Goal: Task Accomplishment & Management: Use online tool/utility

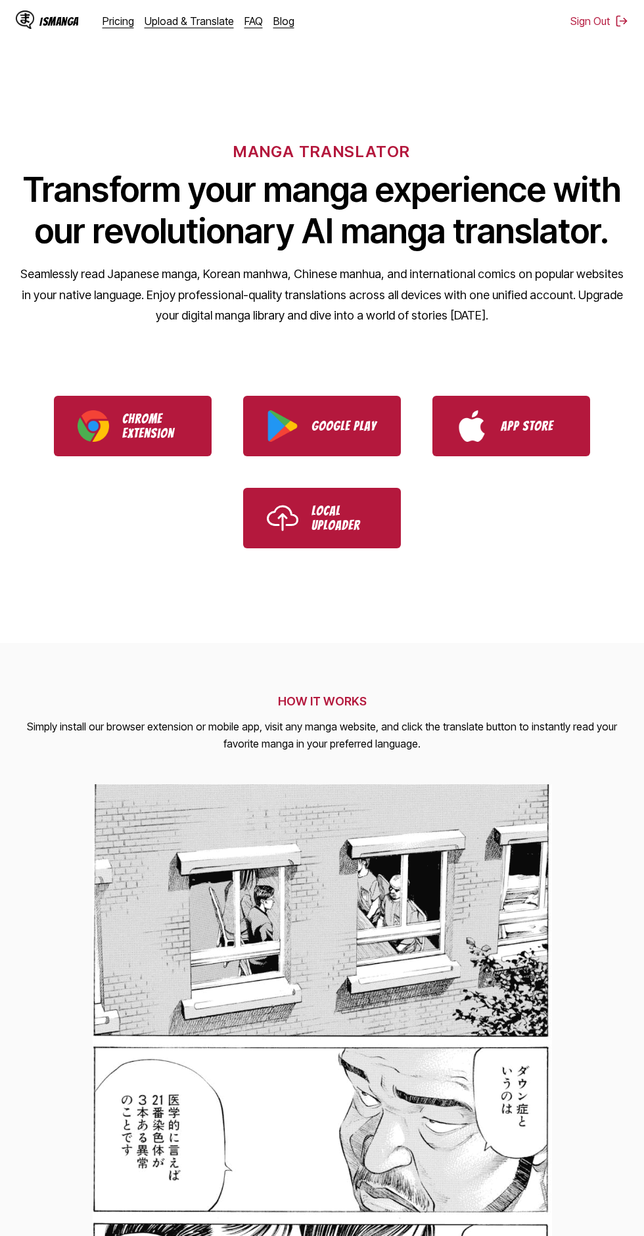
click at [203, 21] on link "Upload & Translate" at bounding box center [189, 20] width 89 height 13
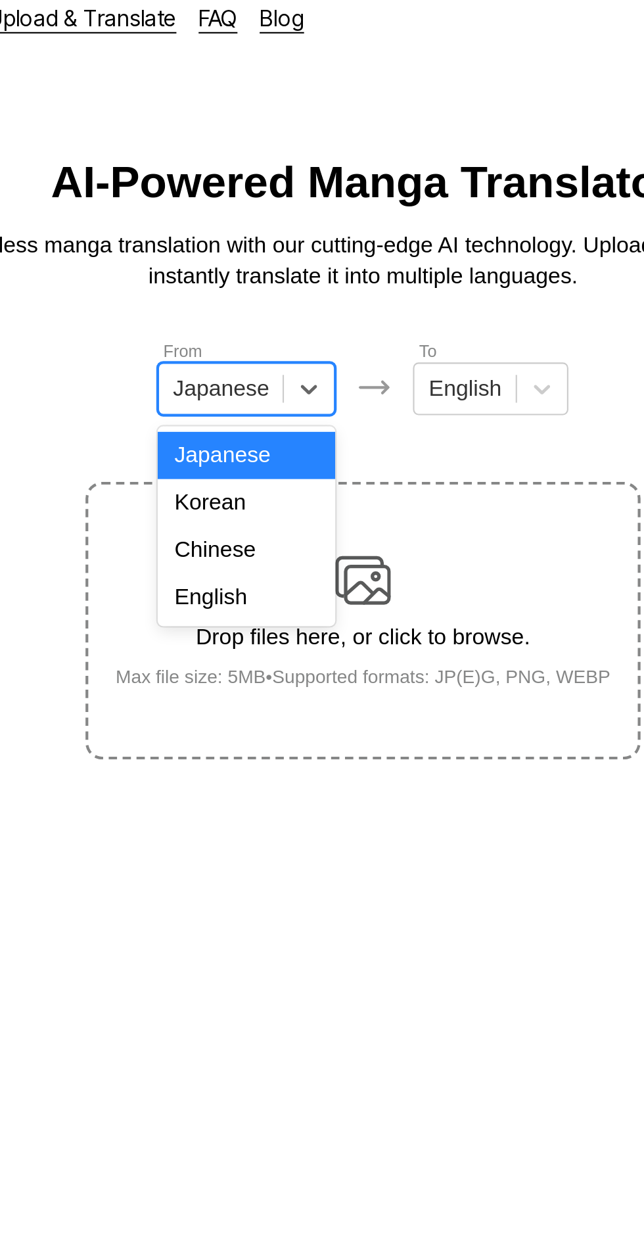
click at [279, 298] on div "English" at bounding box center [267, 295] width 84 height 22
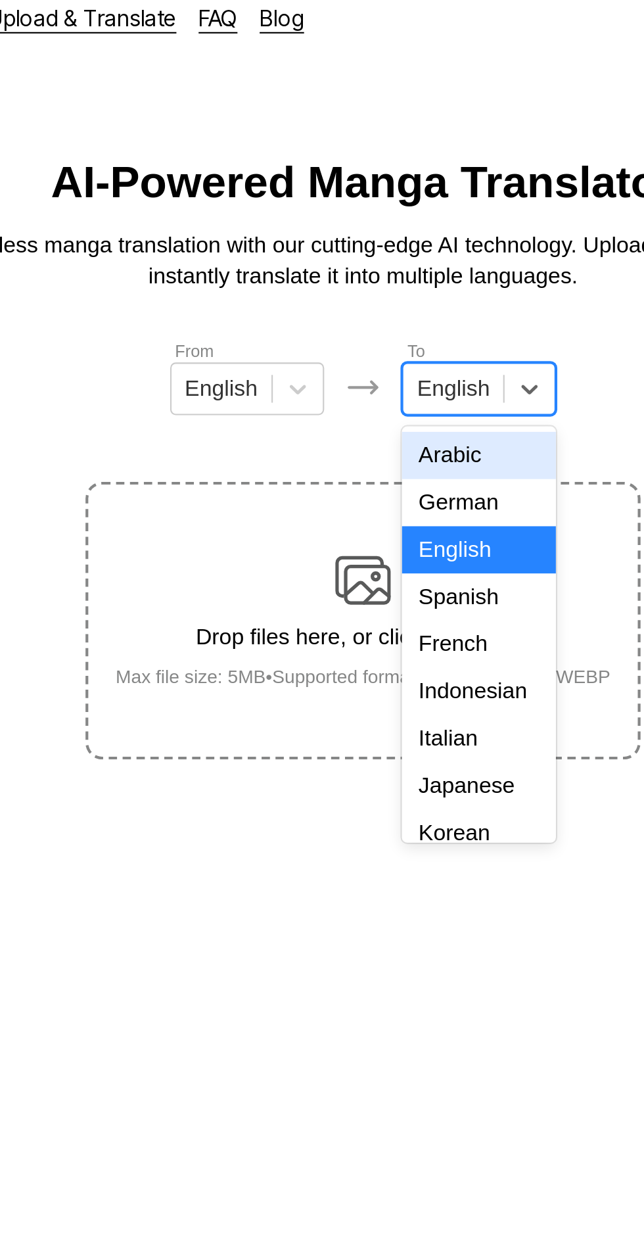
click at [375, 333] on div "Indonesian" at bounding box center [376, 340] width 73 height 22
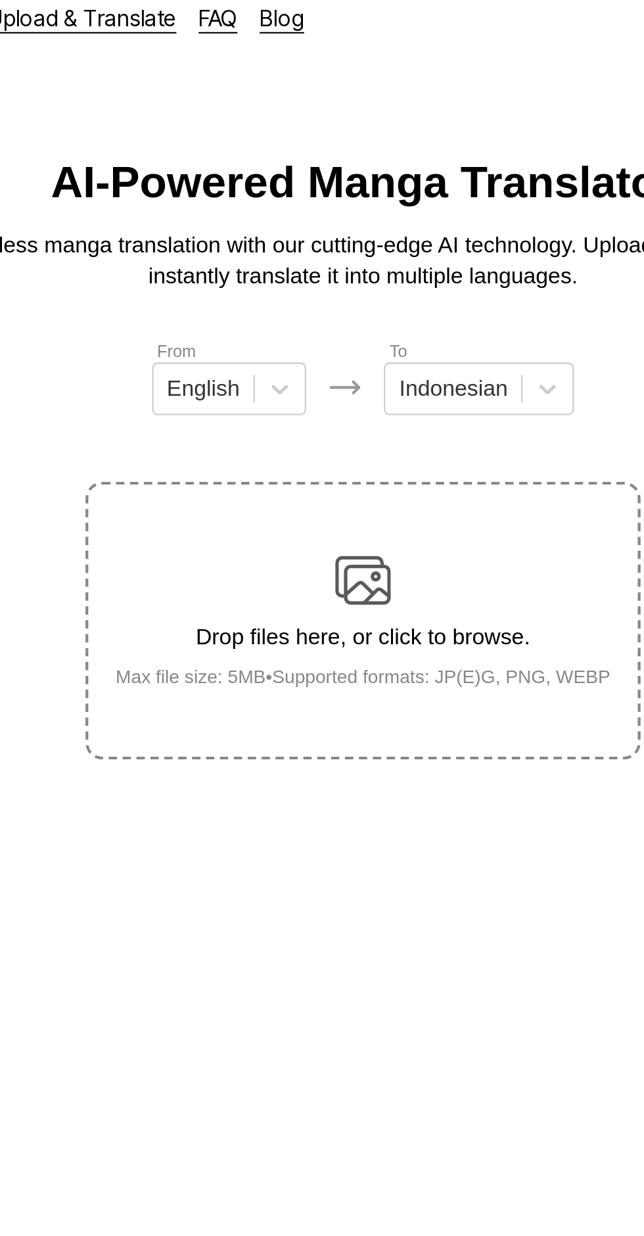
click at [337, 274] on div "Drop files here, or click to browse. Max file size: 5MB • Supported formats: JP…" at bounding box center [323, 306] width 256 height 64
click at [0, 0] on input "Drop files here, or click to browse. Max file size: 5MB • Supported formats: JP…" at bounding box center [0, 0] width 0 height 0
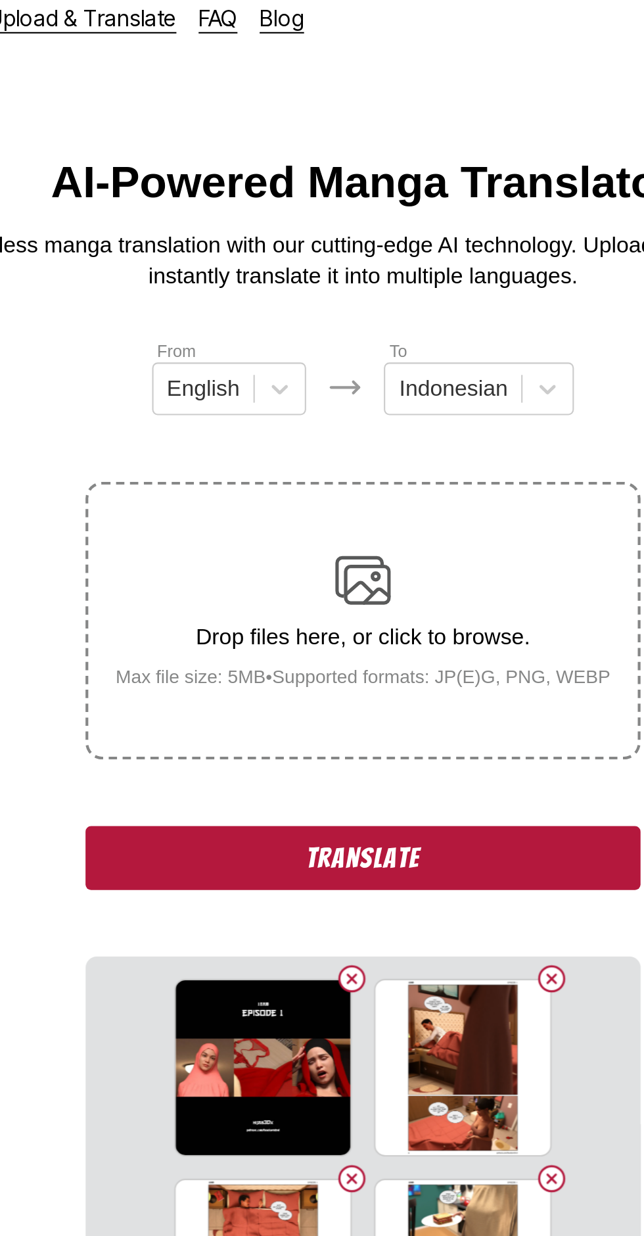
click at [296, 404] on button "Translate" at bounding box center [322, 419] width 263 height 30
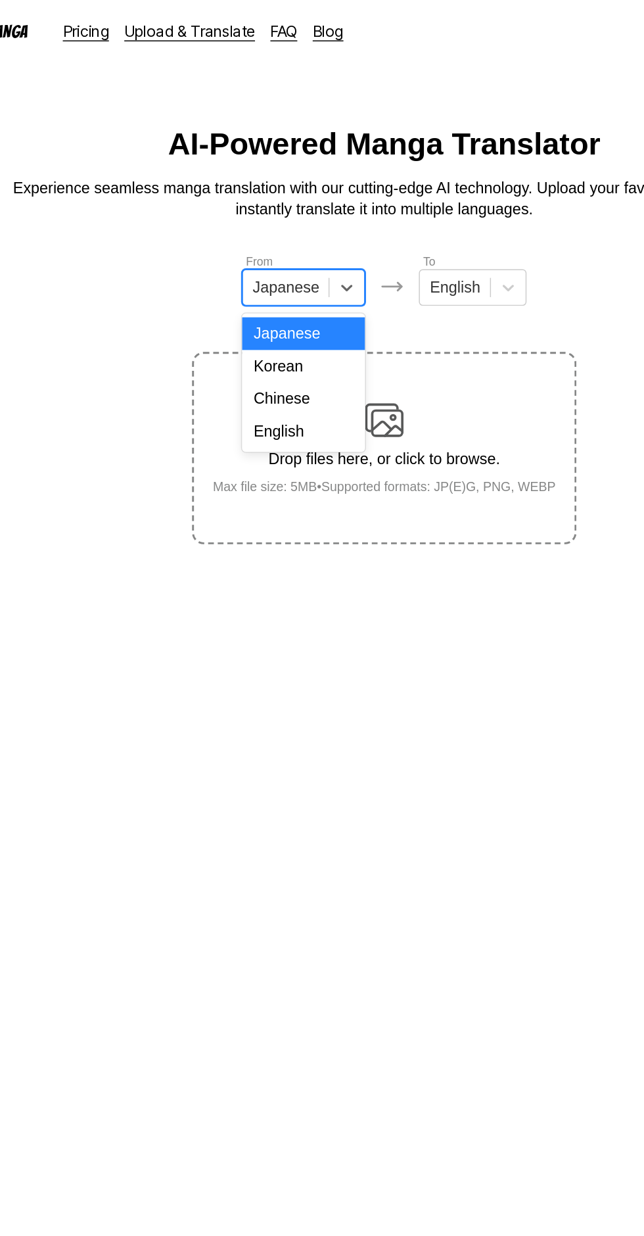
click at [281, 289] on div "English" at bounding box center [267, 295] width 84 height 22
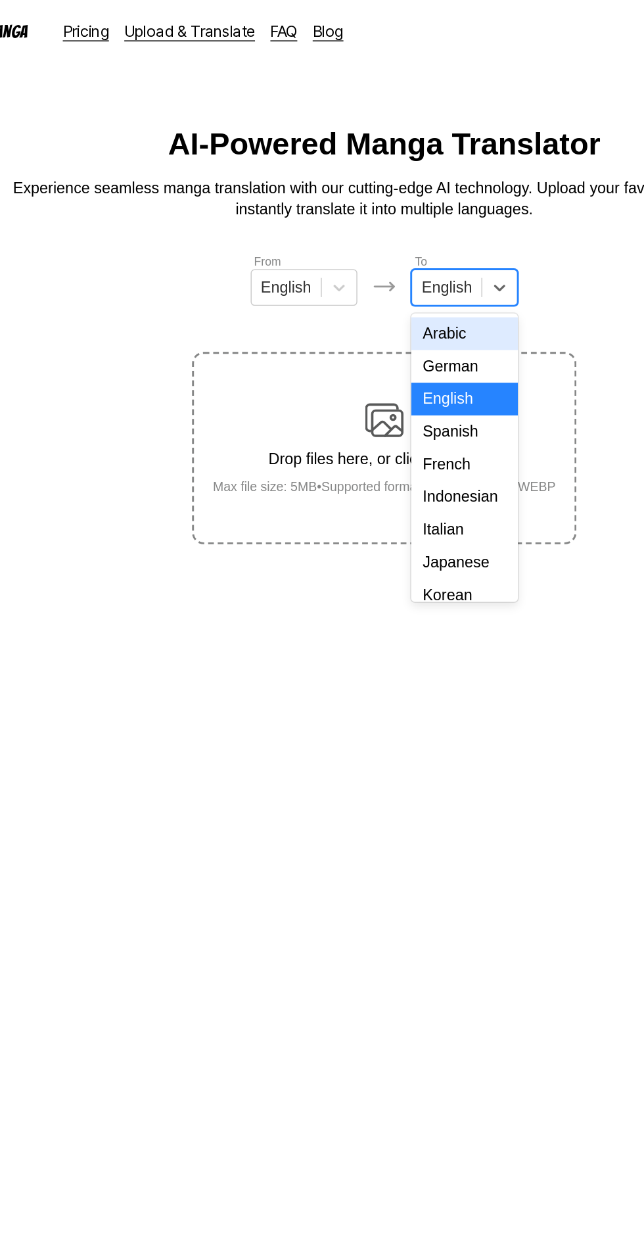
click at [386, 337] on div "Indonesian" at bounding box center [376, 340] width 73 height 22
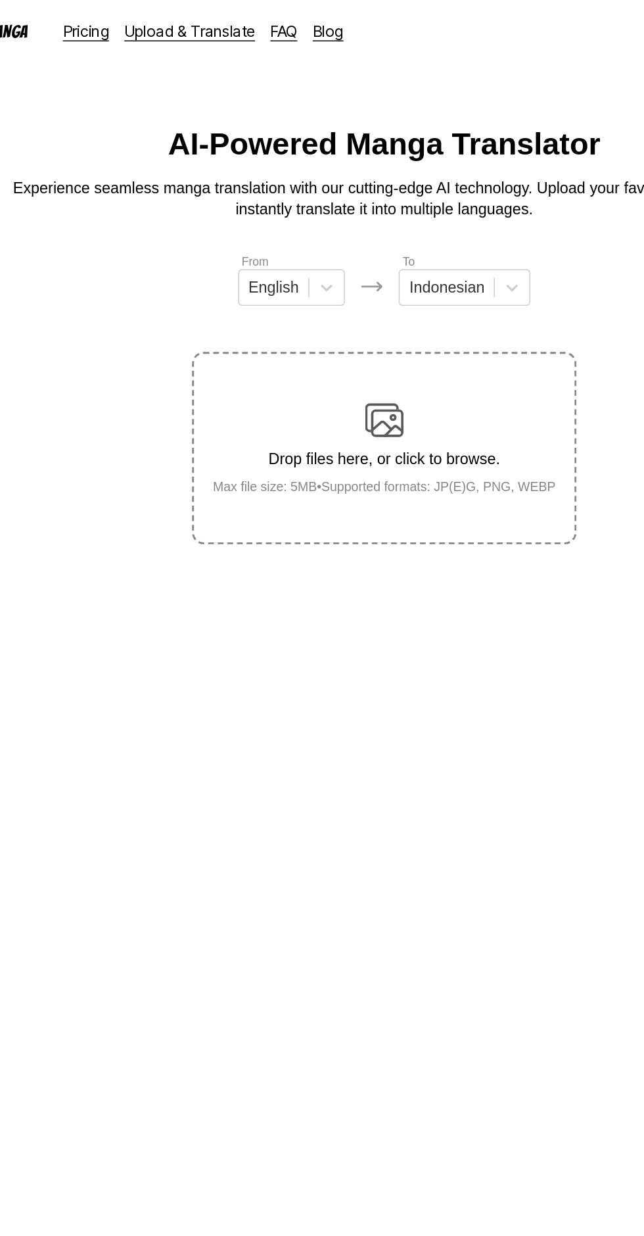
click at [332, 274] on img at bounding box center [322, 287] width 26 height 26
click at [0, 0] on input "Drop files here, or click to browse. Max file size: 5MB • Supported formats: JP…" at bounding box center [0, 0] width 0 height 0
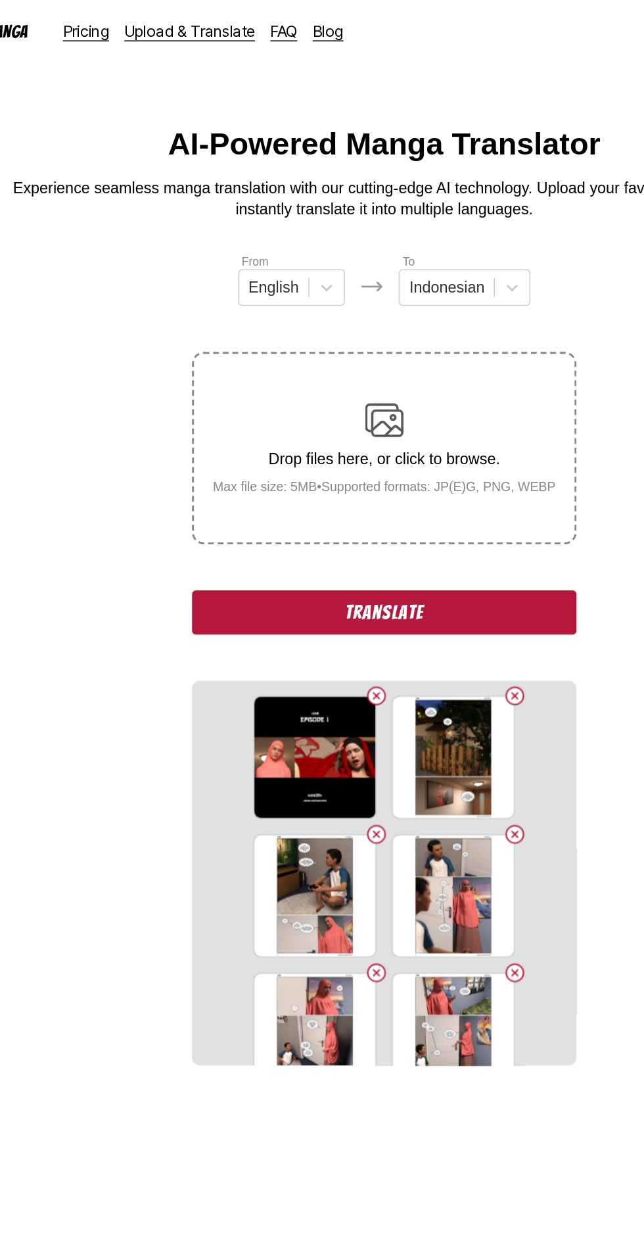
click at [250, 404] on button "Translate" at bounding box center [322, 419] width 263 height 30
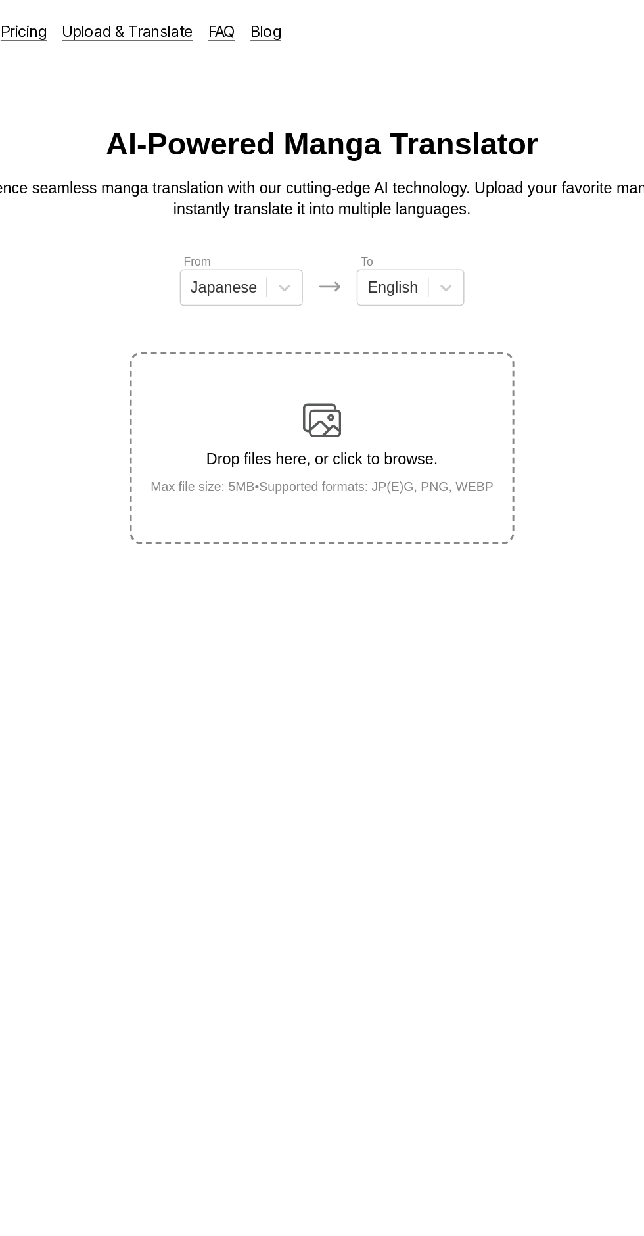
click at [342, 274] on div "Drop files here, or click to browse. Max file size: 5MB • Supported formats: JP…" at bounding box center [323, 306] width 256 height 64
click at [0, 0] on input "Drop files here, or click to browse. Max file size: 5MB • Supported formats: JP…" at bounding box center [0, 0] width 0 height 0
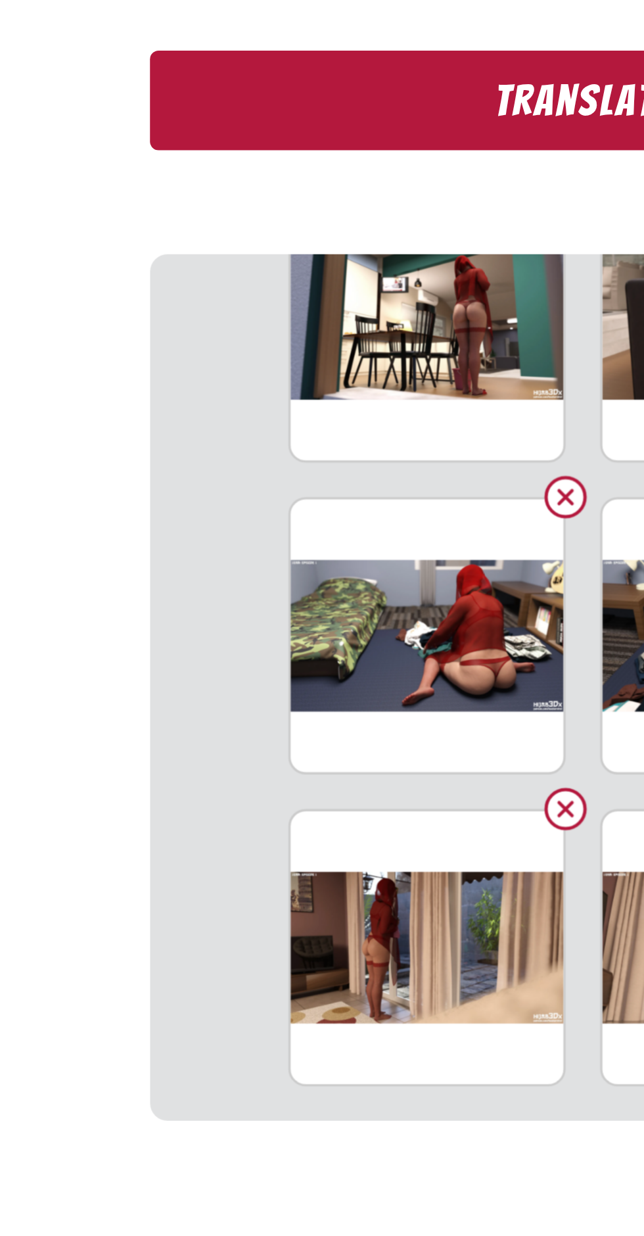
scroll to position [55, 0]
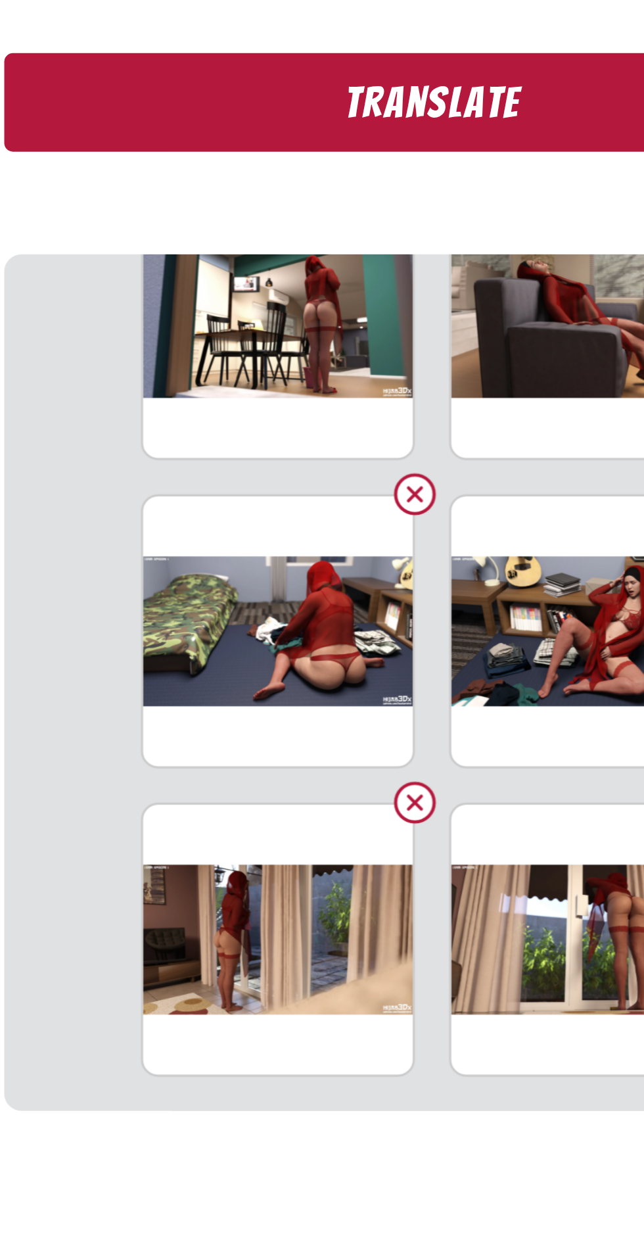
click at [196, 586] on section "From Japanese To English Drop files here, or click to browse. Max file size: 5M…" at bounding box center [322, 396] width 623 height 556
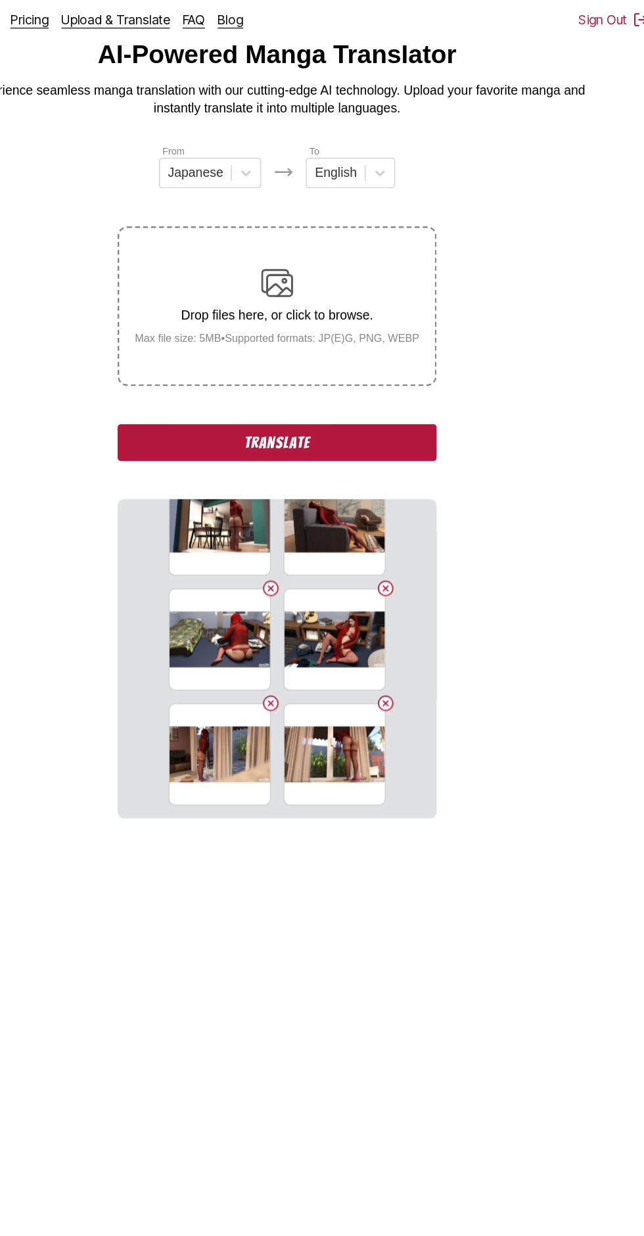
scroll to position [49, 0]
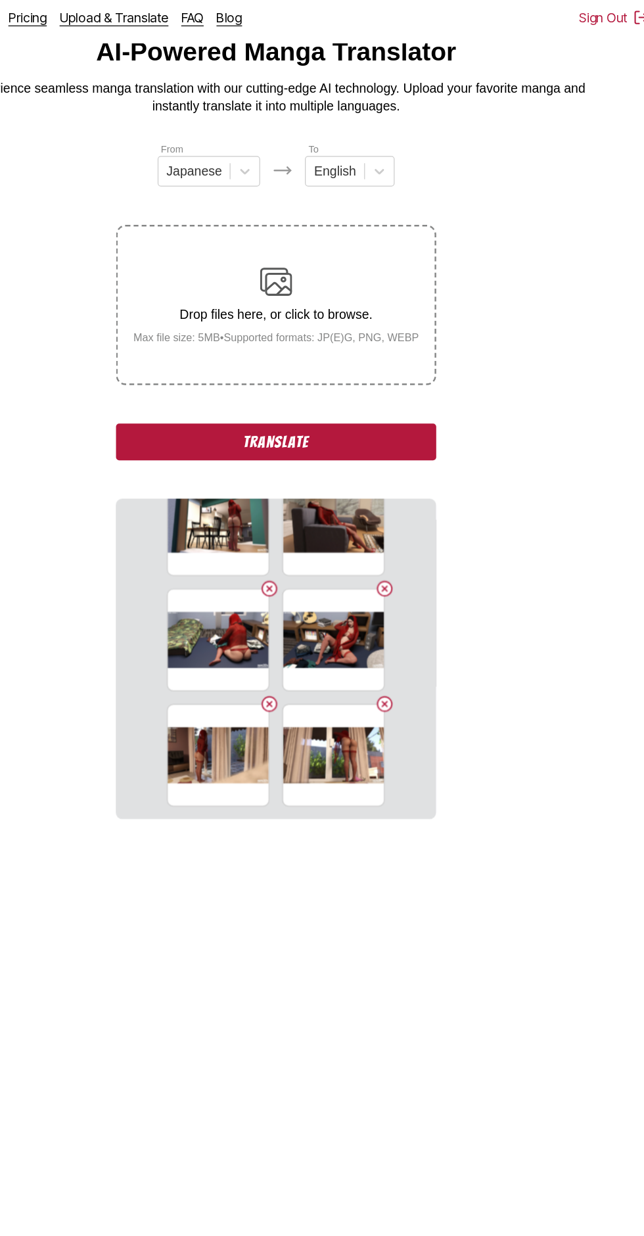
click at [256, 354] on button "Translate" at bounding box center [322, 369] width 263 height 30
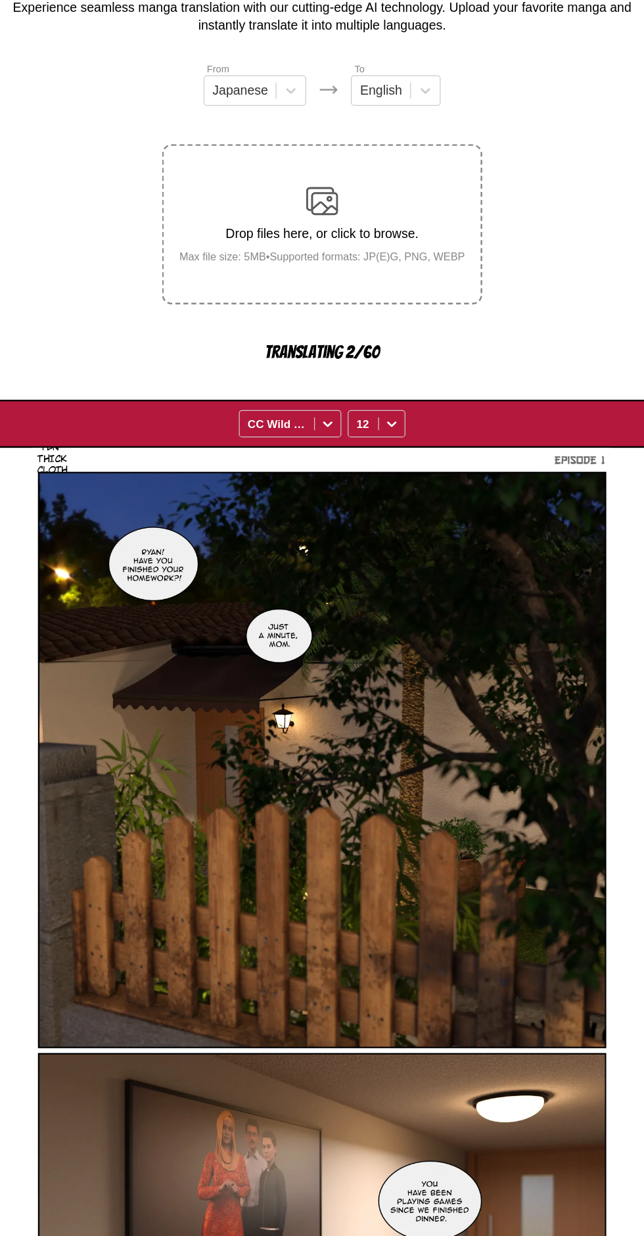
scroll to position [0, 0]
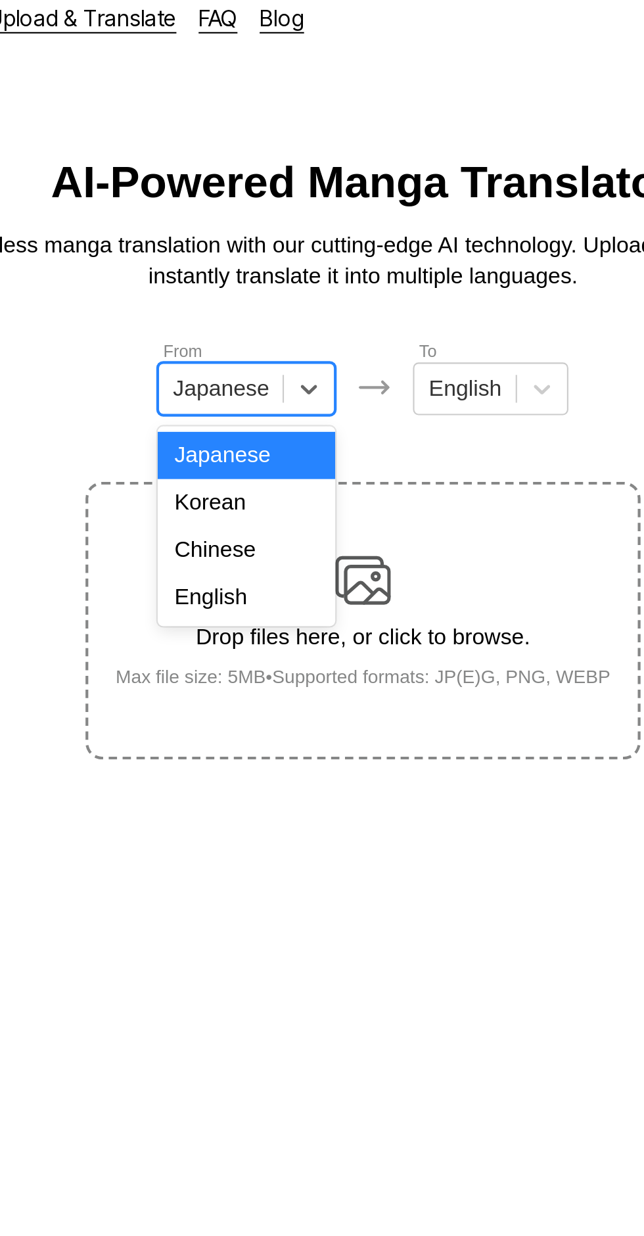
click at [272, 296] on div "English" at bounding box center [267, 295] width 84 height 22
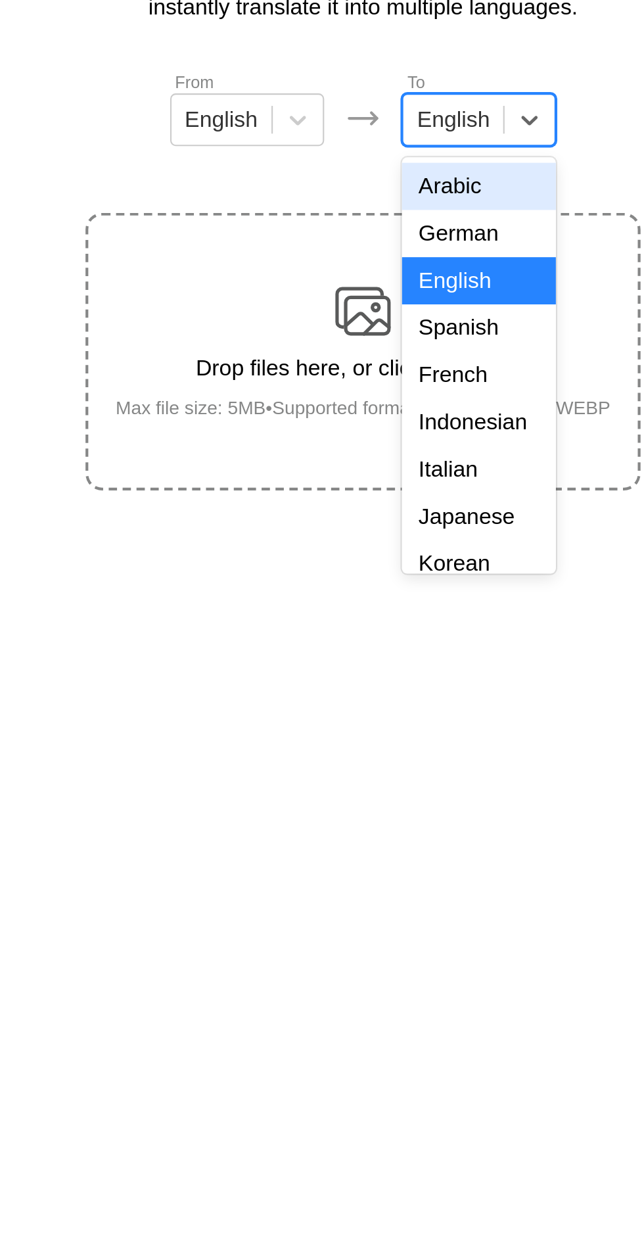
click at [377, 338] on div "Indonesian" at bounding box center [376, 340] width 73 height 22
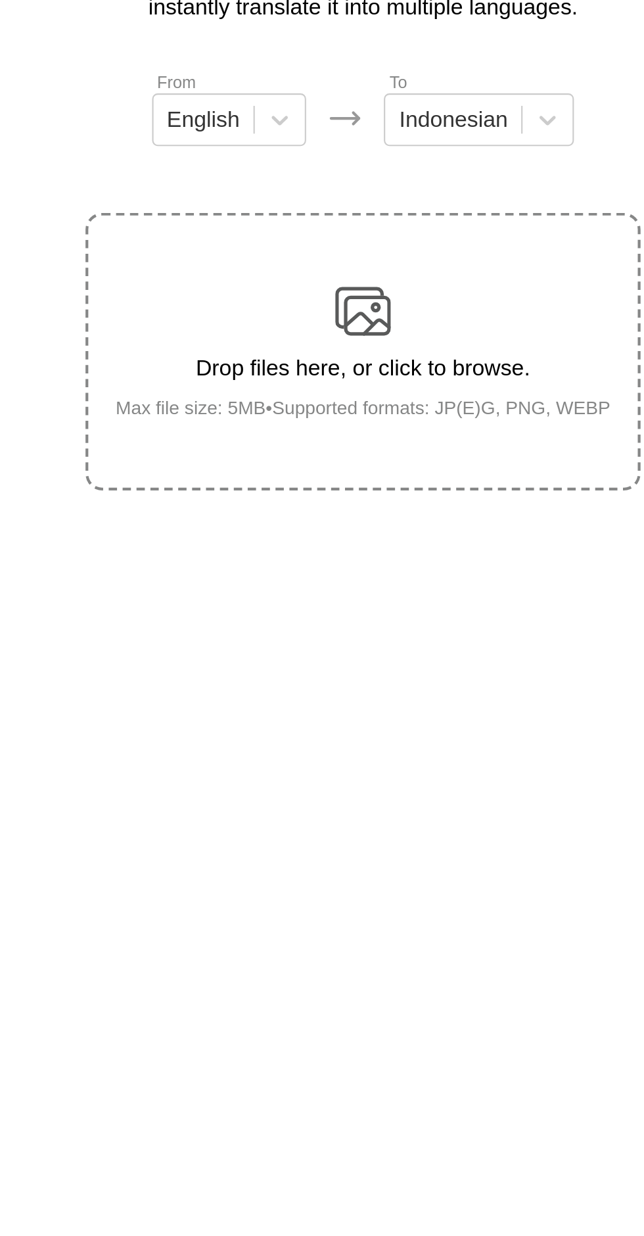
click at [329, 274] on img at bounding box center [322, 287] width 26 height 26
click at [0, 0] on input "Drop files here, or click to browse. Max file size: 5MB • Supported formats: JP…" at bounding box center [0, 0] width 0 height 0
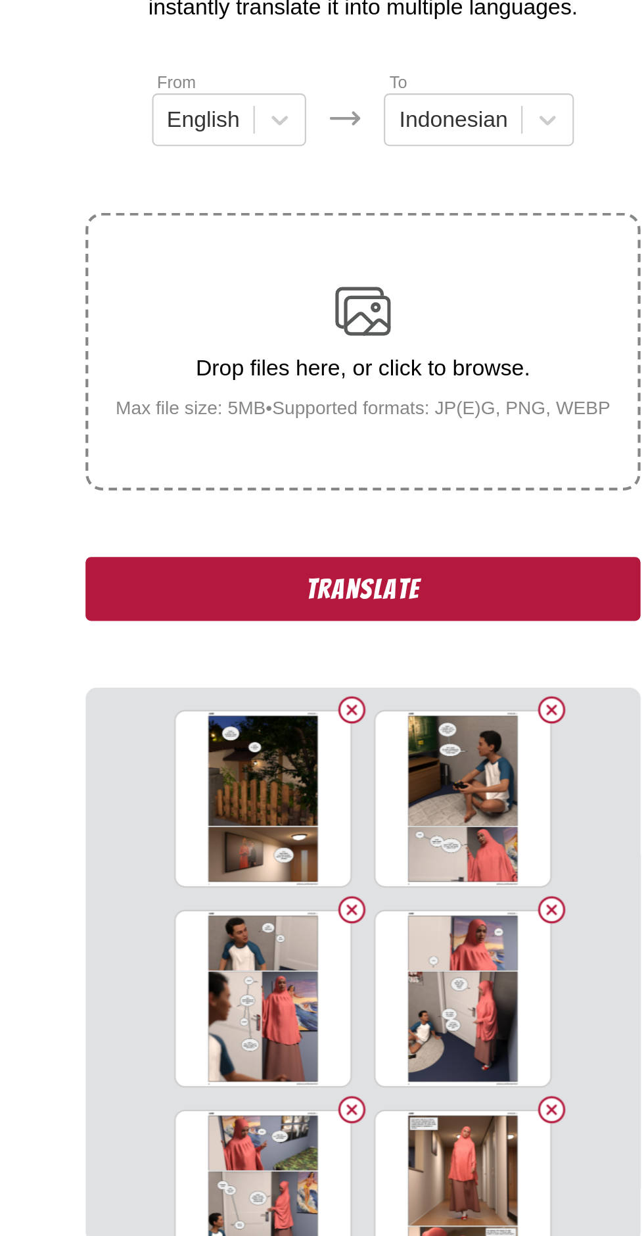
click at [247, 404] on button "Translate" at bounding box center [322, 419] width 263 height 30
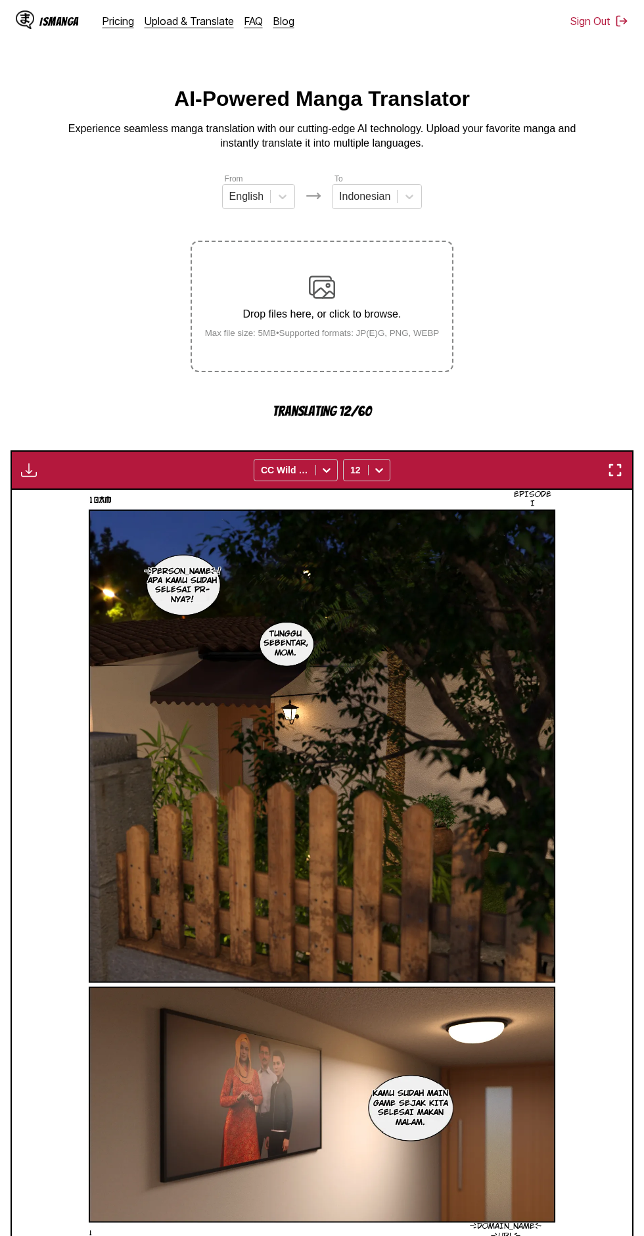
click at [207, 636] on img at bounding box center [322, 866] width 475 height 752
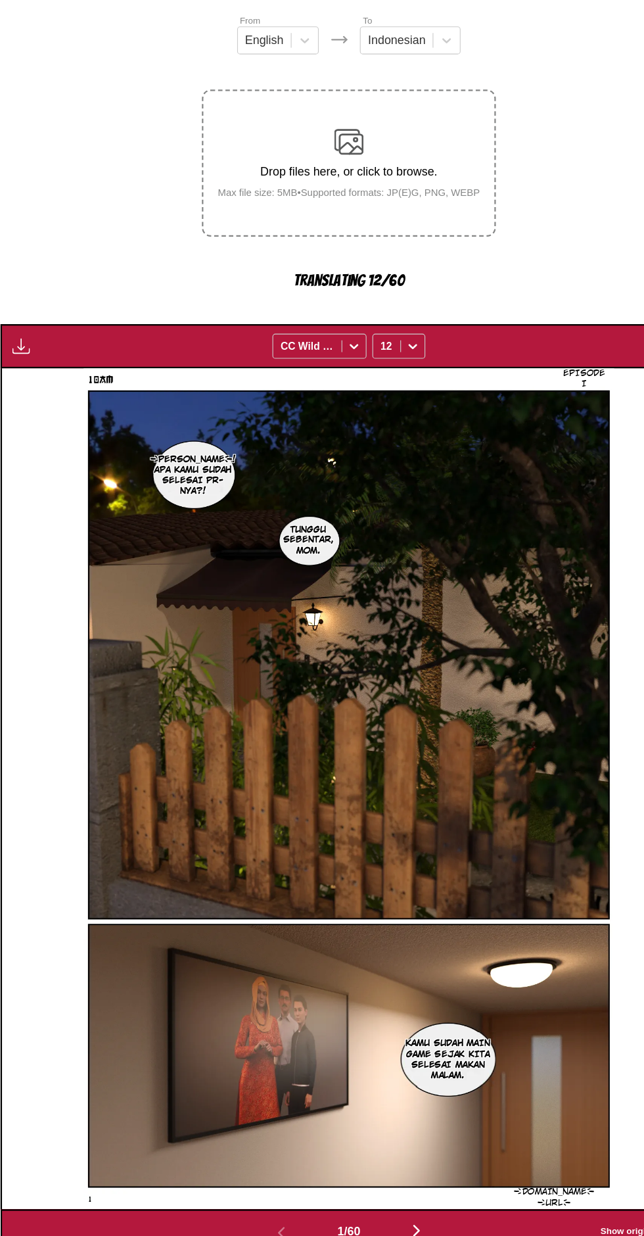
scroll to position [76, 0]
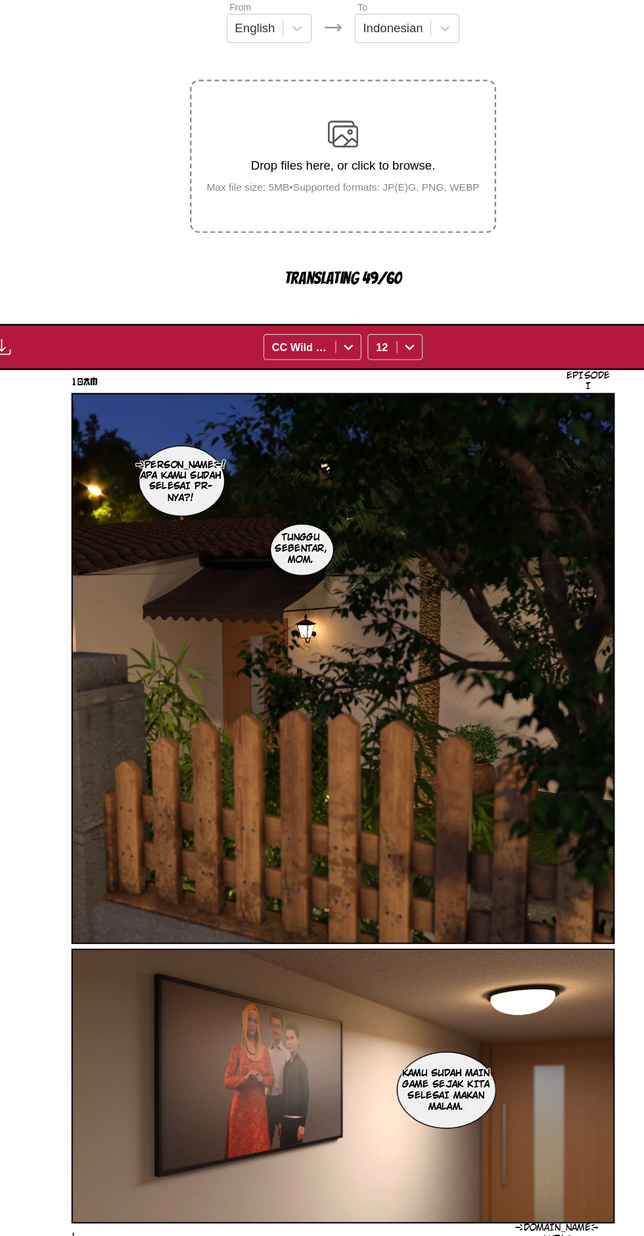
click at [390, 1177] on button "button" at bounding box center [382, 1186] width 79 height 19
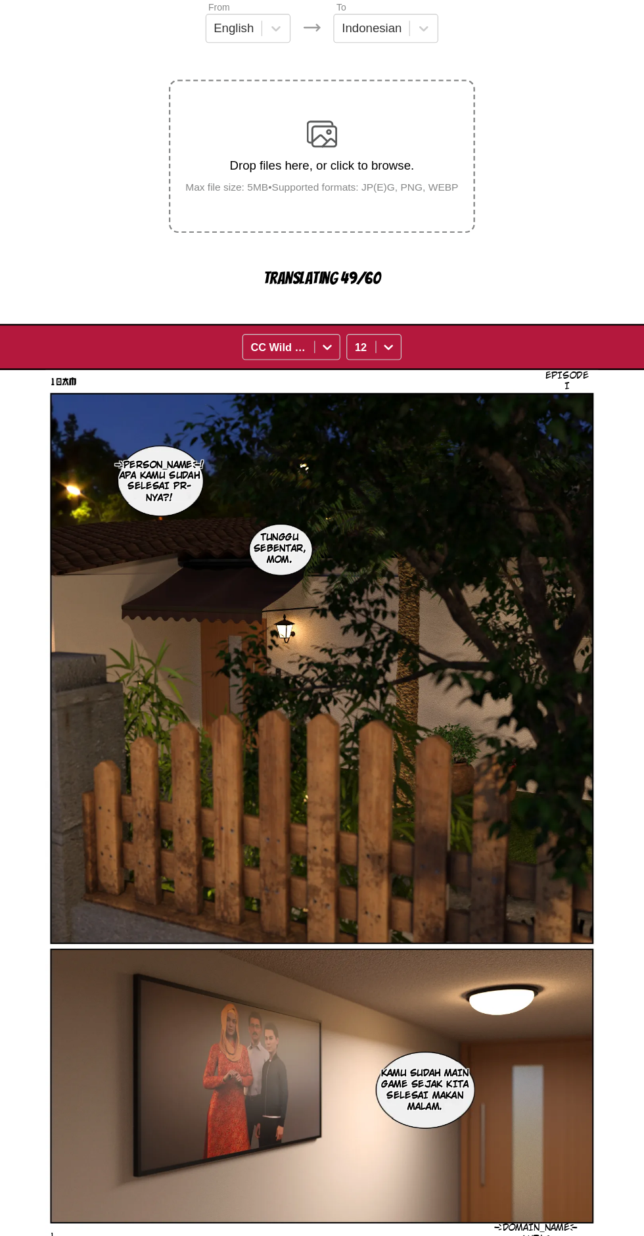
scroll to position [0, 620]
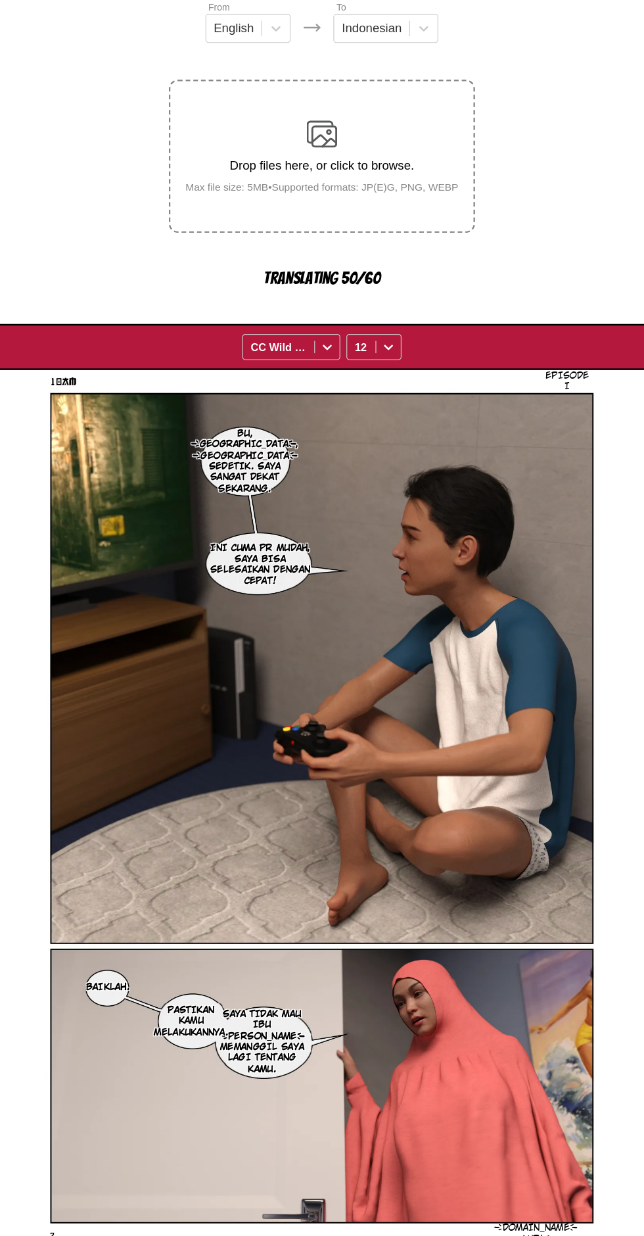
click at [384, 1177] on img "button" at bounding box center [383, 1185] width 16 height 16
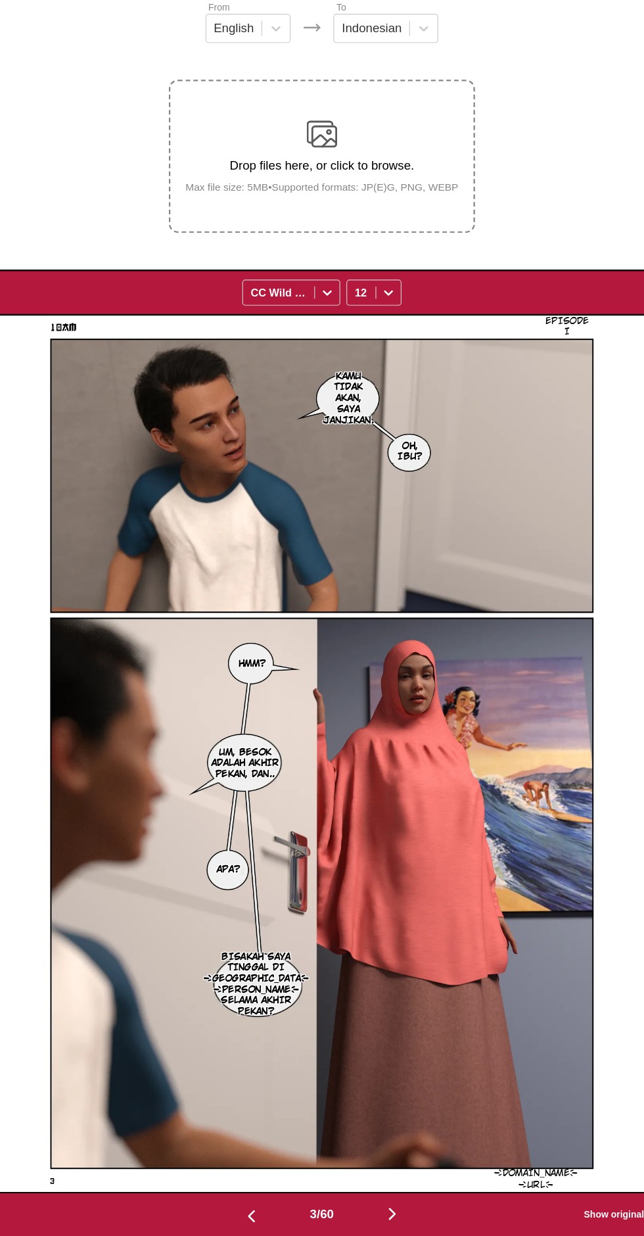
click at [397, 1130] on button "button" at bounding box center [382, 1139] width 79 height 19
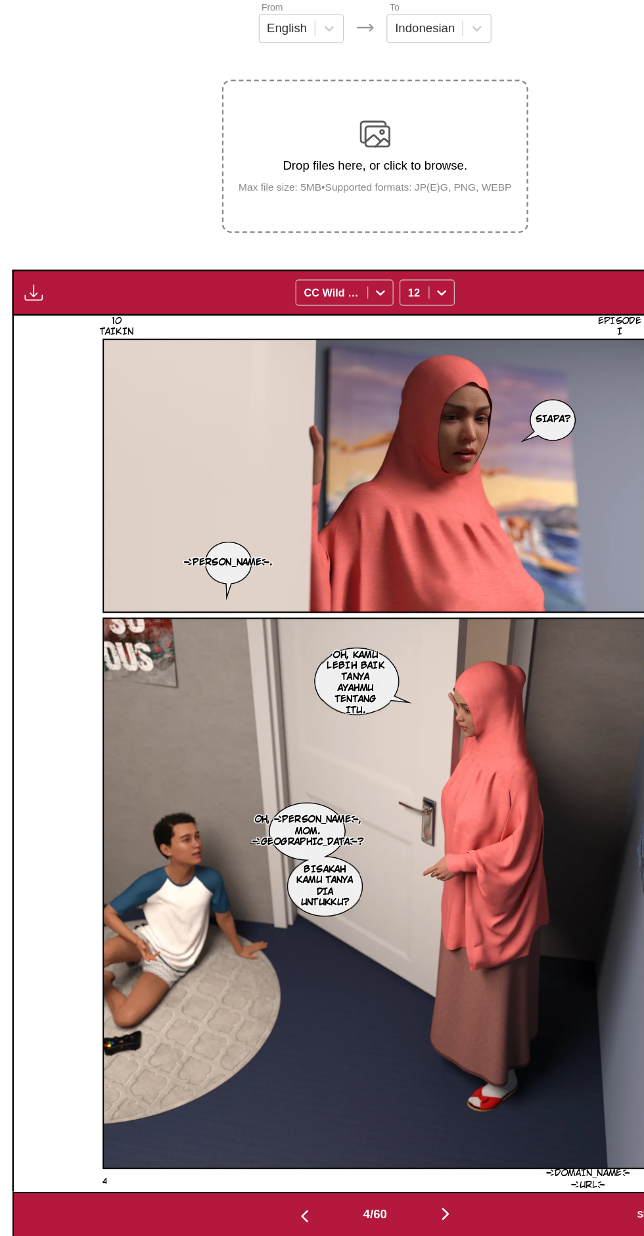
click at [37, 339] on button "button" at bounding box center [29, 347] width 24 height 17
click at [85, 376] on button "Download All" at bounding box center [64, 392] width 84 height 32
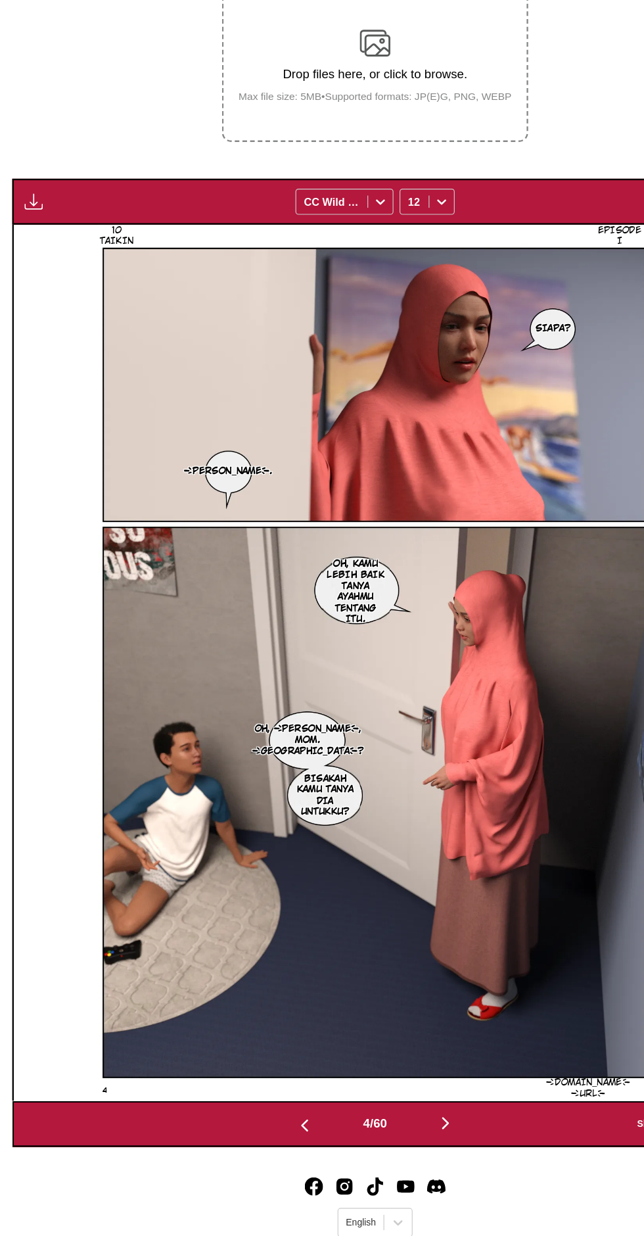
scroll to position [0, 0]
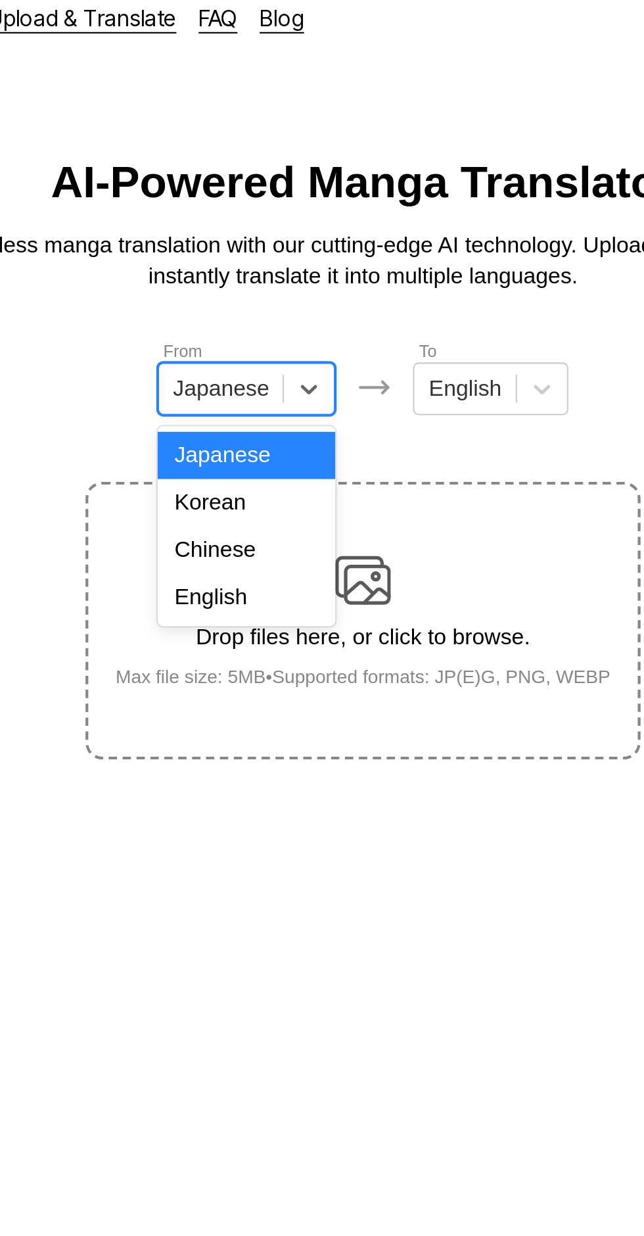
click at [273, 298] on div "English" at bounding box center [267, 295] width 84 height 22
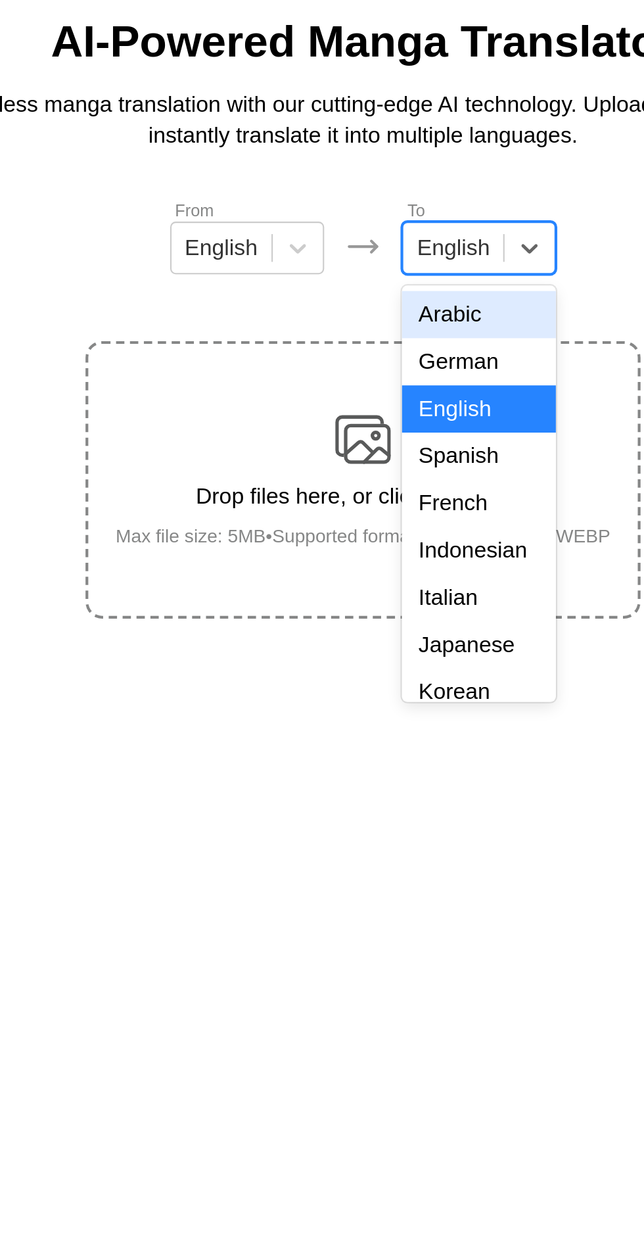
click at [369, 348] on div "Indonesian" at bounding box center [376, 340] width 73 height 22
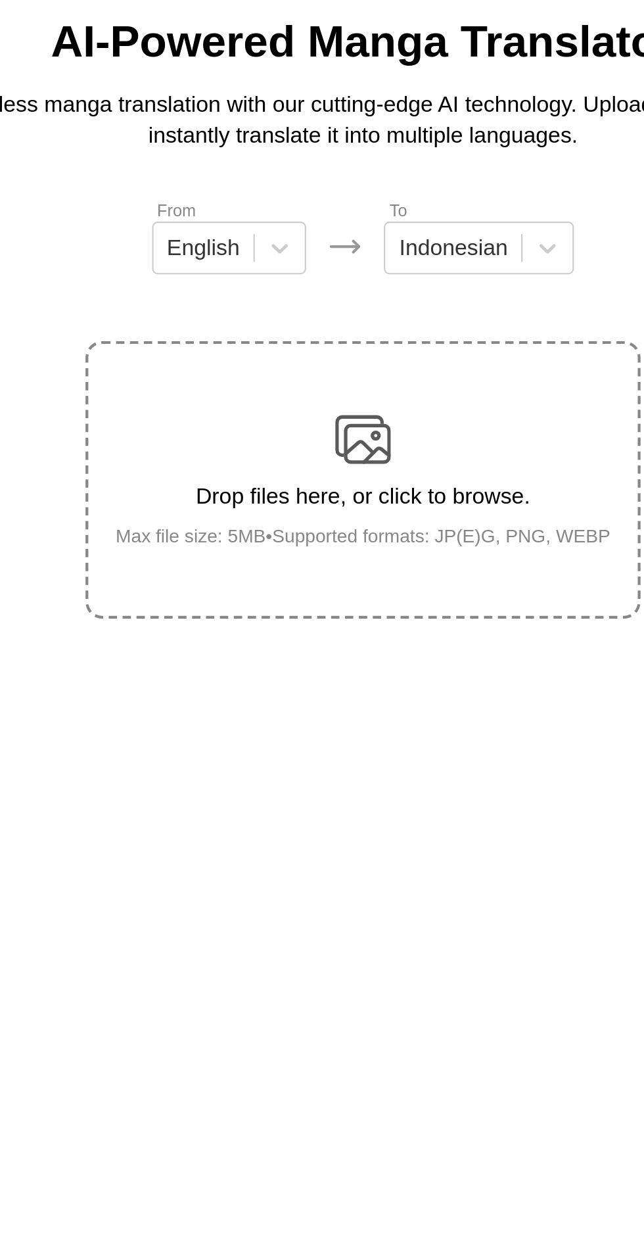
click at [329, 277] on img at bounding box center [322, 287] width 26 height 26
click at [0, 0] on input "Drop files here, or click to browse. Max file size: 5MB • Supported formats: JP…" at bounding box center [0, 0] width 0 height 0
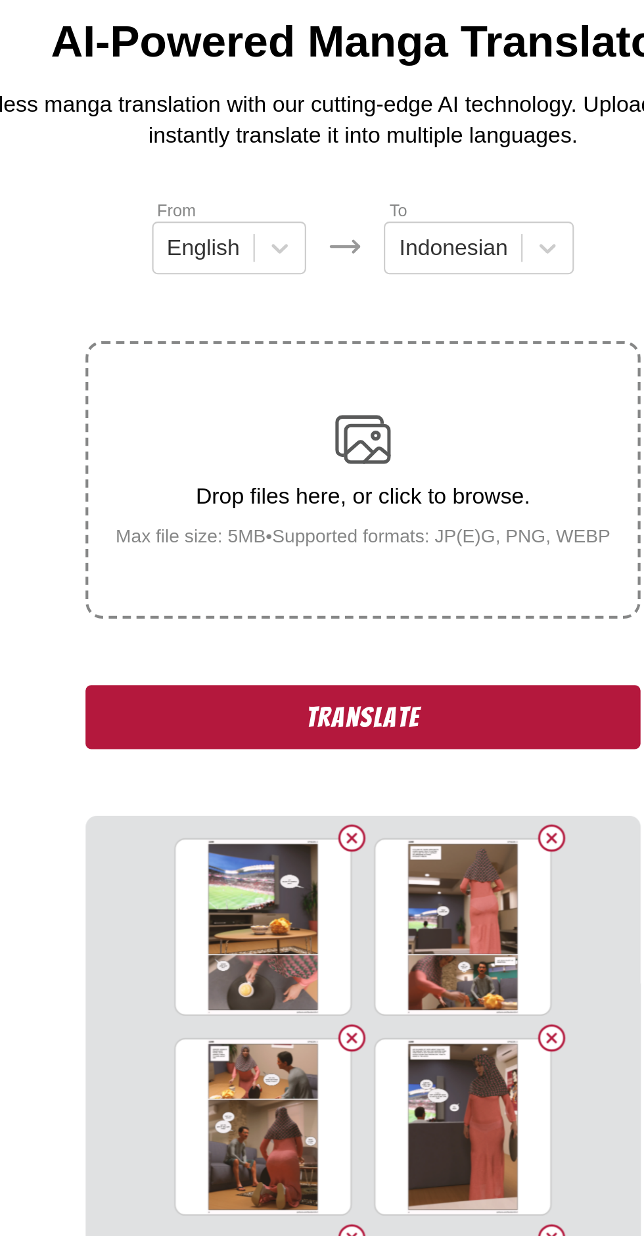
click at [226, 404] on button "Translate" at bounding box center [322, 419] width 263 height 30
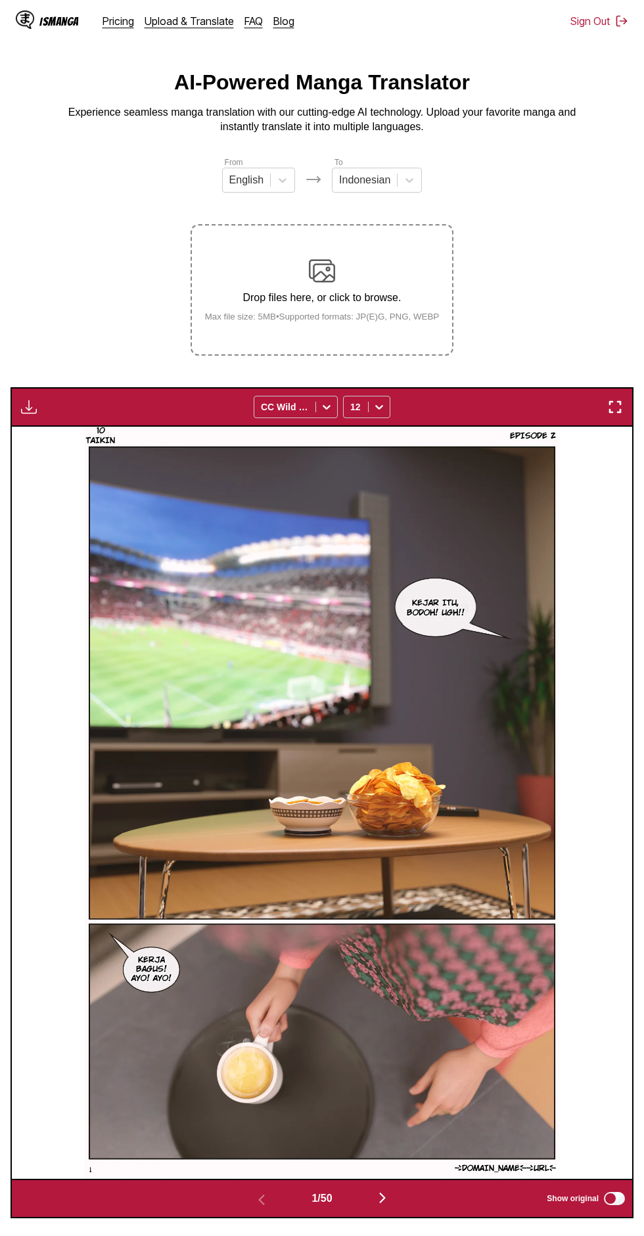
scroll to position [16, 0]
click at [22, 399] on img "button" at bounding box center [29, 407] width 16 height 16
click at [58, 437] on button "Download All" at bounding box center [64, 451] width 84 height 32
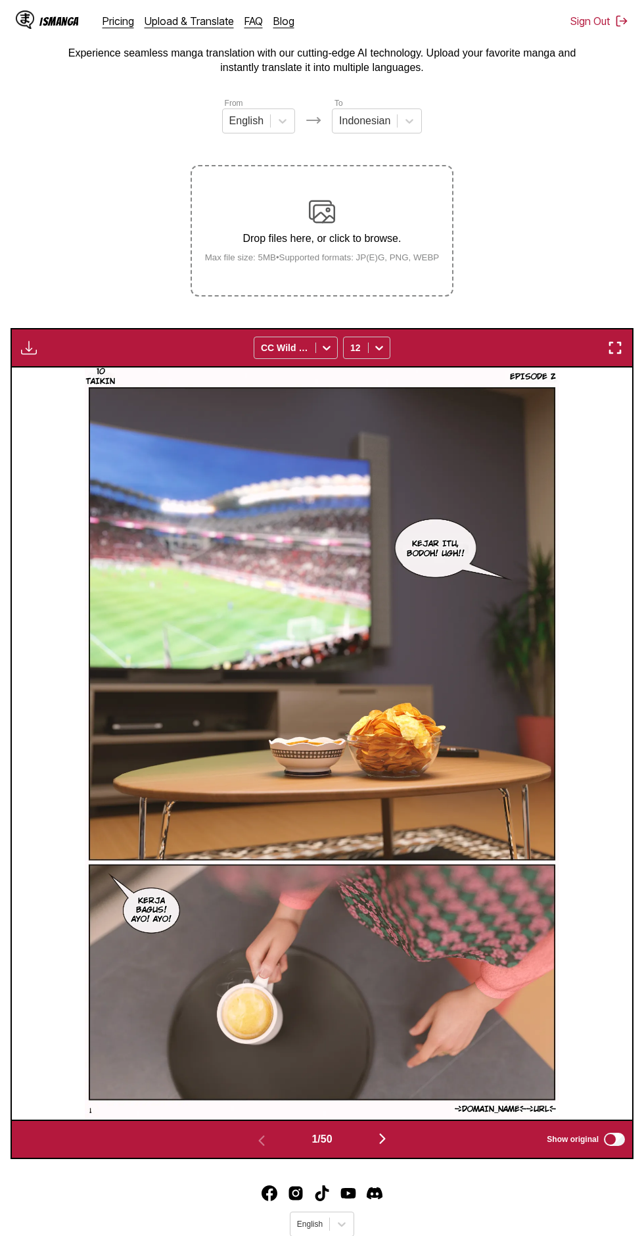
scroll to position [57, 0]
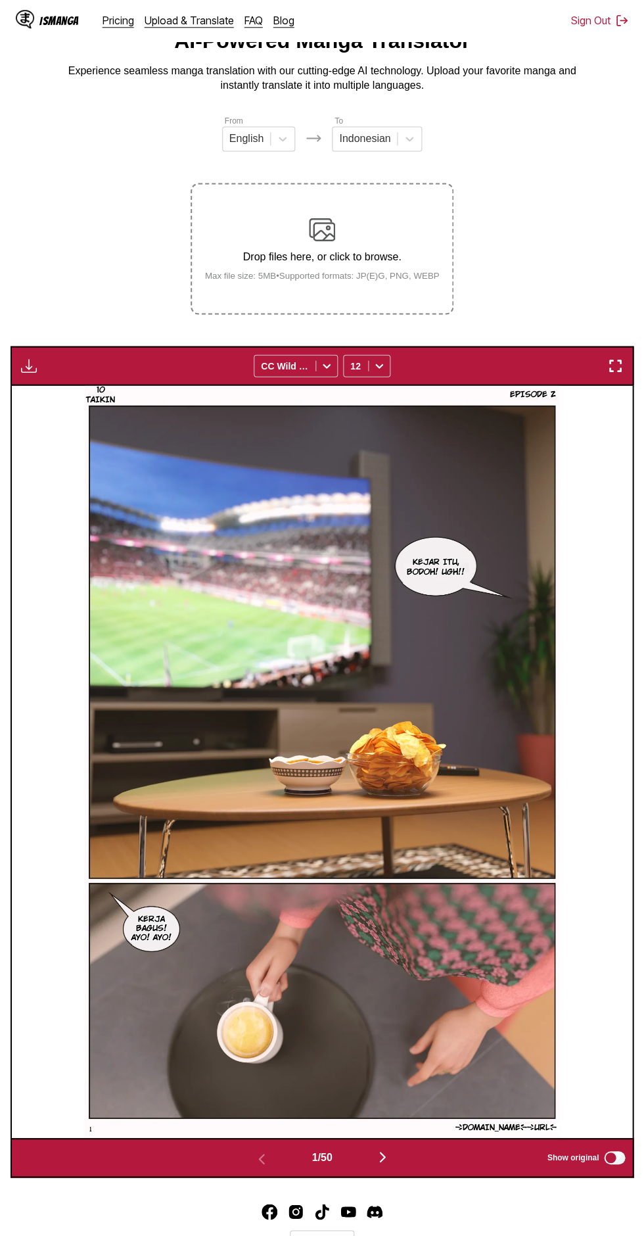
click at [32, 358] on img "button" at bounding box center [29, 366] width 16 height 16
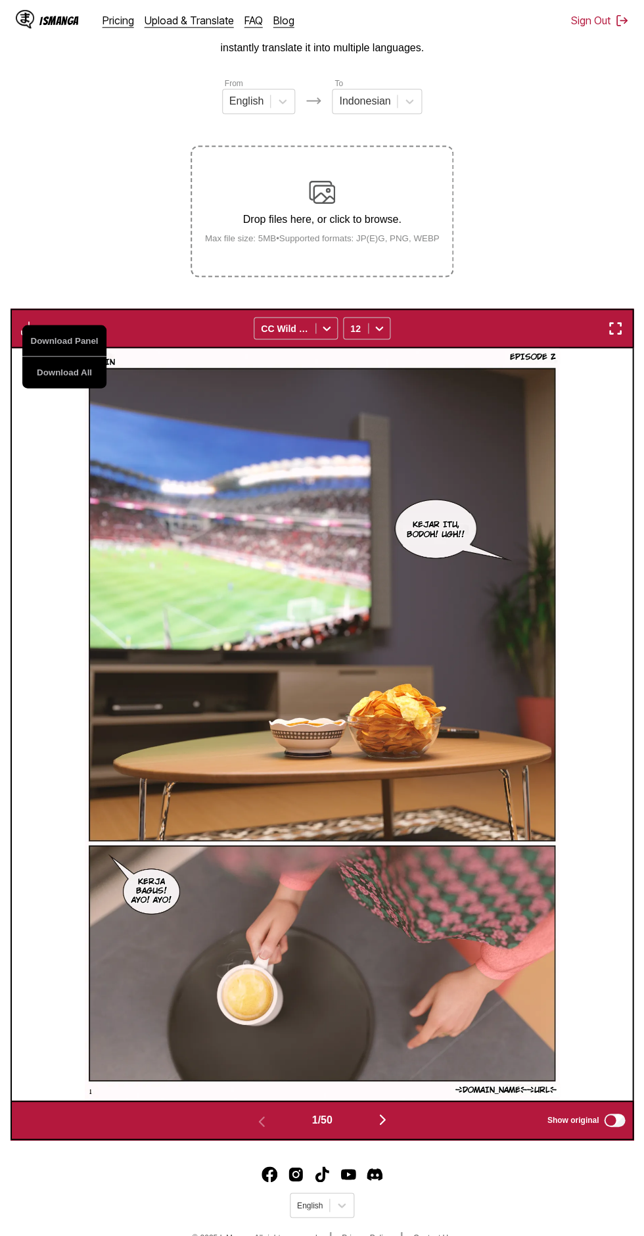
scroll to position [0, 0]
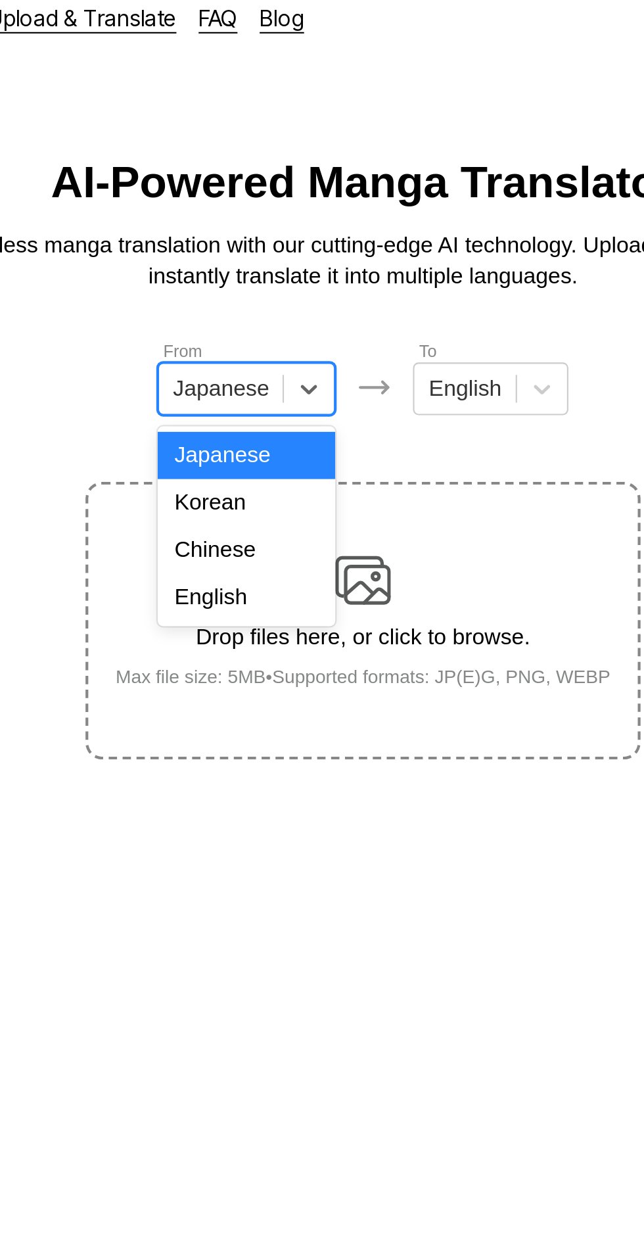
click at [277, 292] on div "English" at bounding box center [267, 295] width 84 height 22
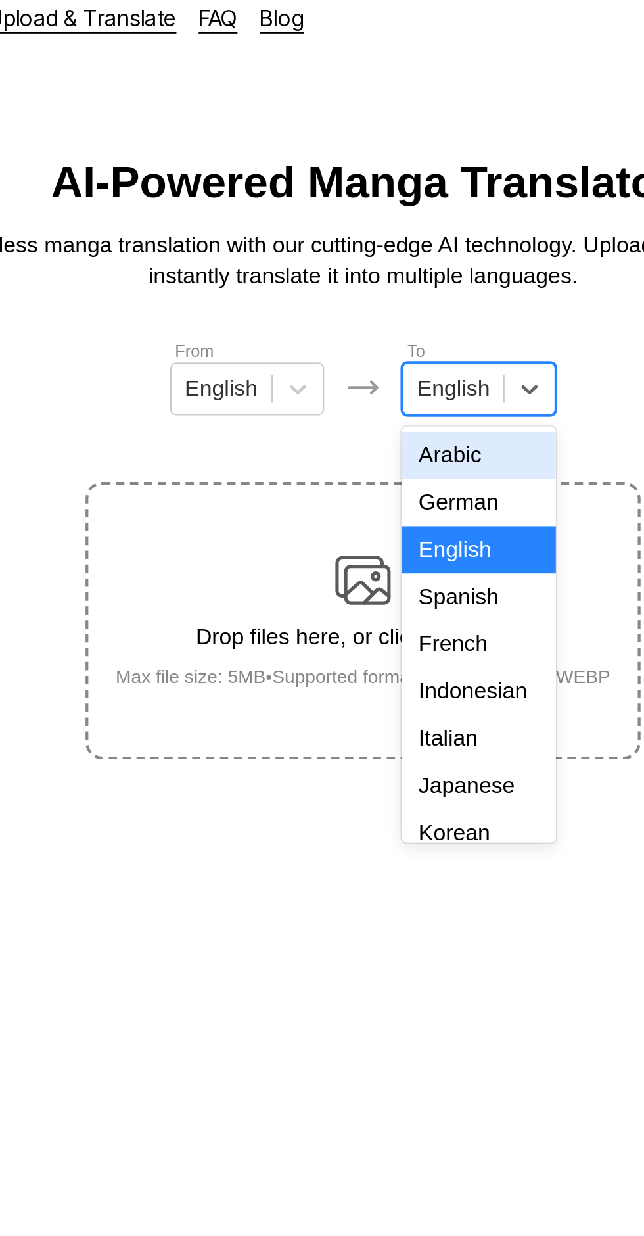
click at [389, 333] on div "Indonesian" at bounding box center [376, 340] width 73 height 22
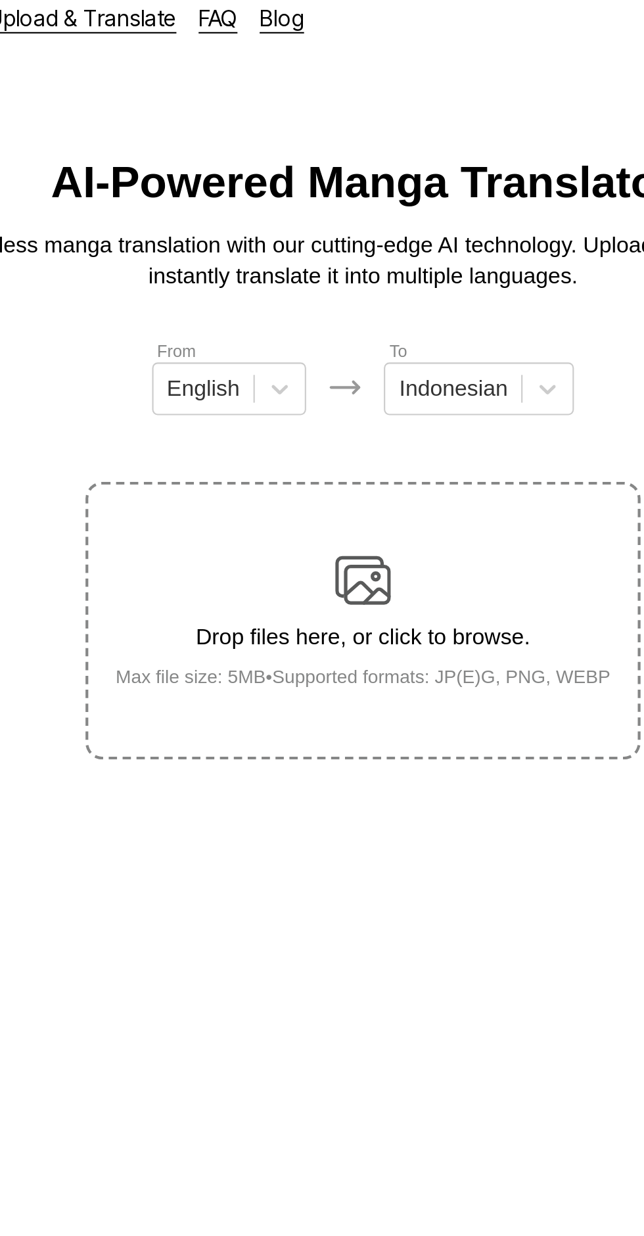
click at [325, 275] on img at bounding box center [322, 287] width 26 height 26
click at [0, 0] on input "Drop files here, or click to browse. Max file size: 5MB • Supported formats: JP…" at bounding box center [0, 0] width 0 height 0
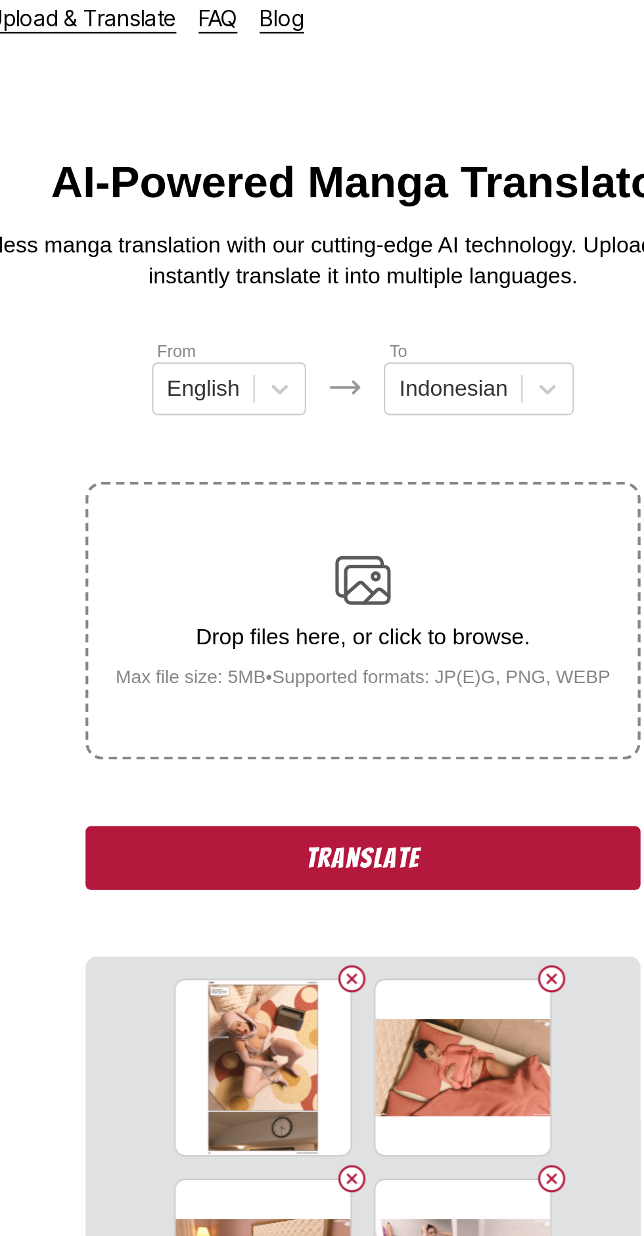
click at [221, 404] on button "Translate" at bounding box center [322, 419] width 263 height 30
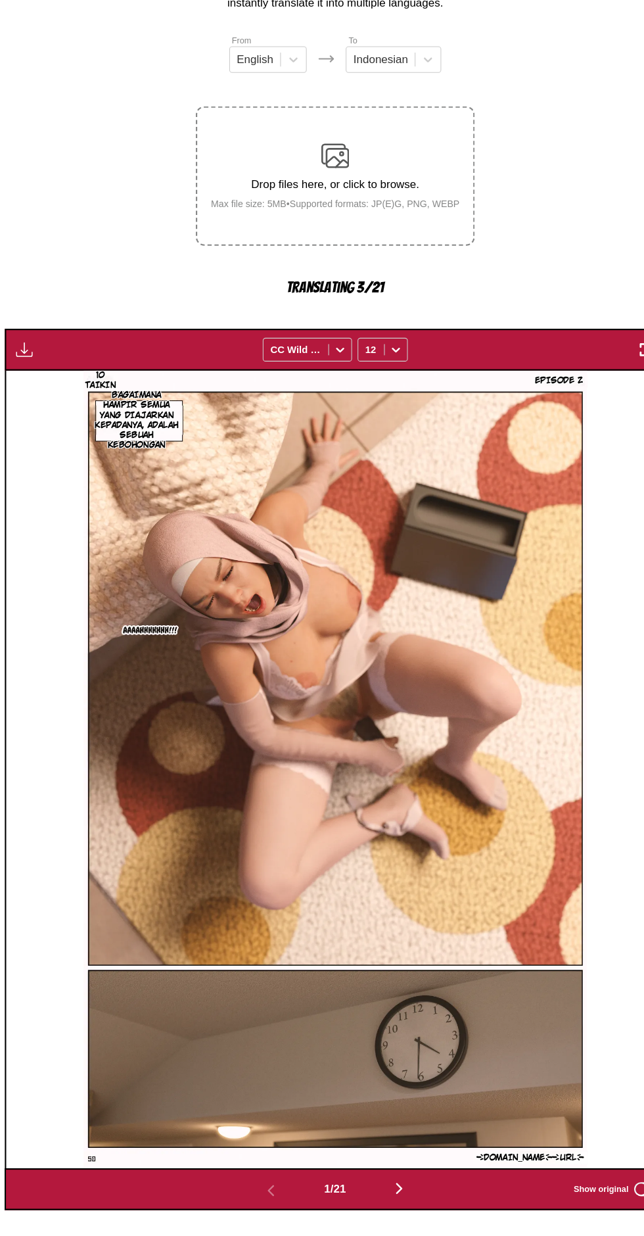
scroll to position [75, 0]
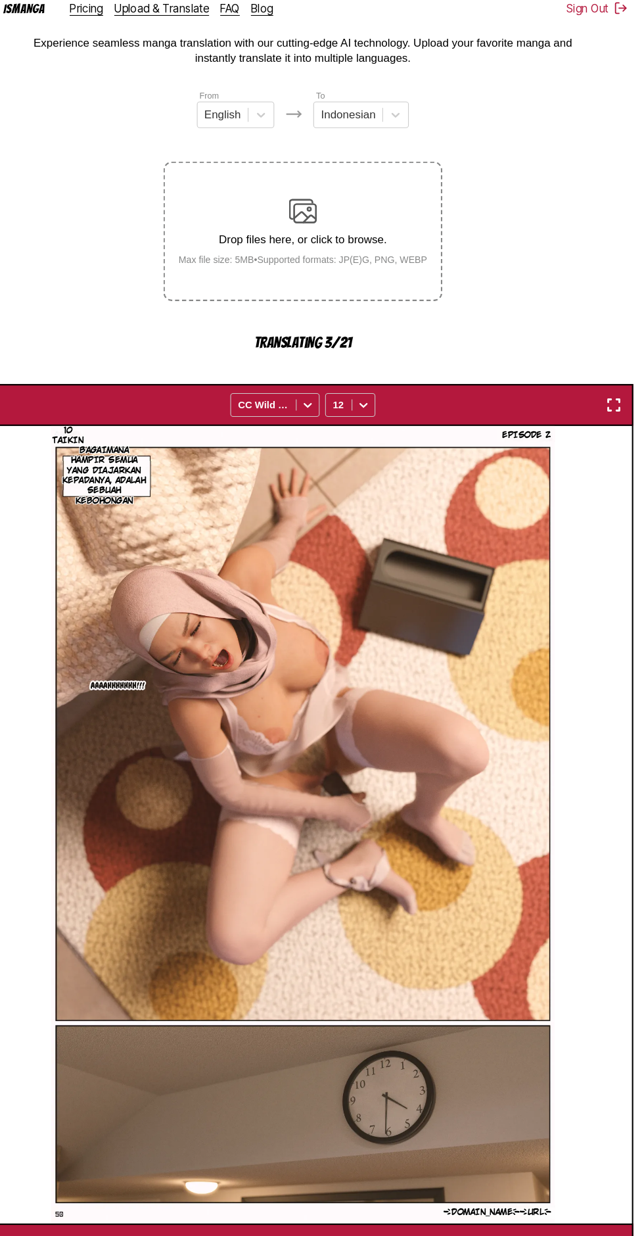
click at [376, 1178] on img "button" at bounding box center [383, 1186] width 16 height 16
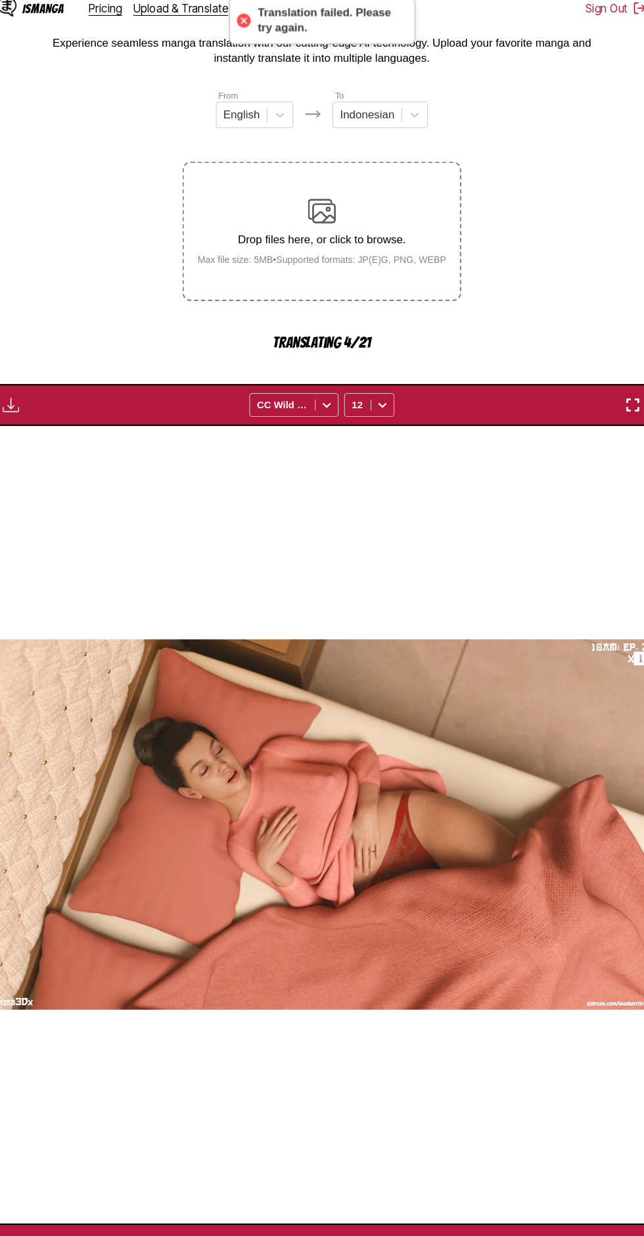
click at [371, 1177] on button "button" at bounding box center [382, 1186] width 79 height 19
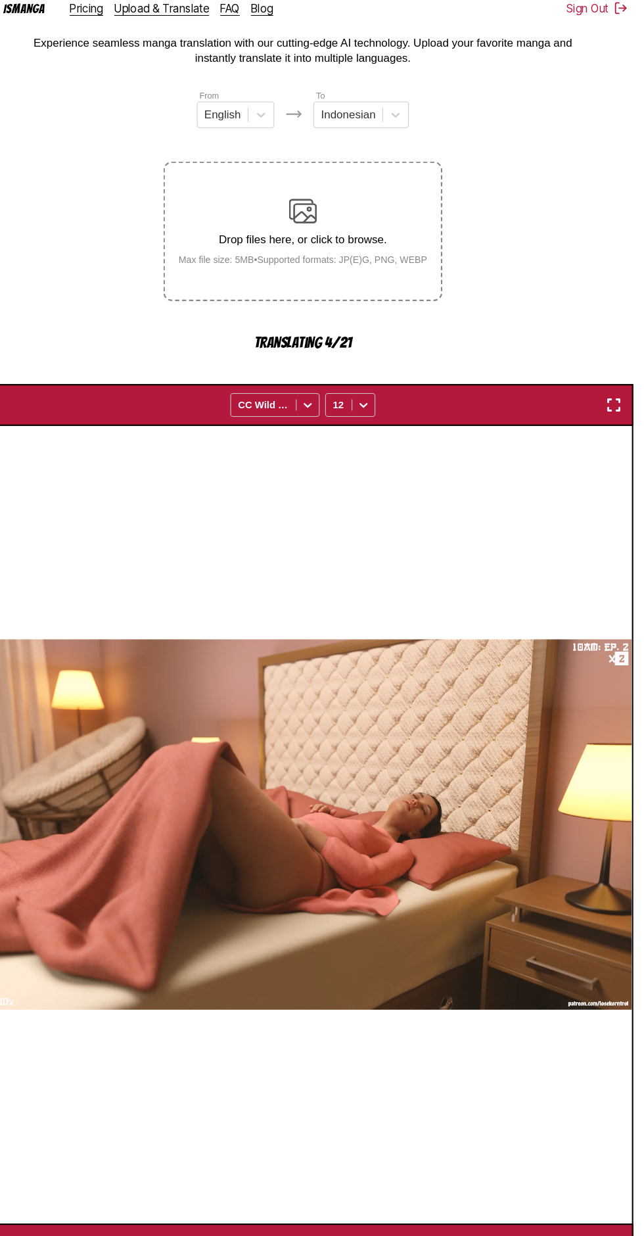
click at [371, 1177] on button "button" at bounding box center [382, 1186] width 79 height 19
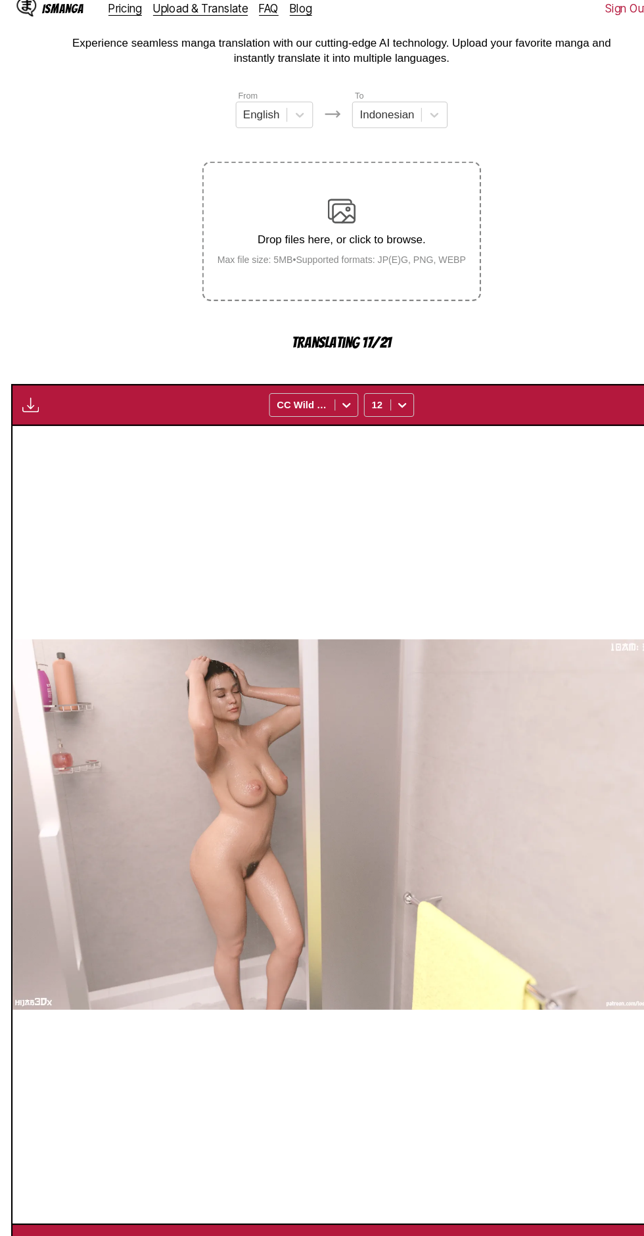
click at [381, 1178] on img "button" at bounding box center [383, 1186] width 16 height 16
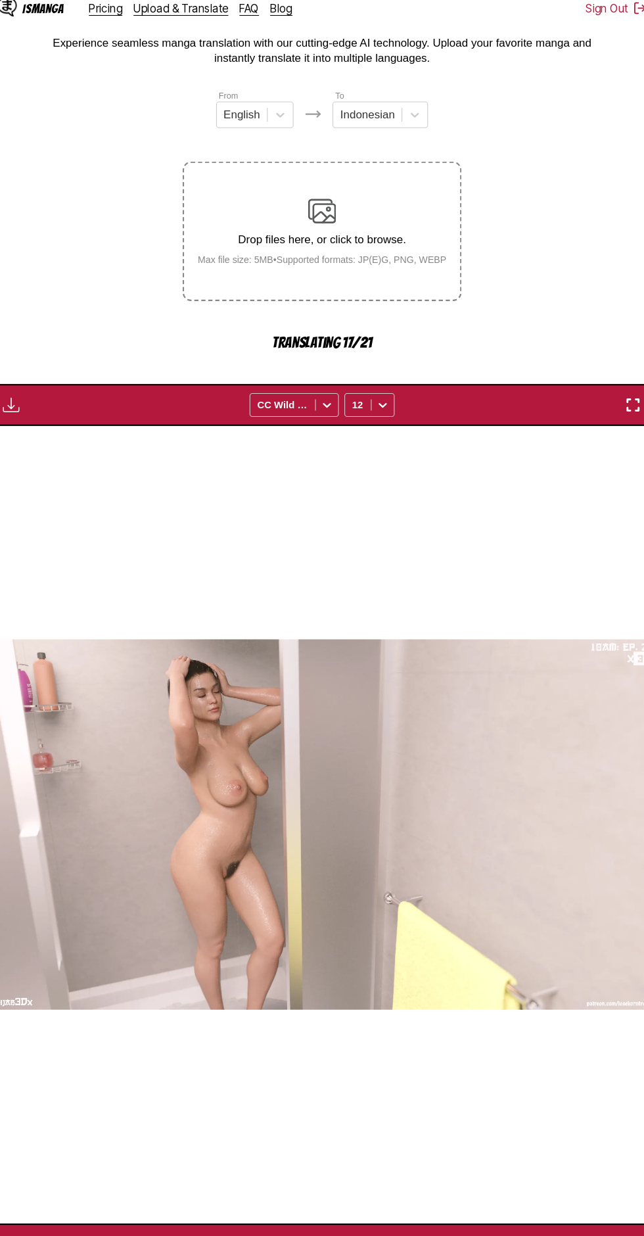
scroll to position [0, 2483]
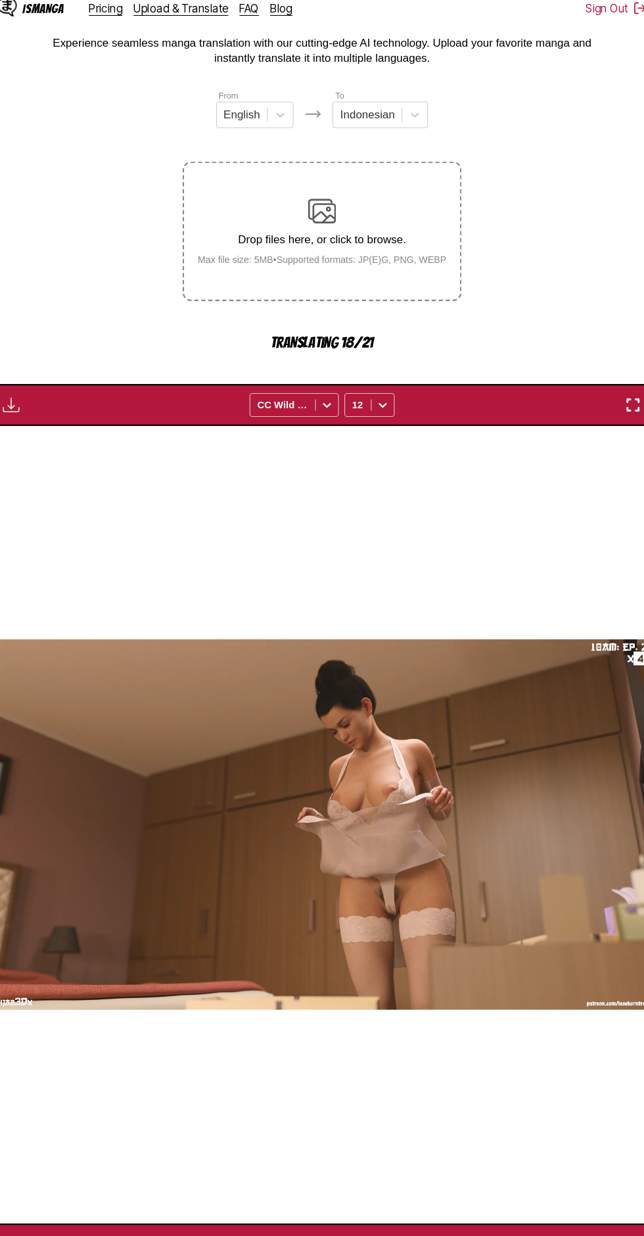
click at [382, 1178] on img "button" at bounding box center [383, 1186] width 16 height 16
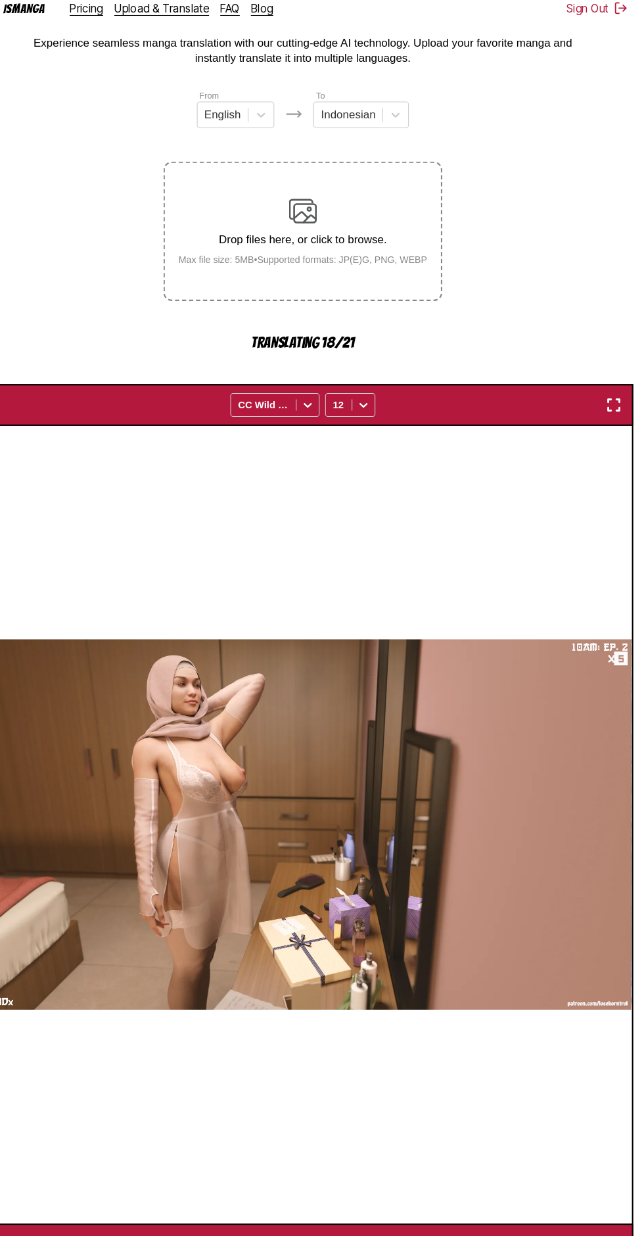
scroll to position [75, 0]
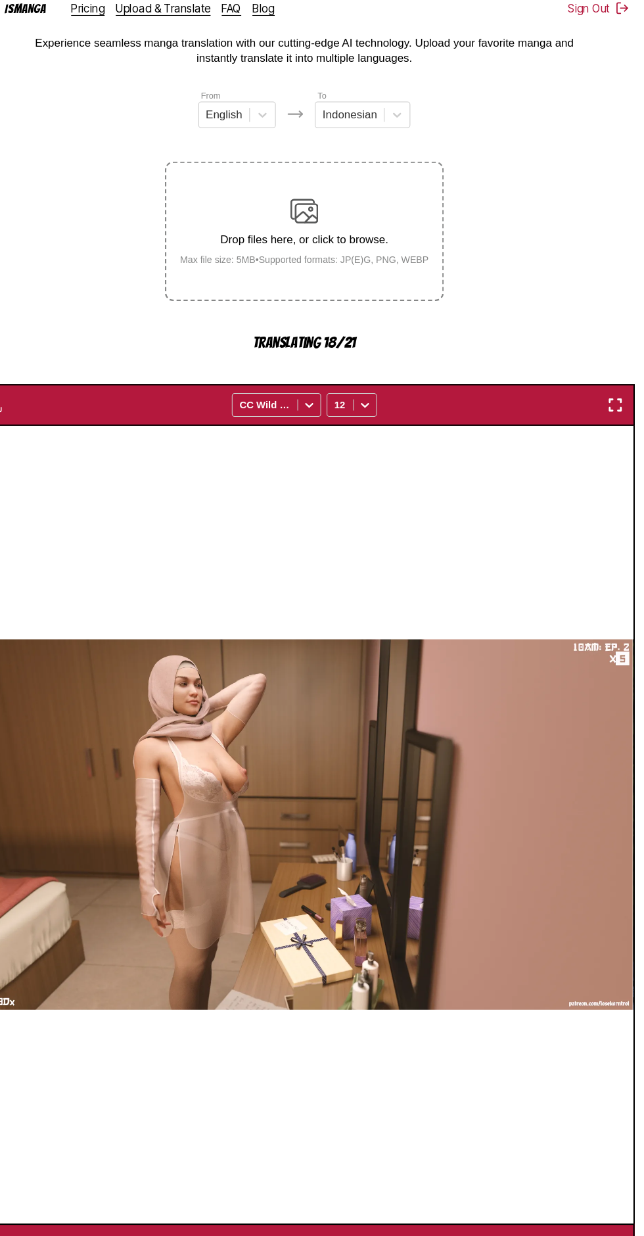
click at [384, 1178] on img "button" at bounding box center [383, 1186] width 16 height 16
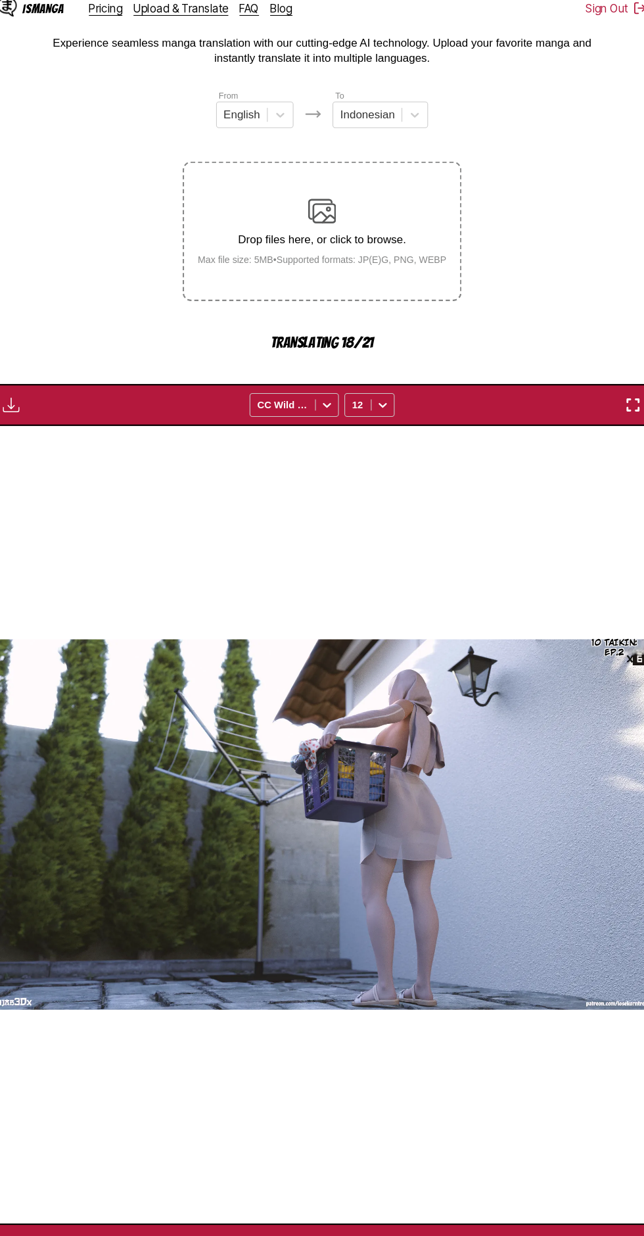
click at [383, 1178] on img "button" at bounding box center [383, 1186] width 16 height 16
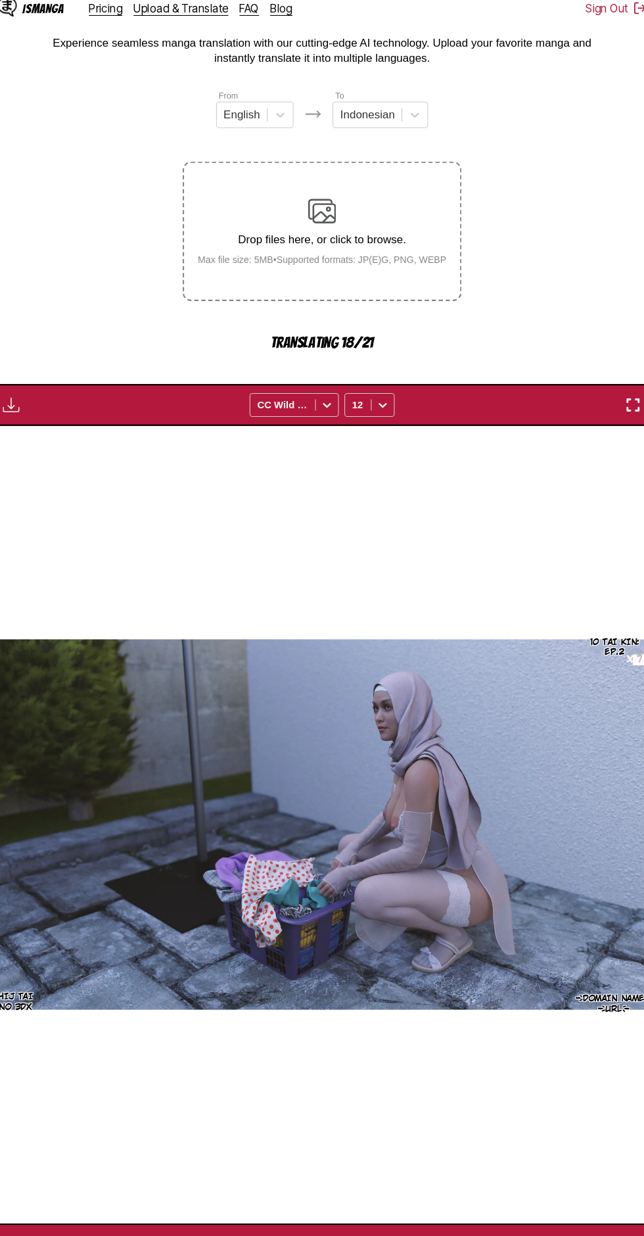
click at [388, 1178] on img "button" at bounding box center [383, 1186] width 16 height 16
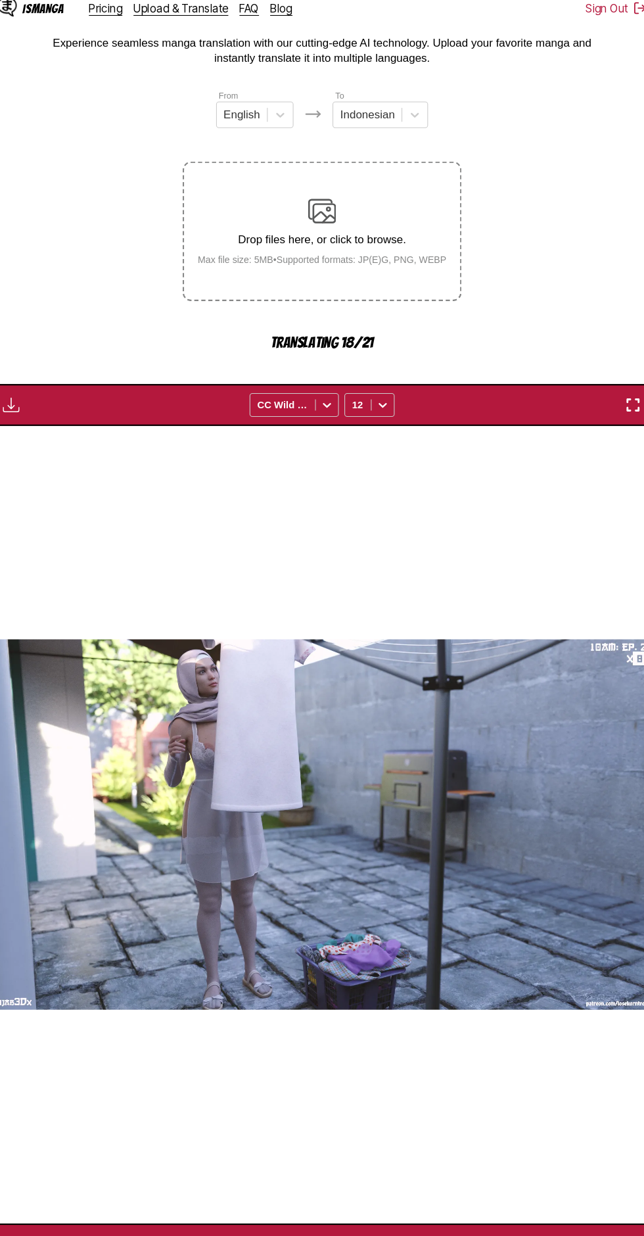
click at [386, 1177] on button "button" at bounding box center [382, 1186] width 79 height 19
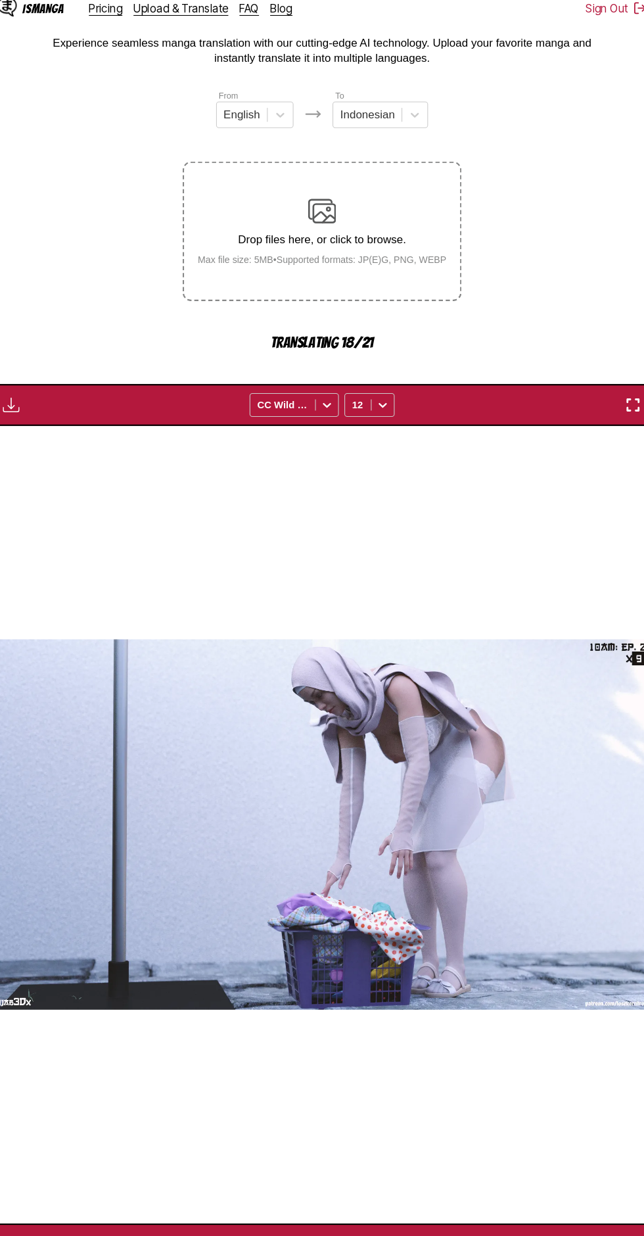
click at [390, 1178] on img "button" at bounding box center [385, 1186] width 16 height 16
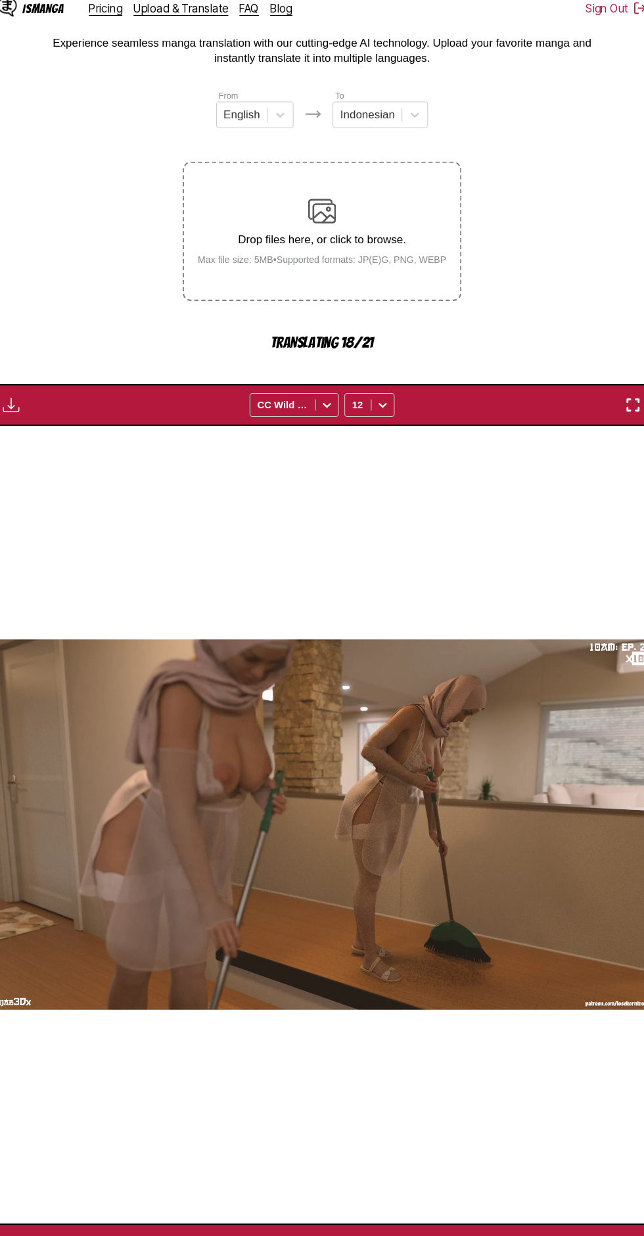
click at [388, 1178] on img "button" at bounding box center [385, 1186] width 16 height 16
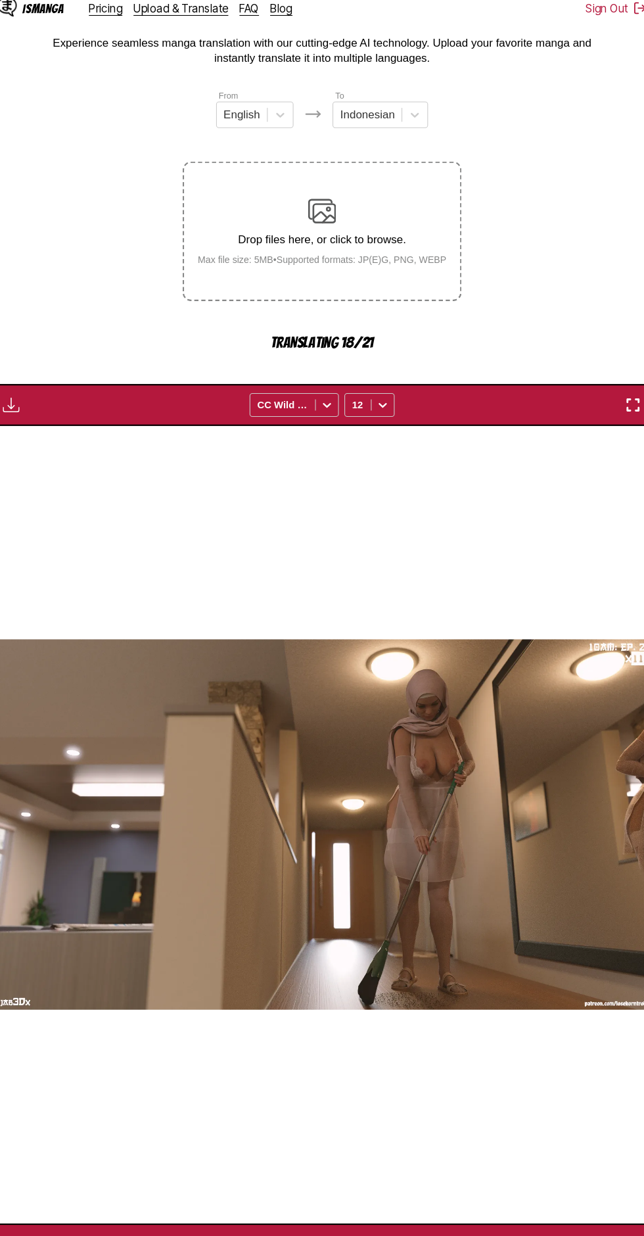
click at [390, 1178] on img "button" at bounding box center [385, 1186] width 16 height 16
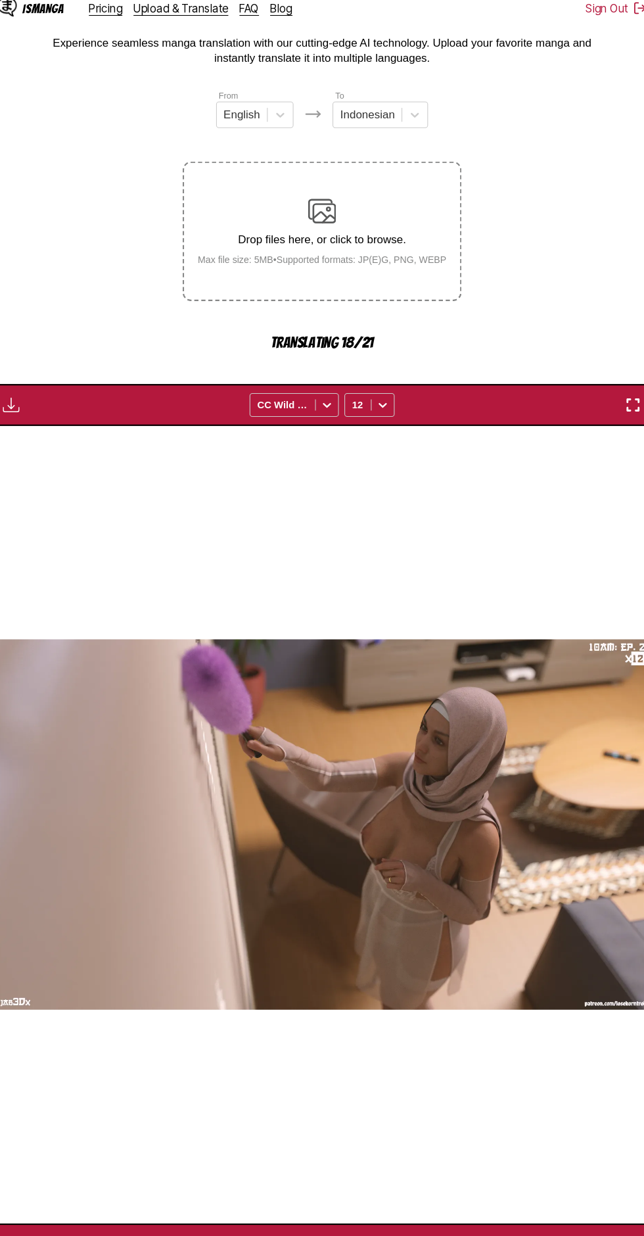
click at [393, 1191] on main "AI-Powered Manga Translator Experience seamless manga translation with our cutt…" at bounding box center [322, 609] width 644 height 1194
click at [390, 1178] on img "button" at bounding box center [385, 1186] width 16 height 16
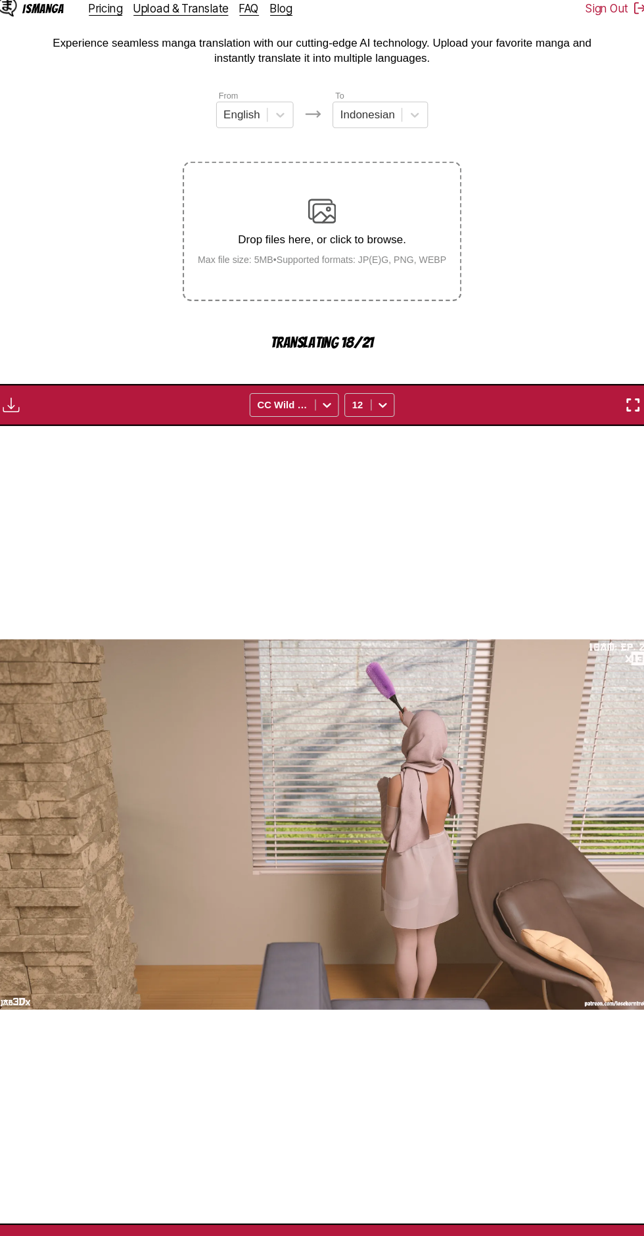
click at [393, 1177] on button "button" at bounding box center [385, 1186] width 79 height 19
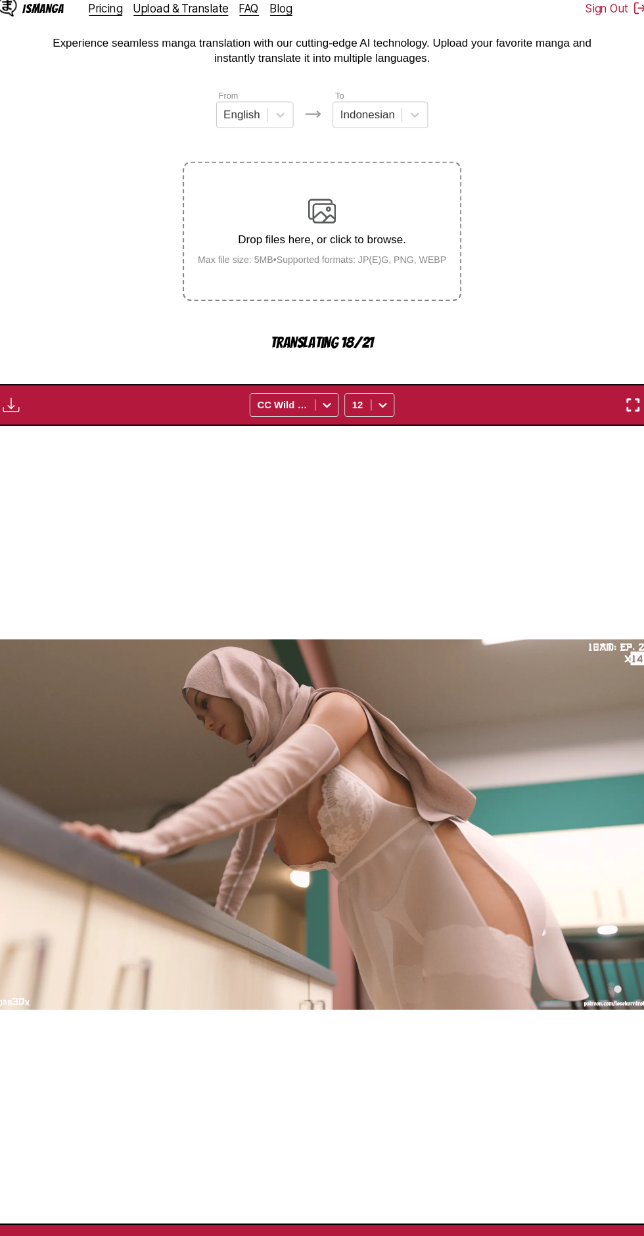
click at [394, 1177] on button "button" at bounding box center [385, 1186] width 79 height 19
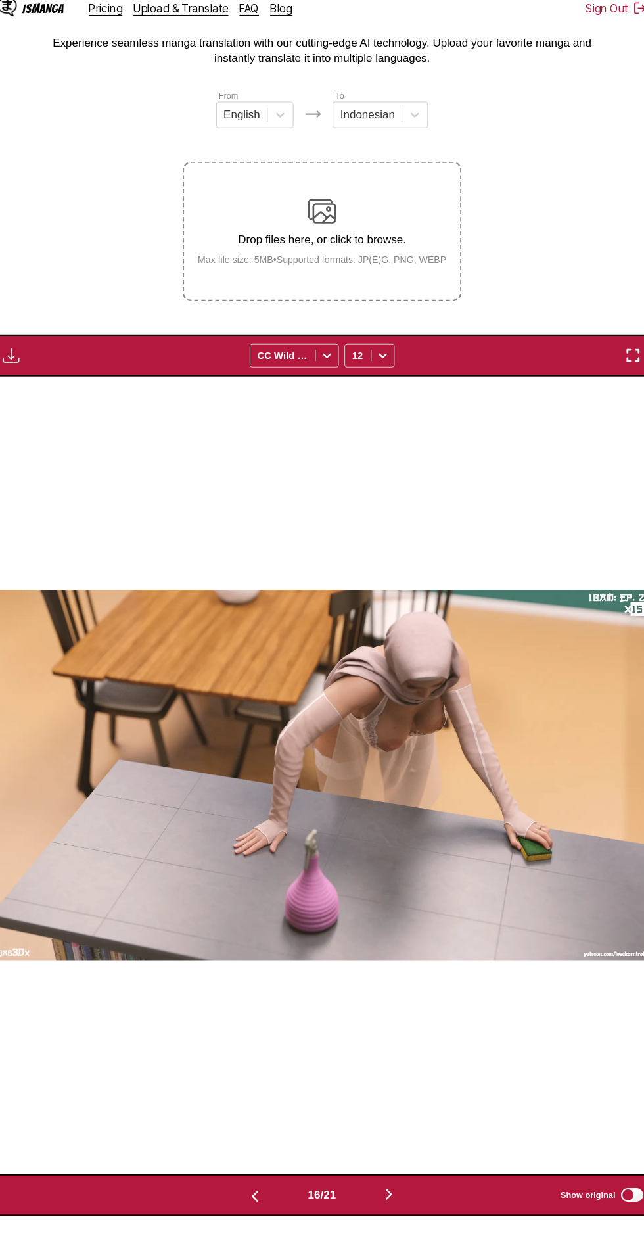
click at [35, 340] on img "button" at bounding box center [29, 348] width 16 height 16
click at [58, 377] on button "Download All" at bounding box center [64, 393] width 84 height 32
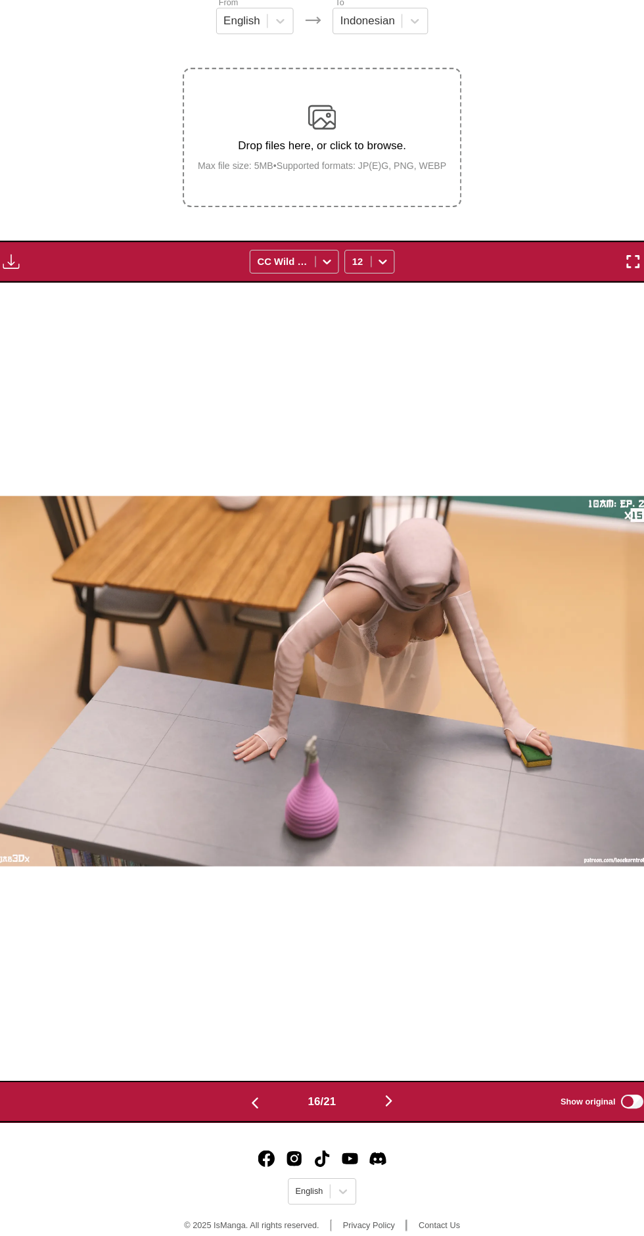
scroll to position [0, 0]
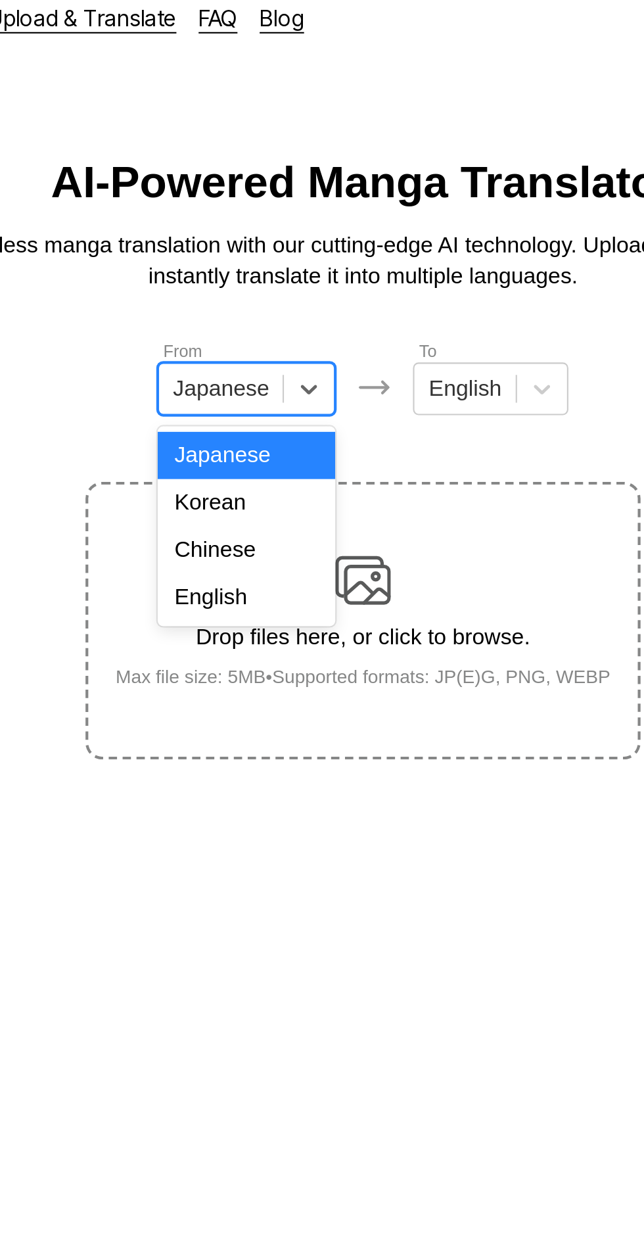
click at [262, 300] on div "English" at bounding box center [267, 295] width 84 height 22
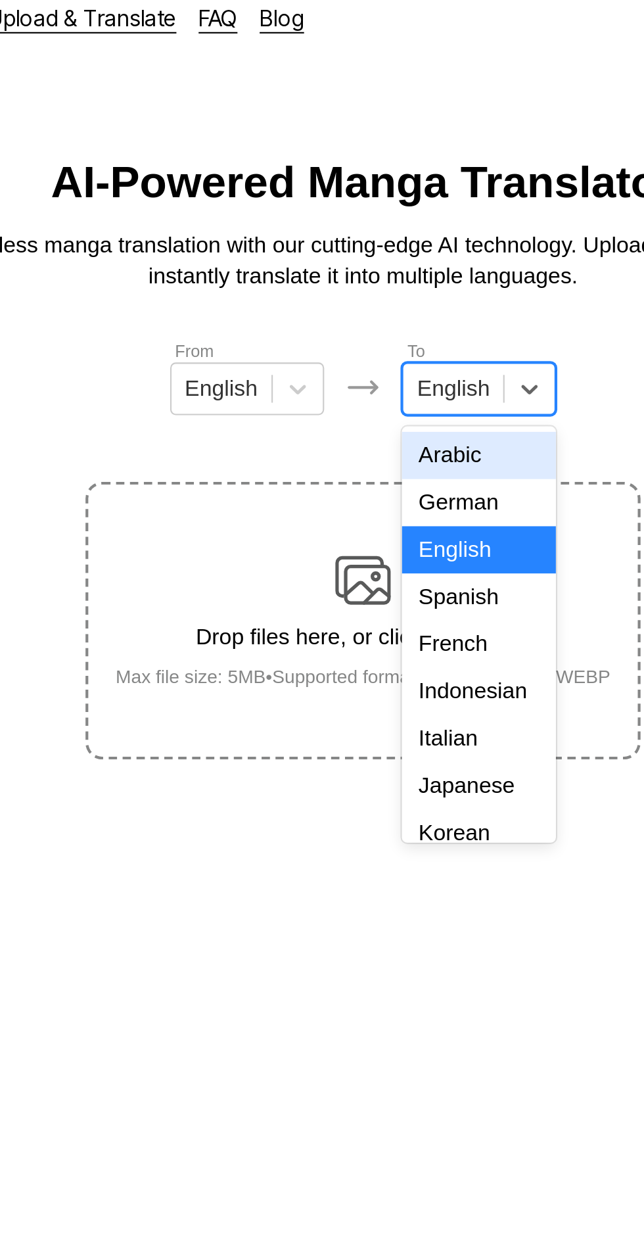
click at [390, 331] on div "Indonesian" at bounding box center [376, 340] width 73 height 22
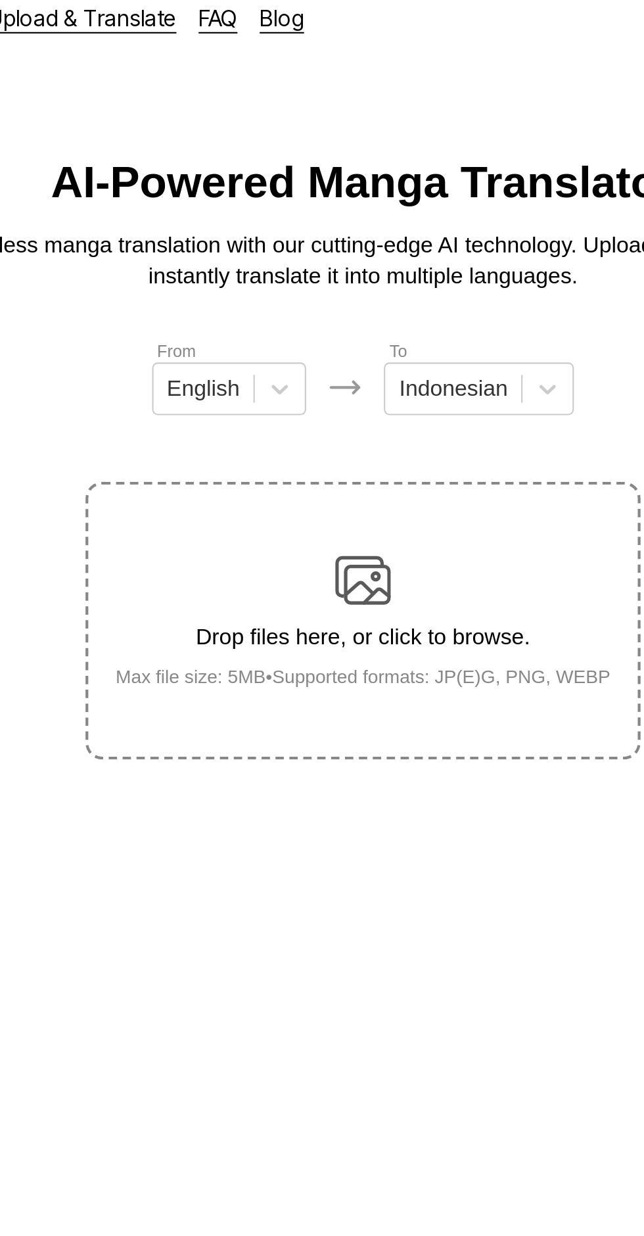
click at [336, 278] on div "Drop files here, or click to browse. Max file size: 5MB • Supported formats: JP…" at bounding box center [323, 306] width 256 height 64
click at [0, 0] on input "Drop files here, or click to browse. Max file size: 5MB • Supported formats: JP…" at bounding box center [0, 0] width 0 height 0
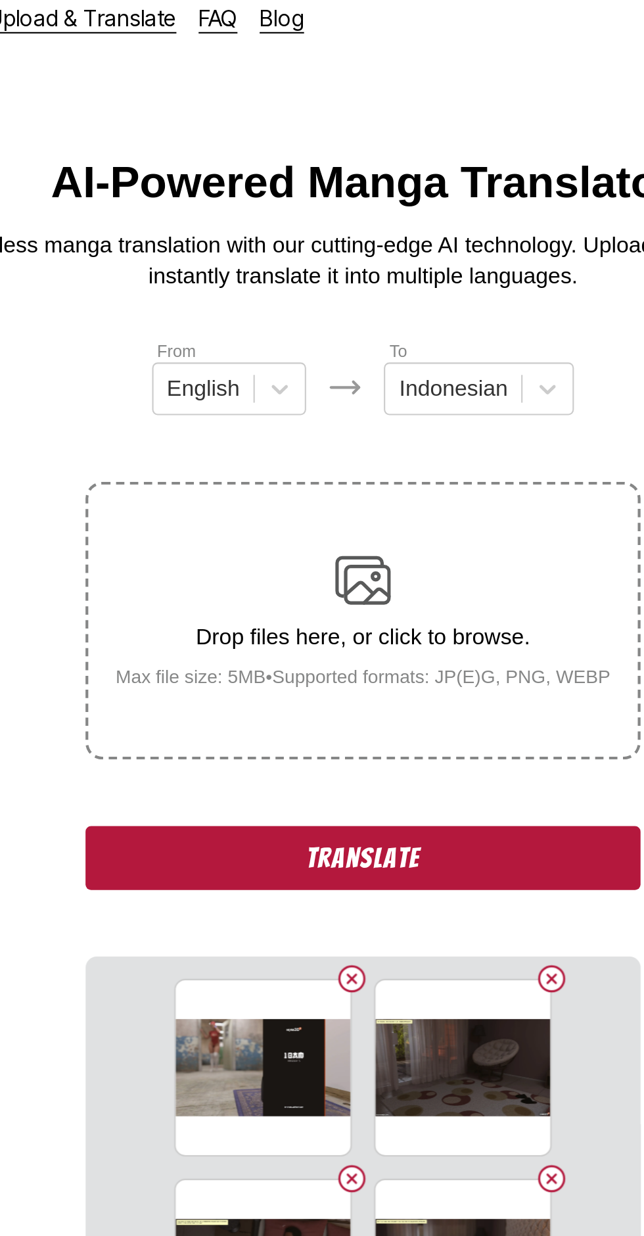
click at [245, 405] on button "Translate" at bounding box center [322, 419] width 263 height 30
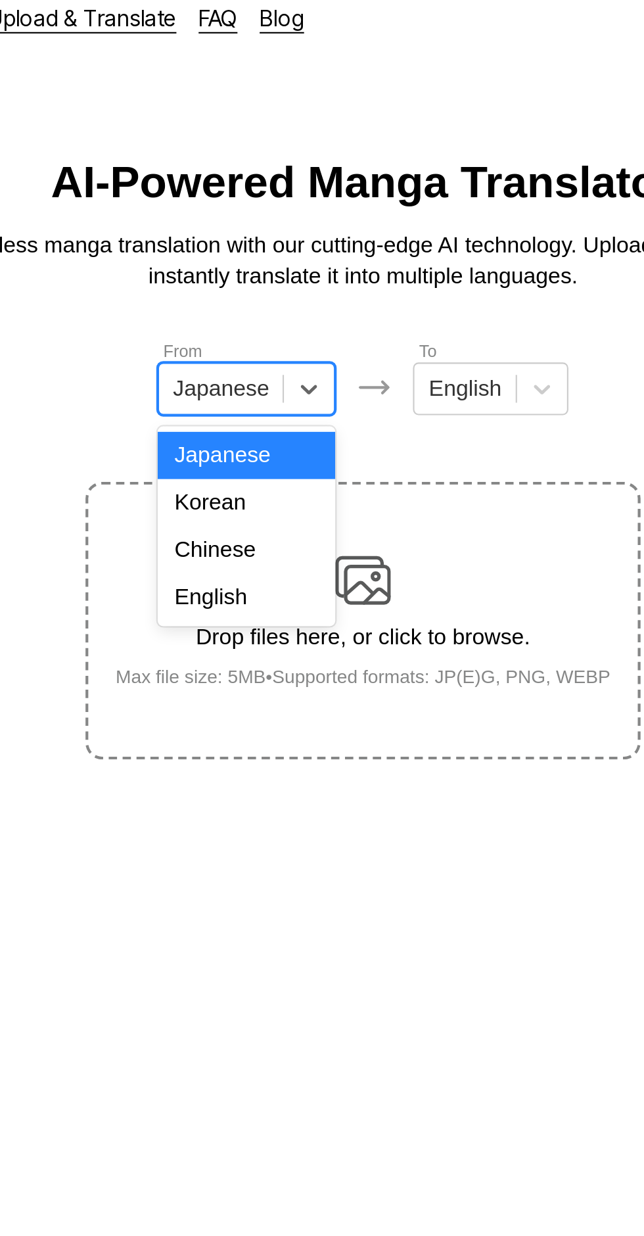
click at [276, 300] on div "English" at bounding box center [267, 295] width 84 height 22
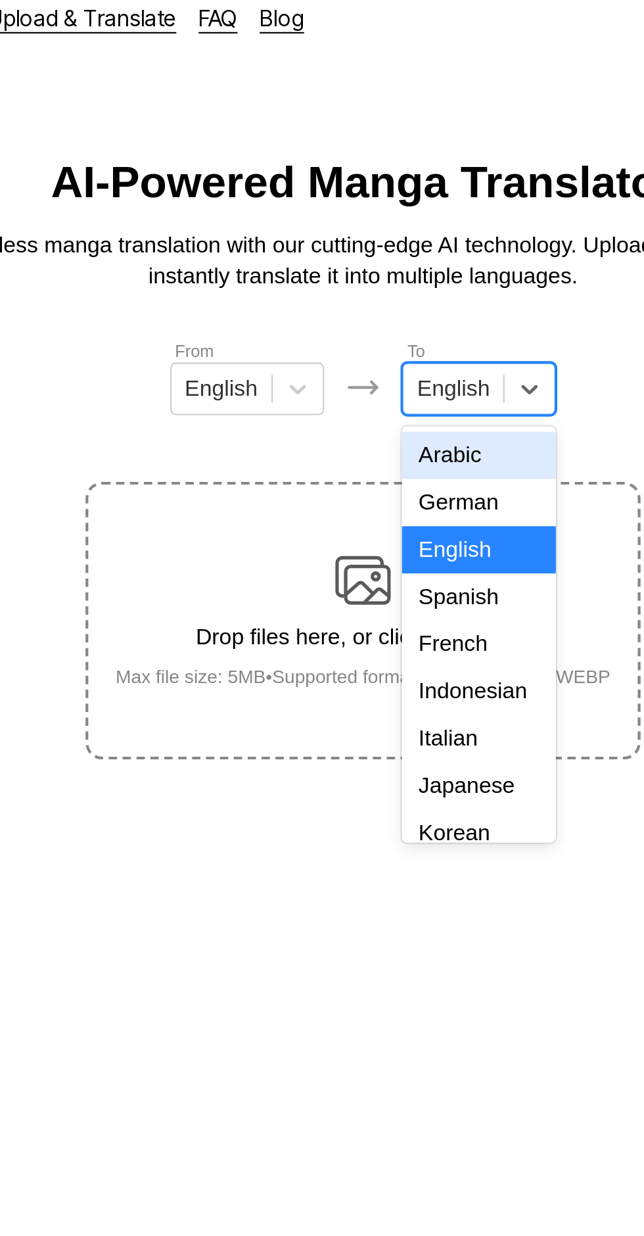
click at [388, 335] on div "Indonesian" at bounding box center [376, 340] width 73 height 22
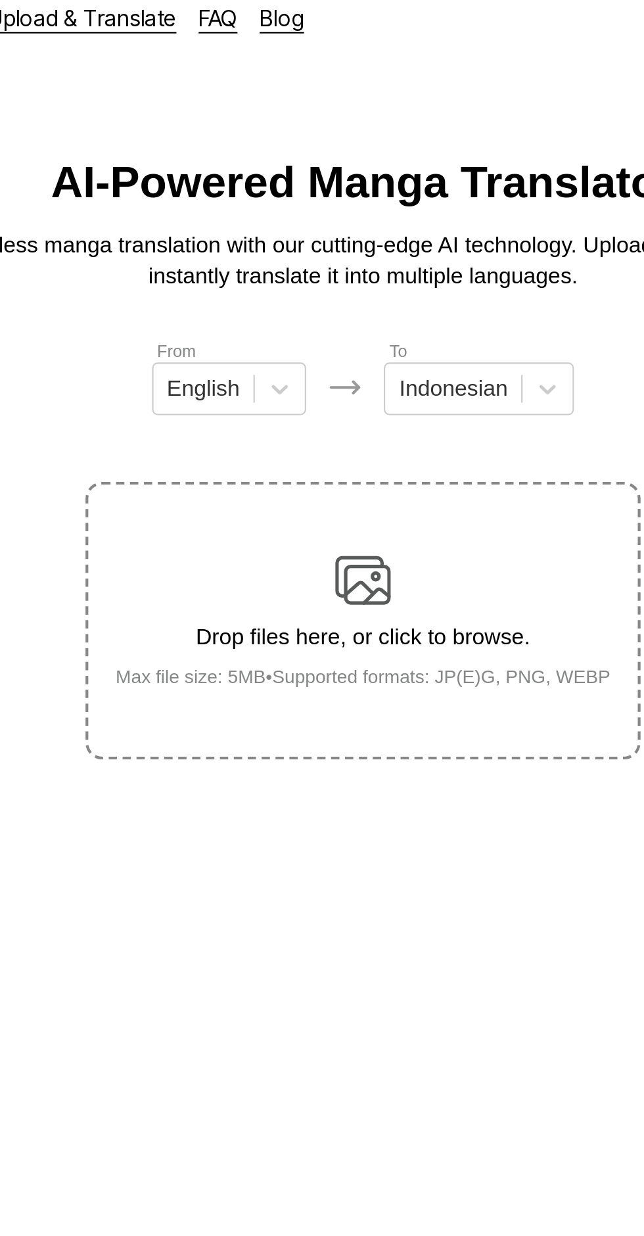
click at [330, 274] on img at bounding box center [322, 287] width 26 height 26
click at [0, 0] on input "Drop files here, or click to browse. Max file size: 5MB • Supported formats: JP…" at bounding box center [0, 0] width 0 height 0
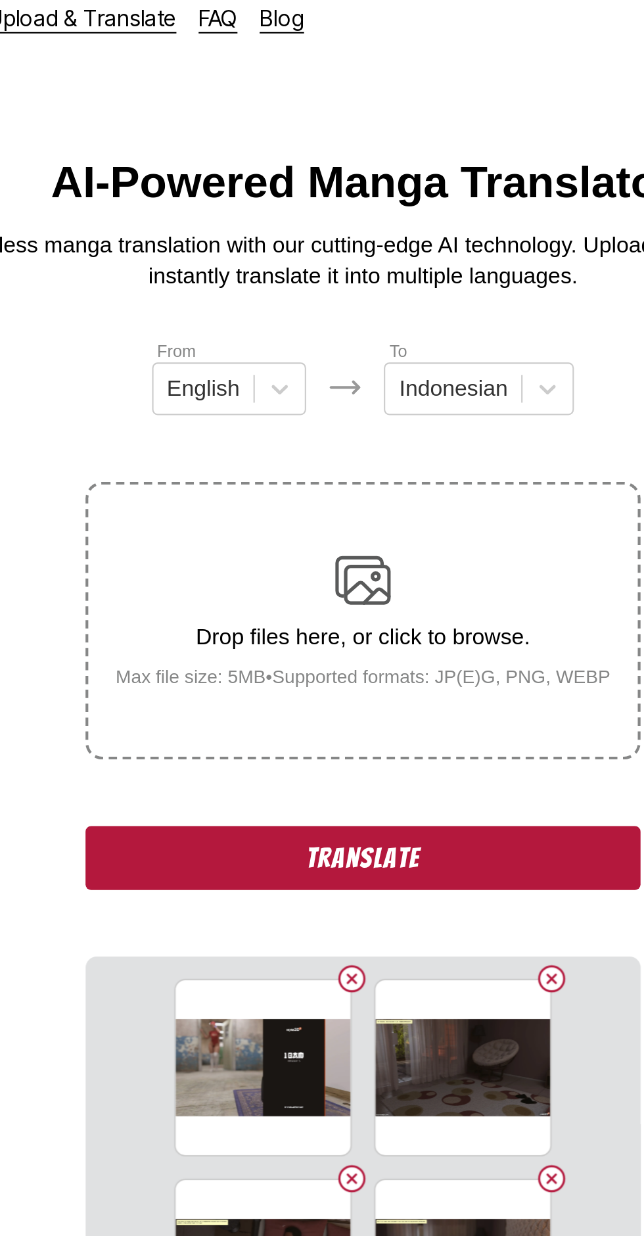
click at [259, 404] on button "Translate" at bounding box center [322, 419] width 263 height 30
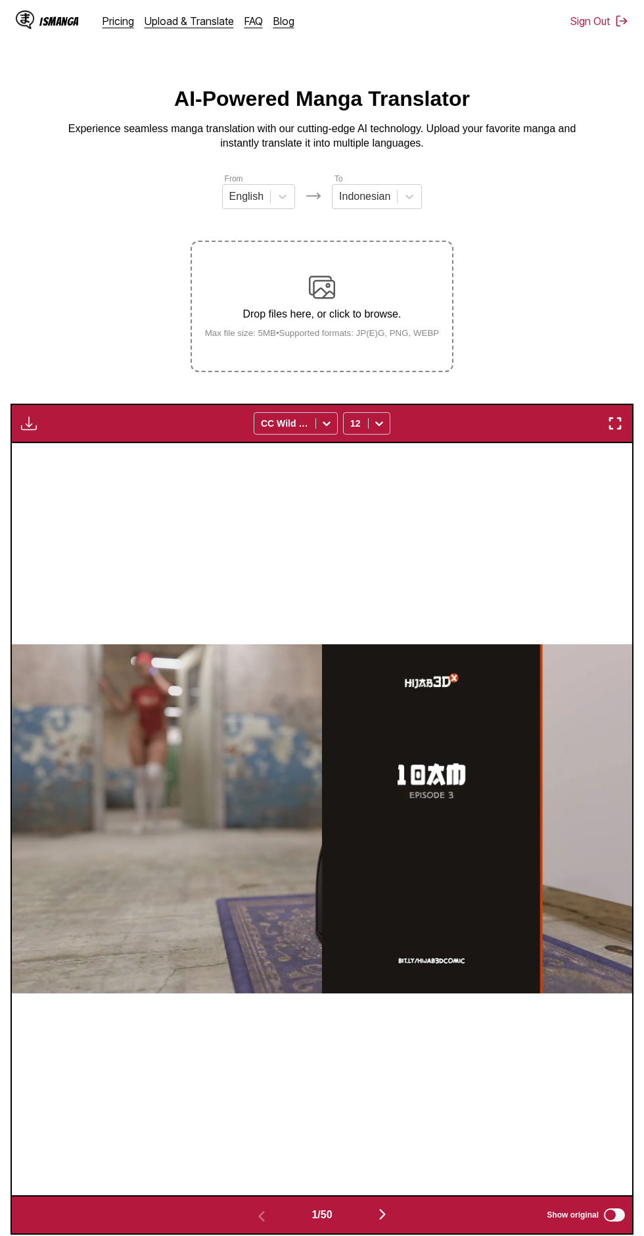
click at [34, 415] on img "button" at bounding box center [29, 423] width 16 height 16
click at [89, 452] on button "Download All" at bounding box center [64, 468] width 84 height 32
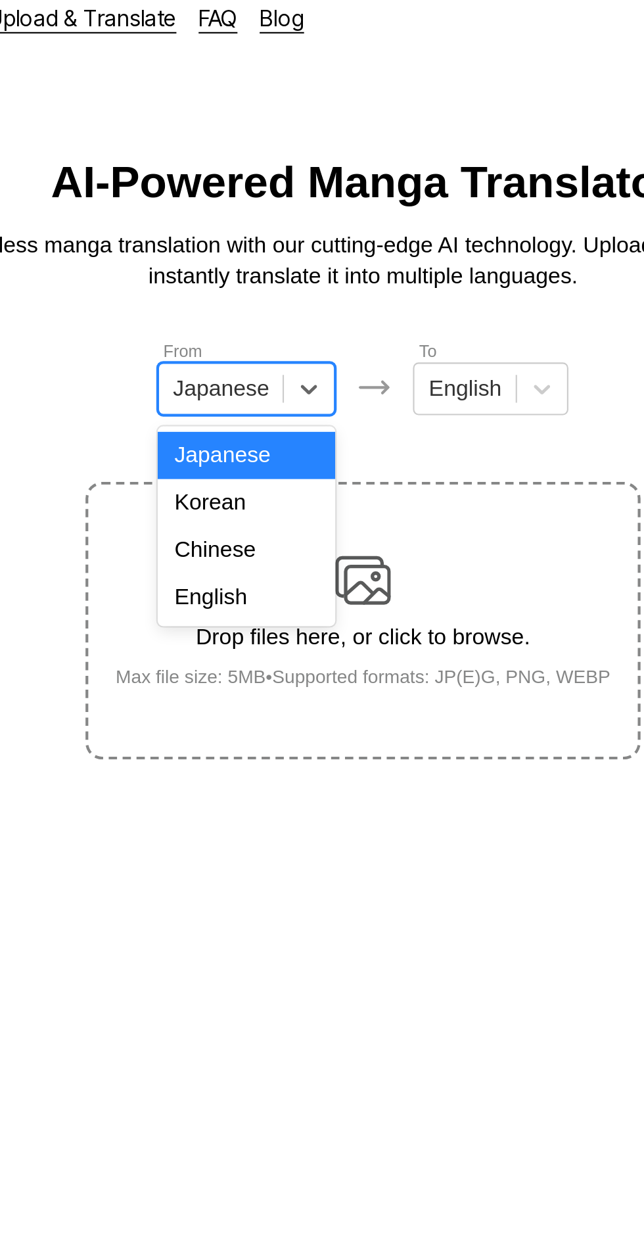
click at [289, 297] on div "English" at bounding box center [267, 295] width 84 height 22
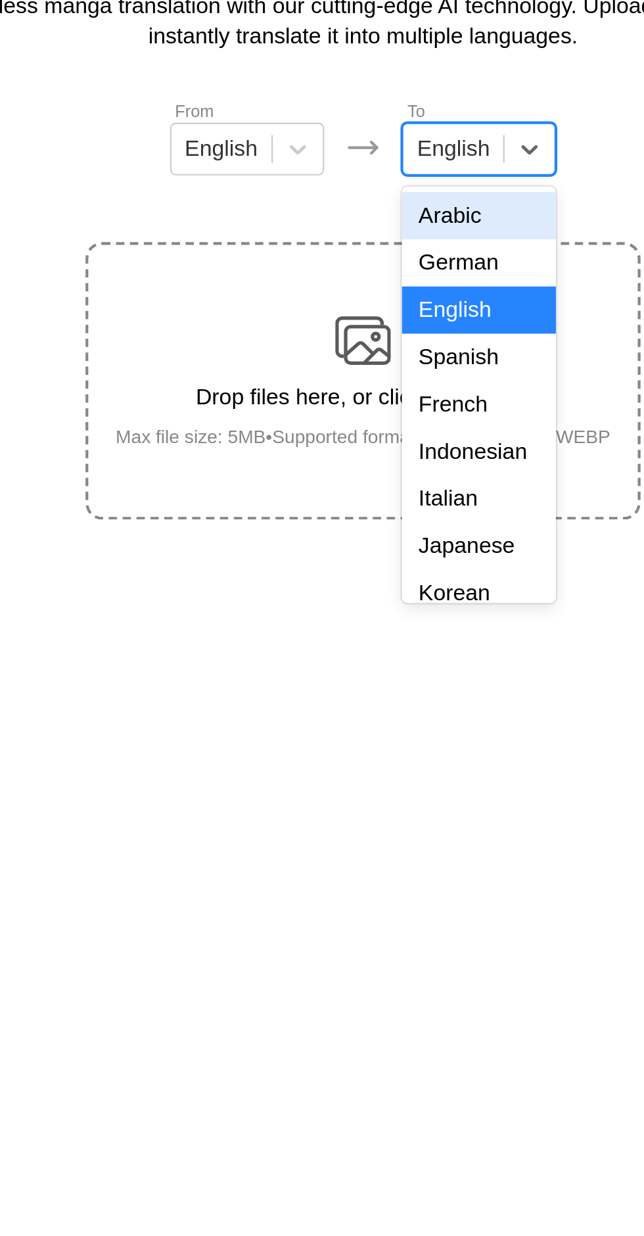
click at [389, 346] on div "Indonesian" at bounding box center [376, 340] width 73 height 22
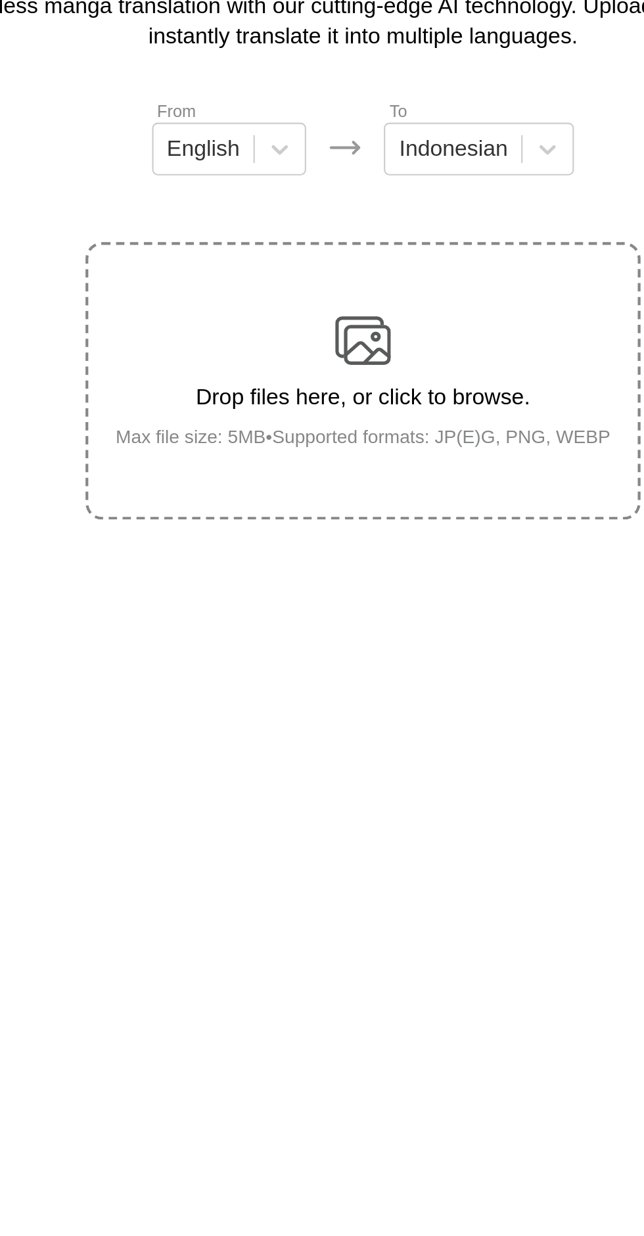
click at [332, 278] on img at bounding box center [322, 287] width 26 height 26
click at [0, 0] on input "Drop files here, or click to browse. Max file size: 5MB • Supported formats: JP…" at bounding box center [0, 0] width 0 height 0
click at [340, 274] on div "Drop files here, or click to browse. Max file size: 5MB • Supported formats: JP…" at bounding box center [323, 306] width 256 height 64
click at [0, 0] on input "Drop files here, or click to browse. Max file size: 5MB • Supported formats: JP…" at bounding box center [0, 0] width 0 height 0
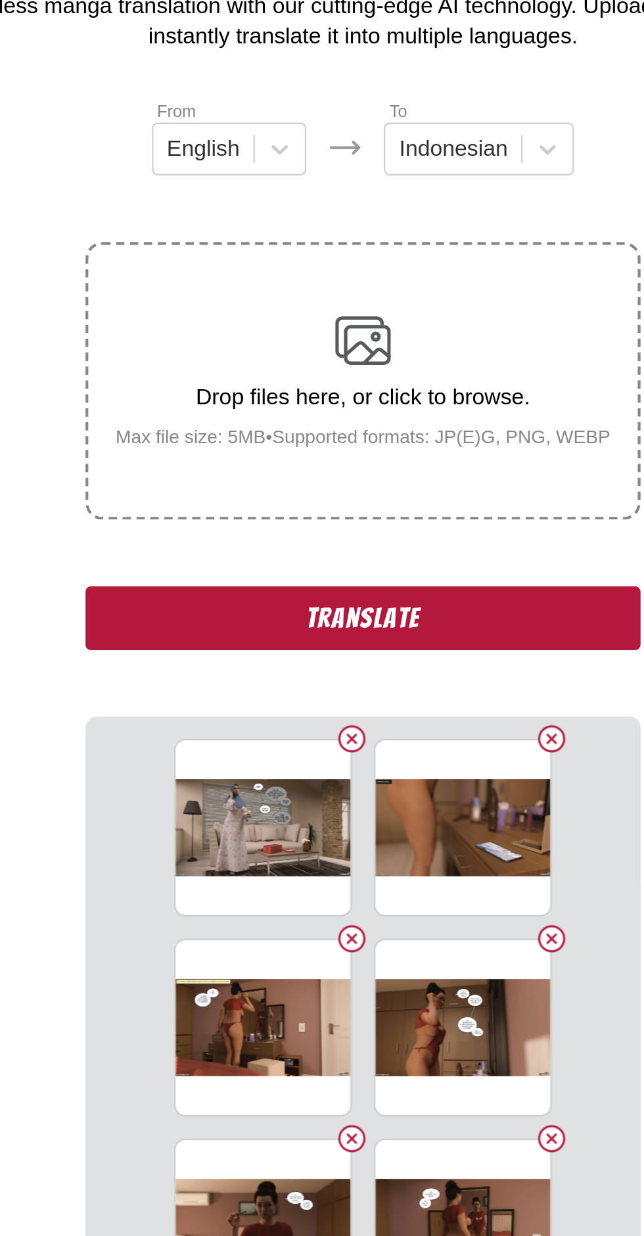
click at [348, 404] on button "Translate" at bounding box center [322, 419] width 263 height 30
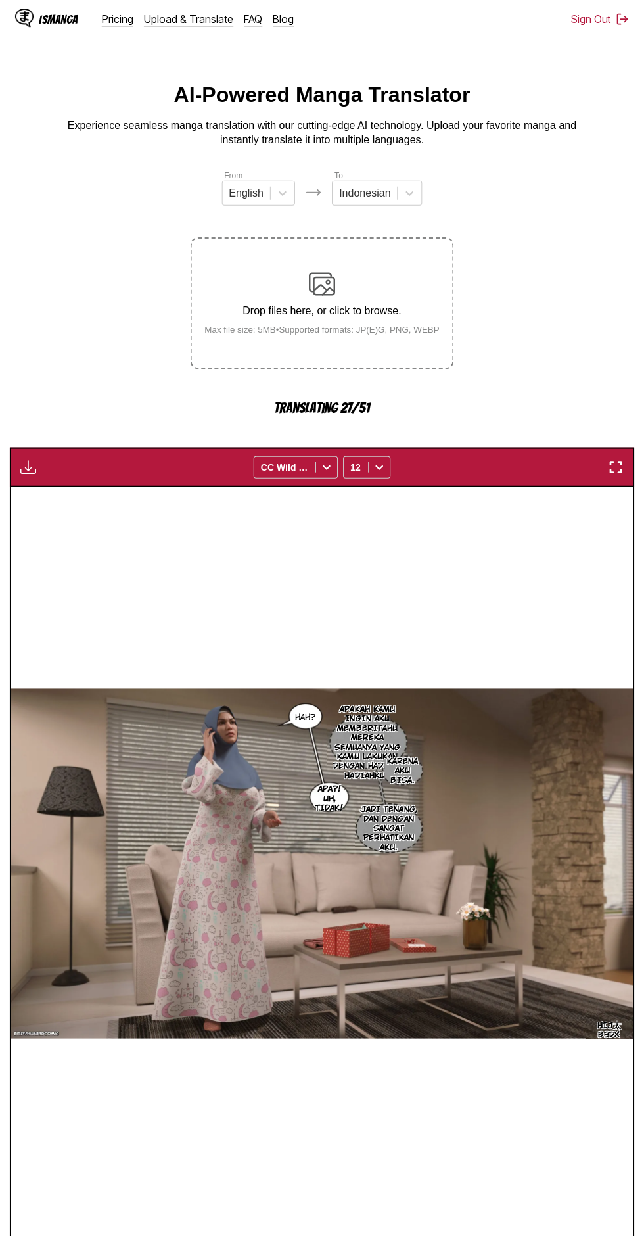
scroll to position [3, 0]
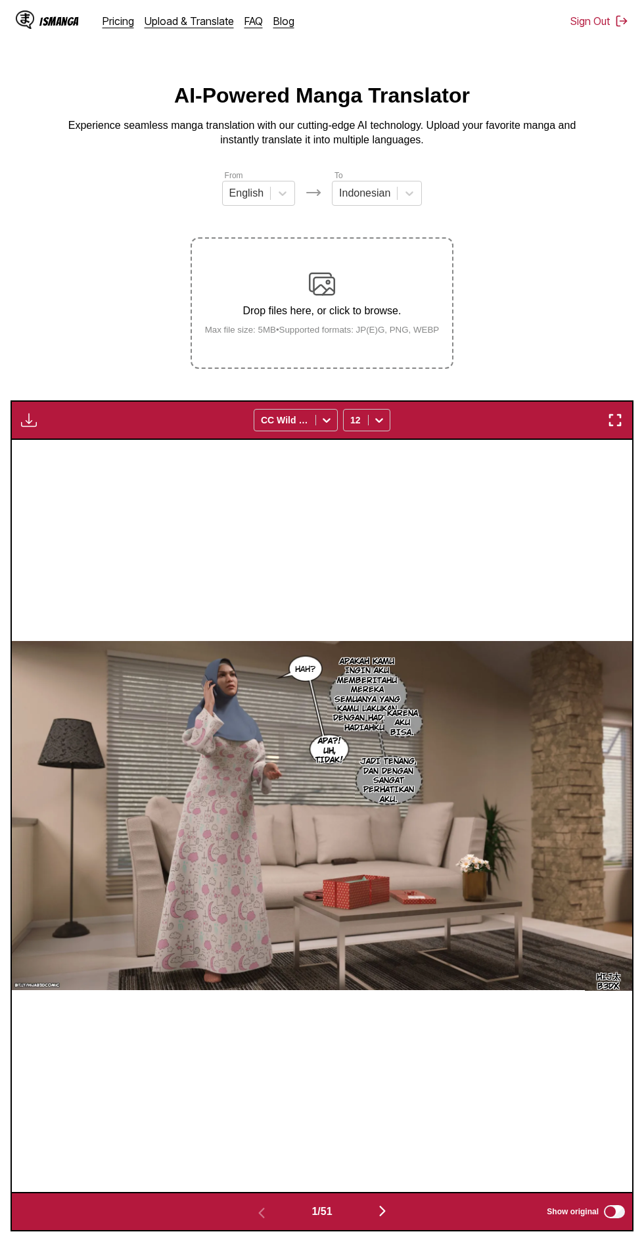
click at [30, 412] on img "button" at bounding box center [29, 420] width 16 height 16
click at [93, 448] on button "Download All" at bounding box center [64, 464] width 84 height 32
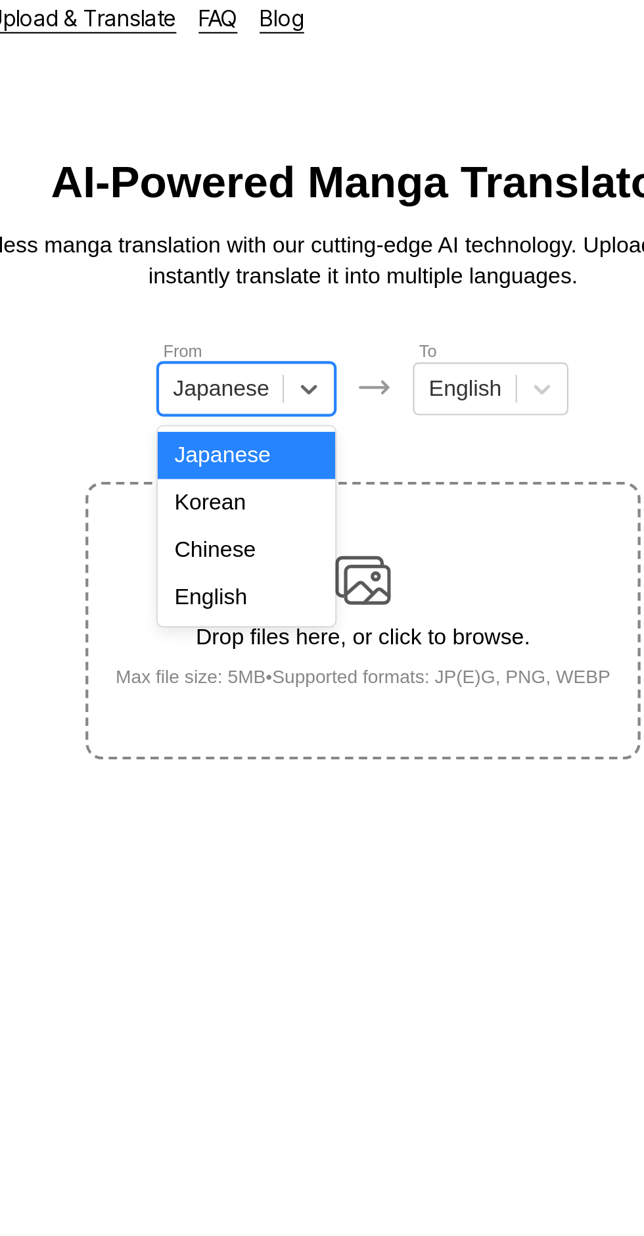
click at [279, 294] on div "English" at bounding box center [267, 295] width 84 height 22
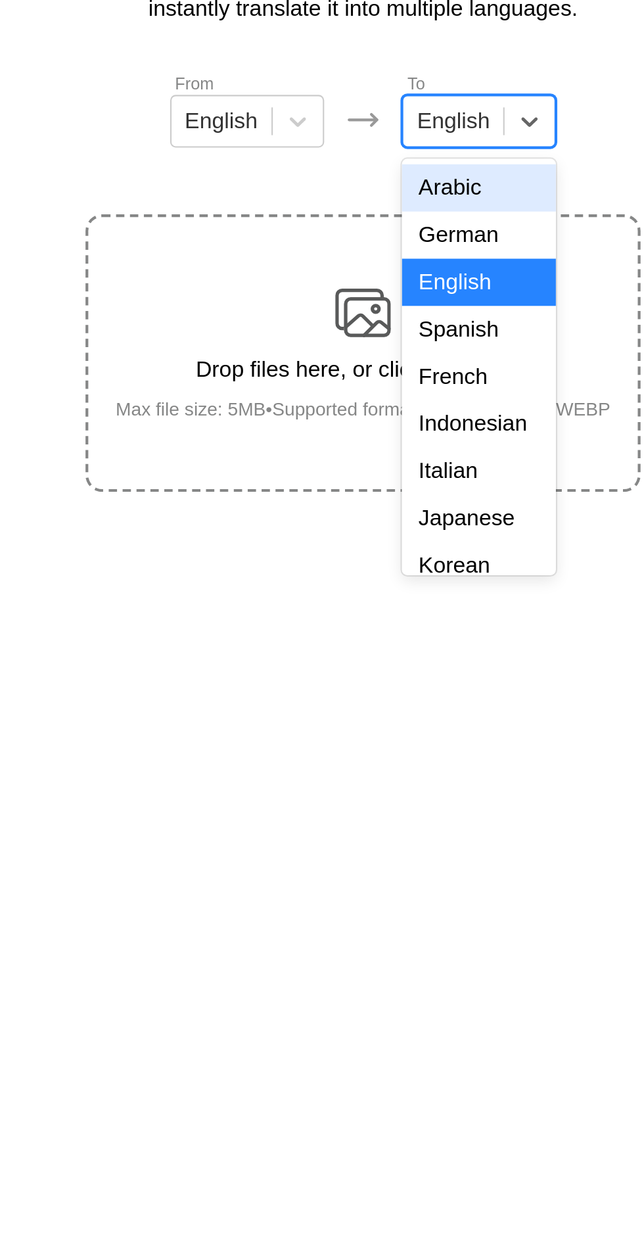
click at [378, 342] on div "Indonesian" at bounding box center [376, 340] width 73 height 22
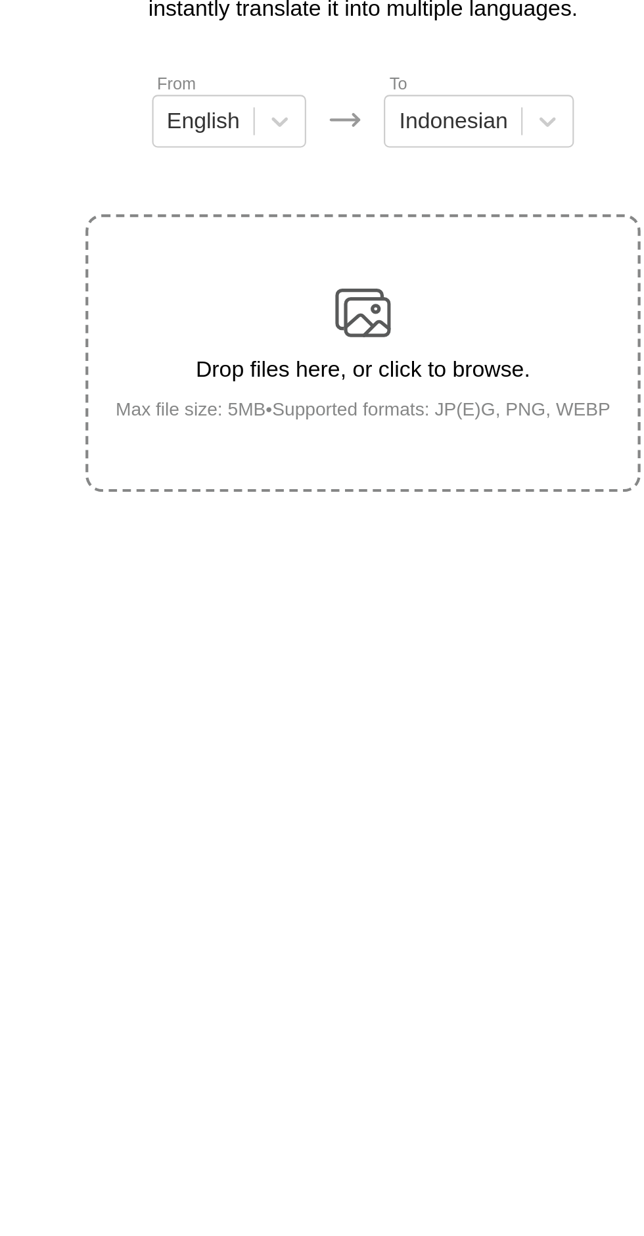
click at [337, 281] on div "Drop files here, or click to browse. Max file size: 5MB • Supported formats: JP…" at bounding box center [323, 306] width 256 height 64
click at [0, 0] on input "Drop files here, or click to browse. Max file size: 5MB • Supported formats: JP…" at bounding box center [0, 0] width 0 height 0
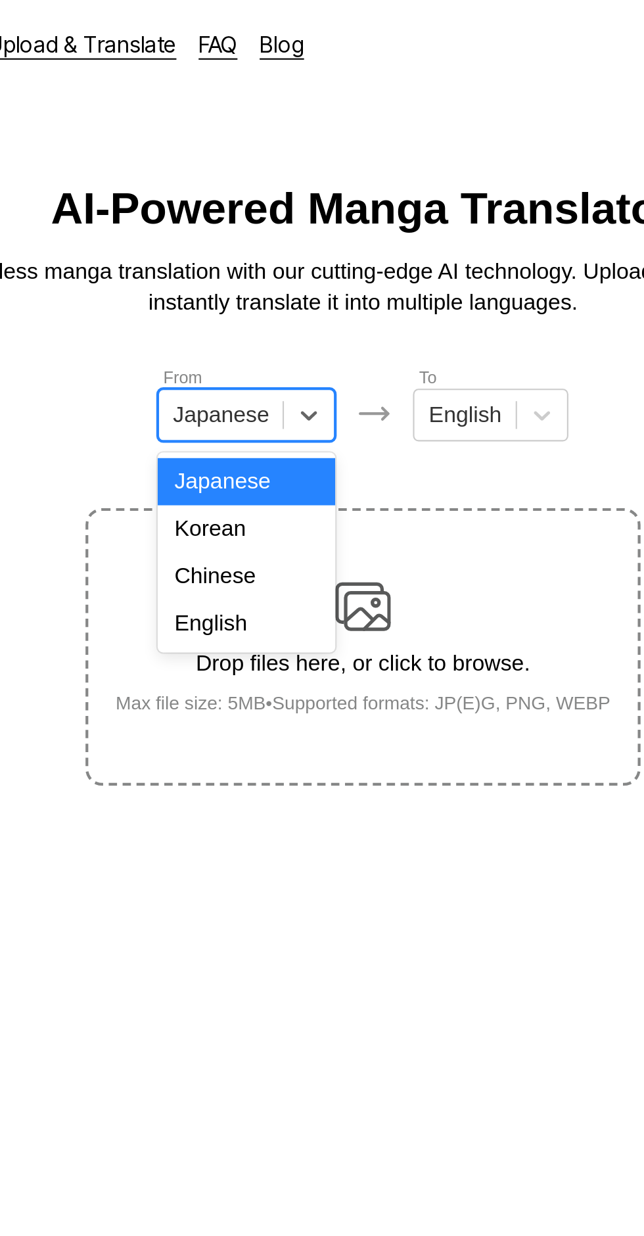
click at [281, 298] on div "English" at bounding box center [267, 295] width 84 height 22
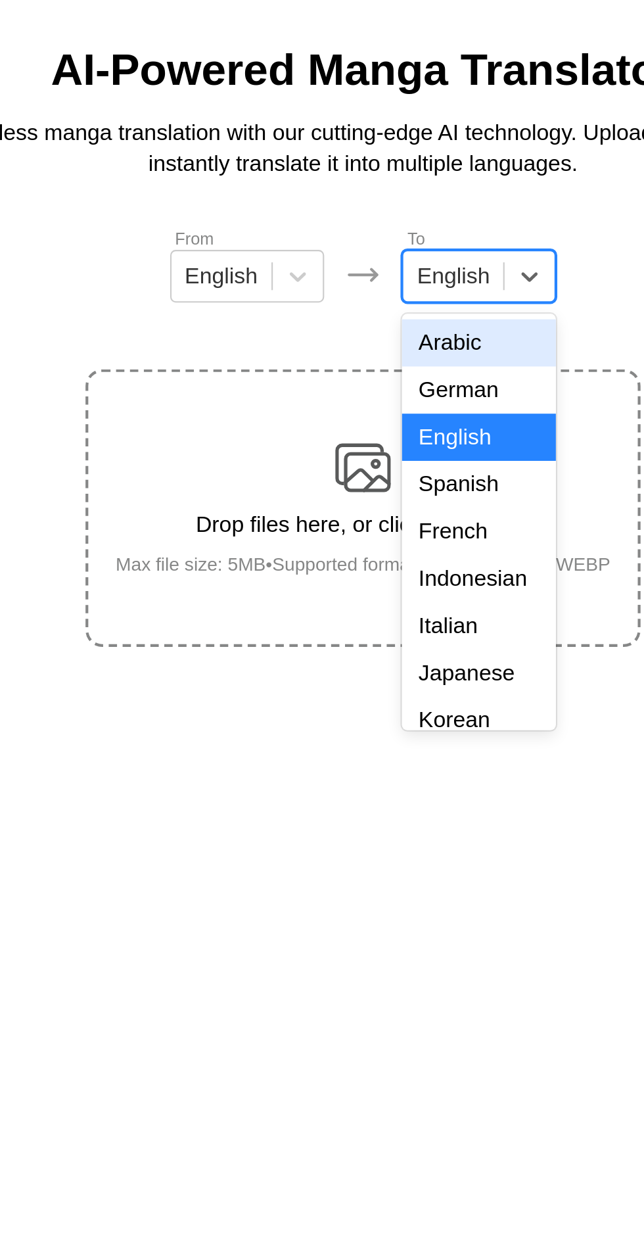
click at [390, 338] on div "Indonesian" at bounding box center [376, 340] width 73 height 22
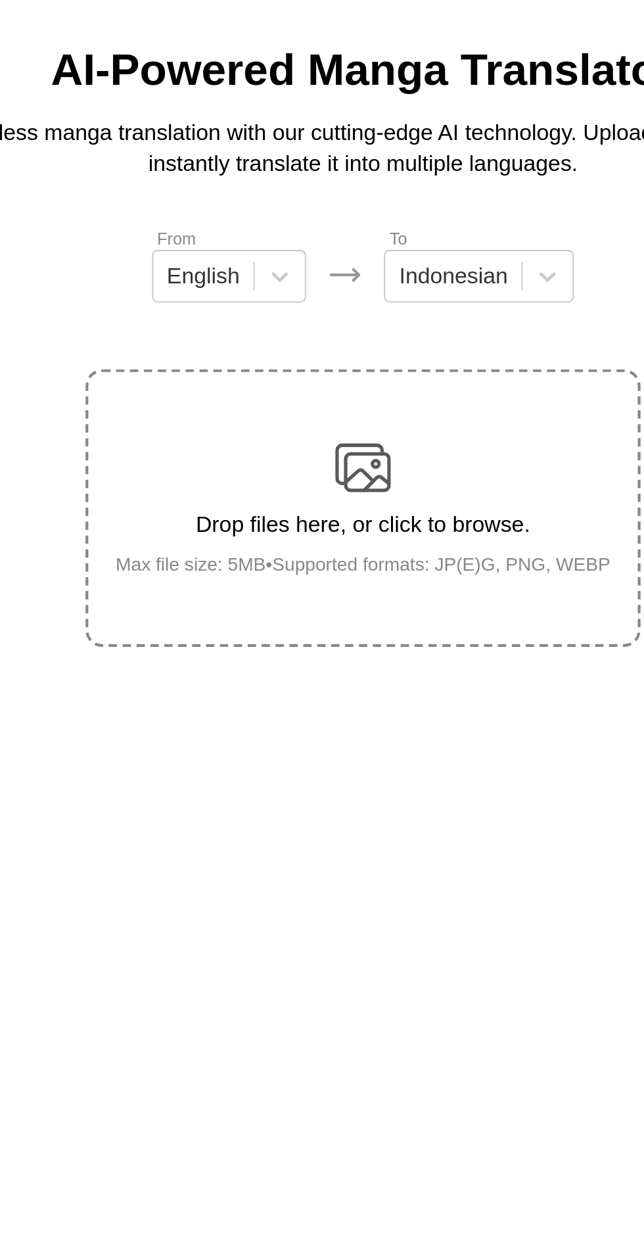
click at [339, 274] on div "Drop files here, or click to browse. Max file size: 5MB • Supported formats: JP…" at bounding box center [323, 306] width 256 height 64
click at [0, 0] on input "Drop files here, or click to browse. Max file size: 5MB • Supported formats: JP…" at bounding box center [0, 0] width 0 height 0
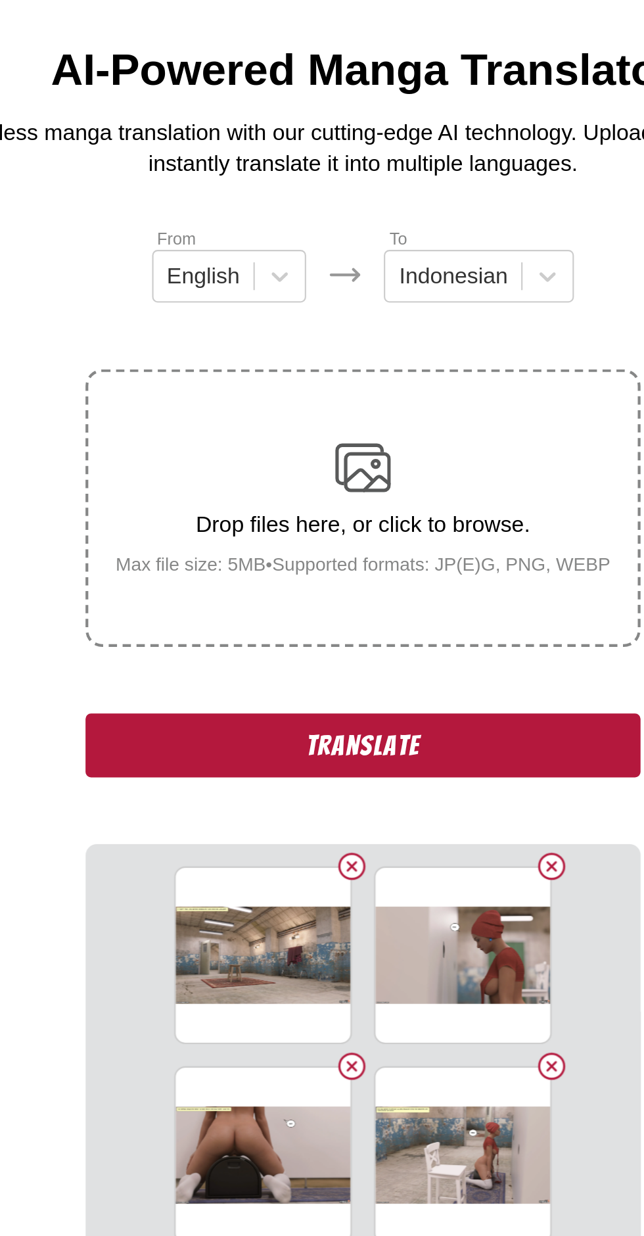
click at [236, 404] on button "Translate" at bounding box center [322, 419] width 263 height 30
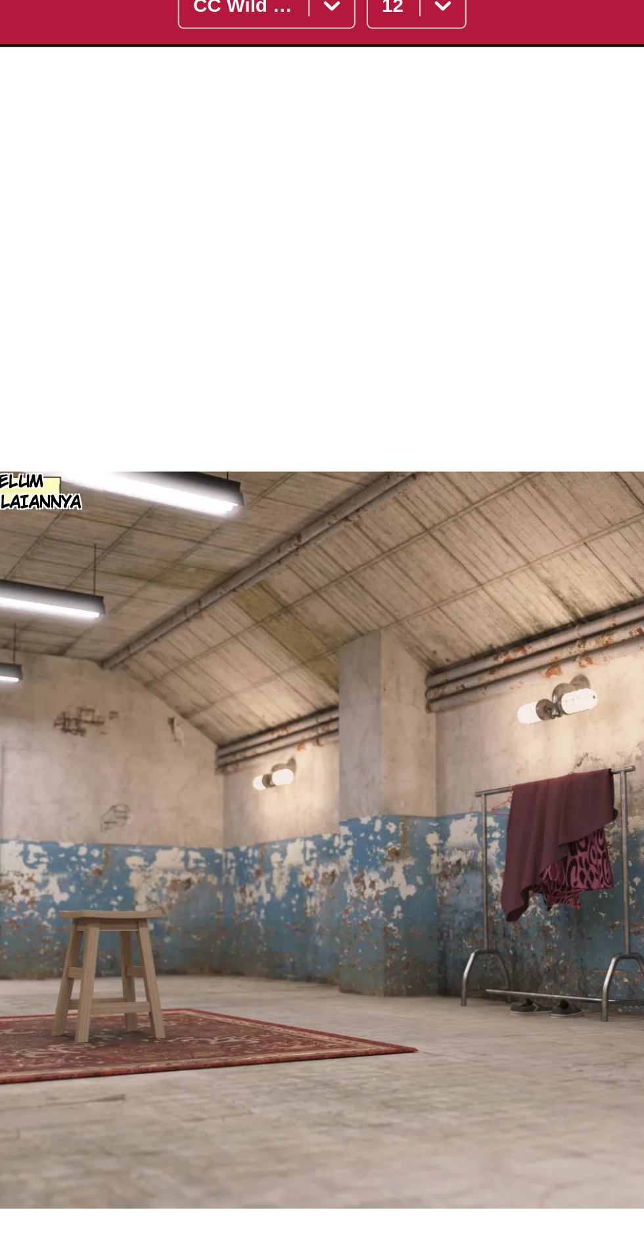
scroll to position [3, 0]
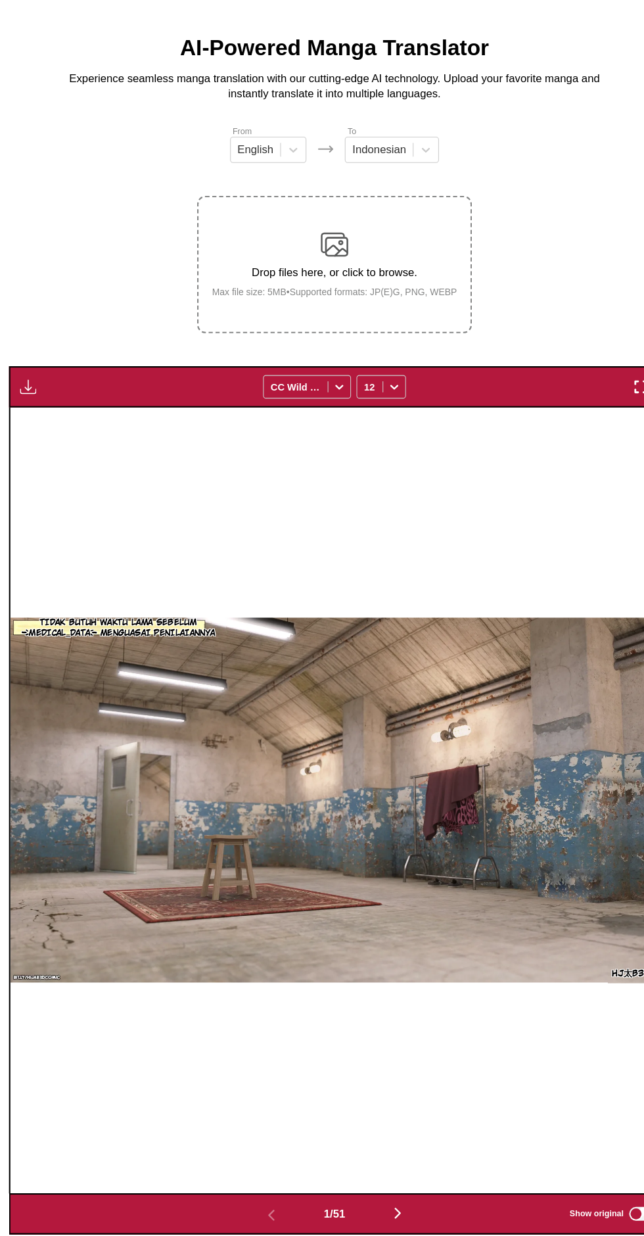
click at [30, 412] on img "button" at bounding box center [29, 420] width 16 height 16
click at [50, 448] on button "Download All" at bounding box center [64, 464] width 84 height 32
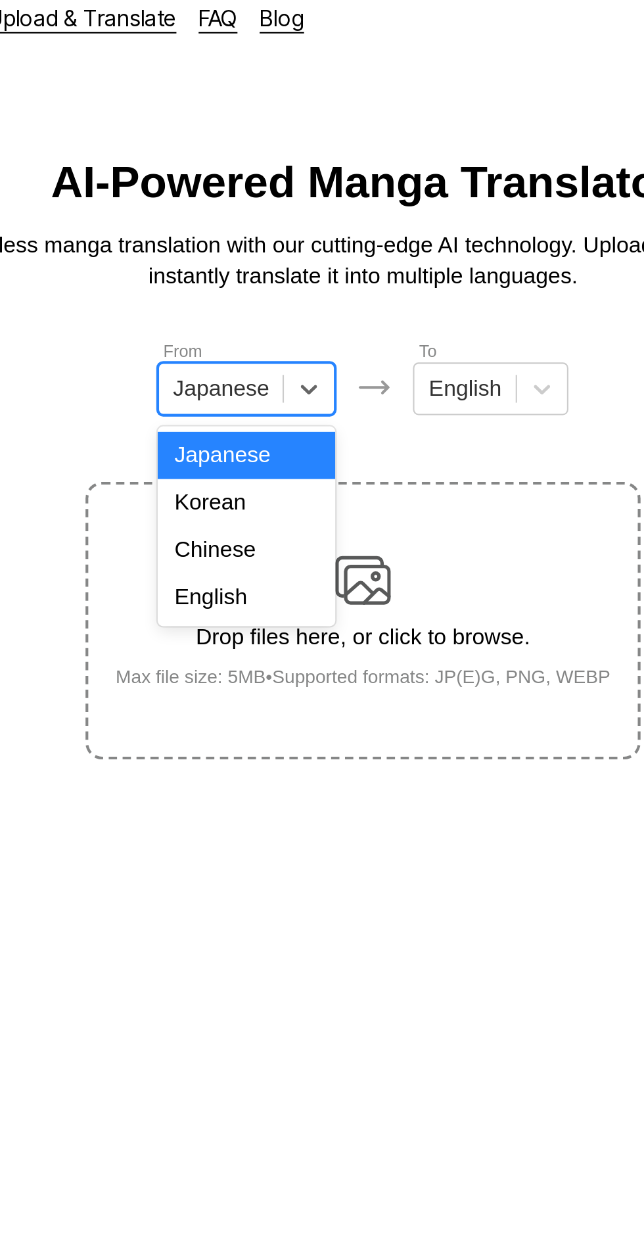
click at [288, 300] on div "English" at bounding box center [267, 295] width 84 height 22
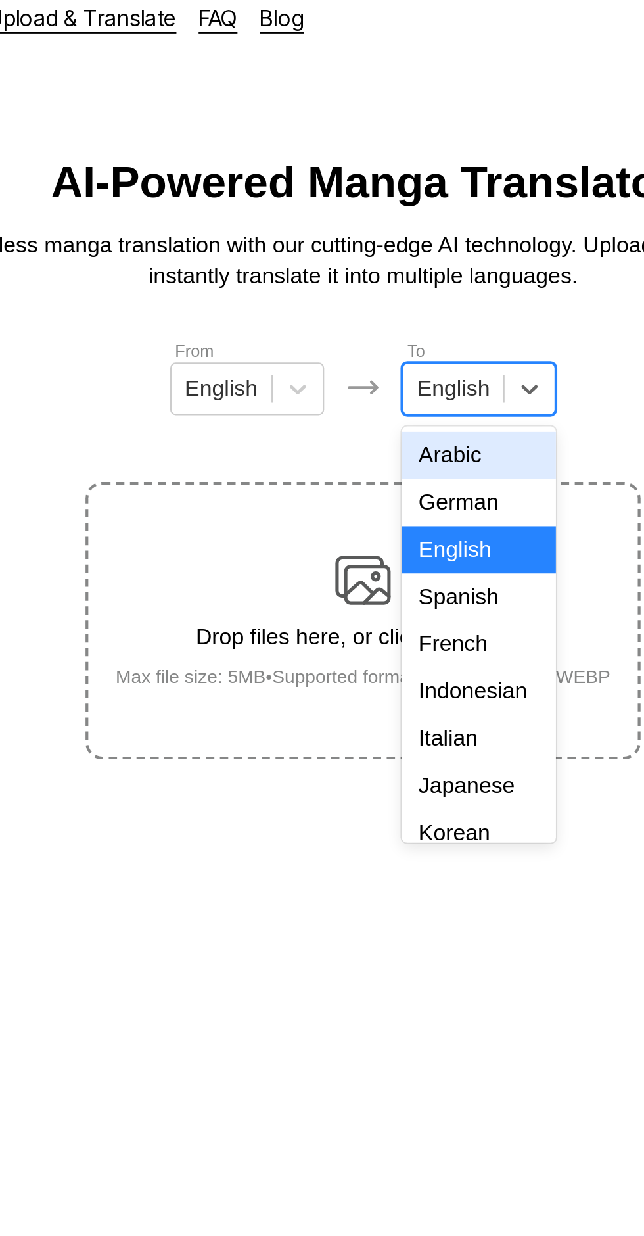
click at [387, 335] on div "Indonesian" at bounding box center [376, 340] width 73 height 22
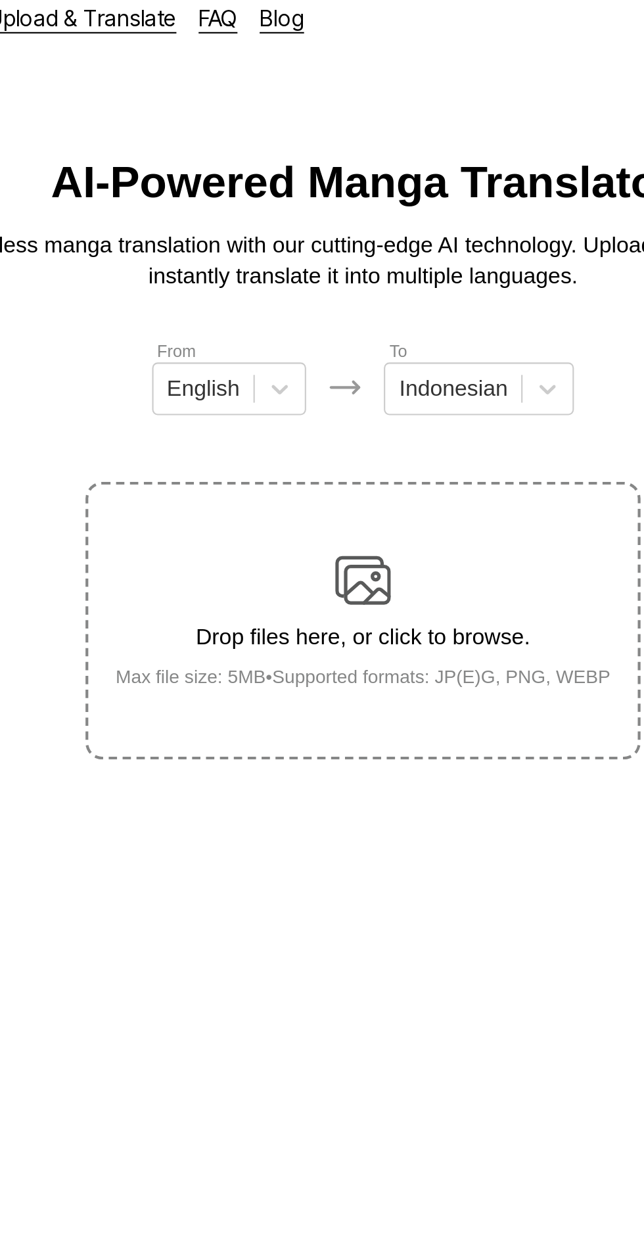
click at [339, 274] on div "Drop files here, or click to browse. Max file size: 5MB • Supported formats: JP…" at bounding box center [323, 306] width 256 height 64
click at [0, 0] on input "Drop files here, or click to browse. Max file size: 5MB • Supported formats: JP…" at bounding box center [0, 0] width 0 height 0
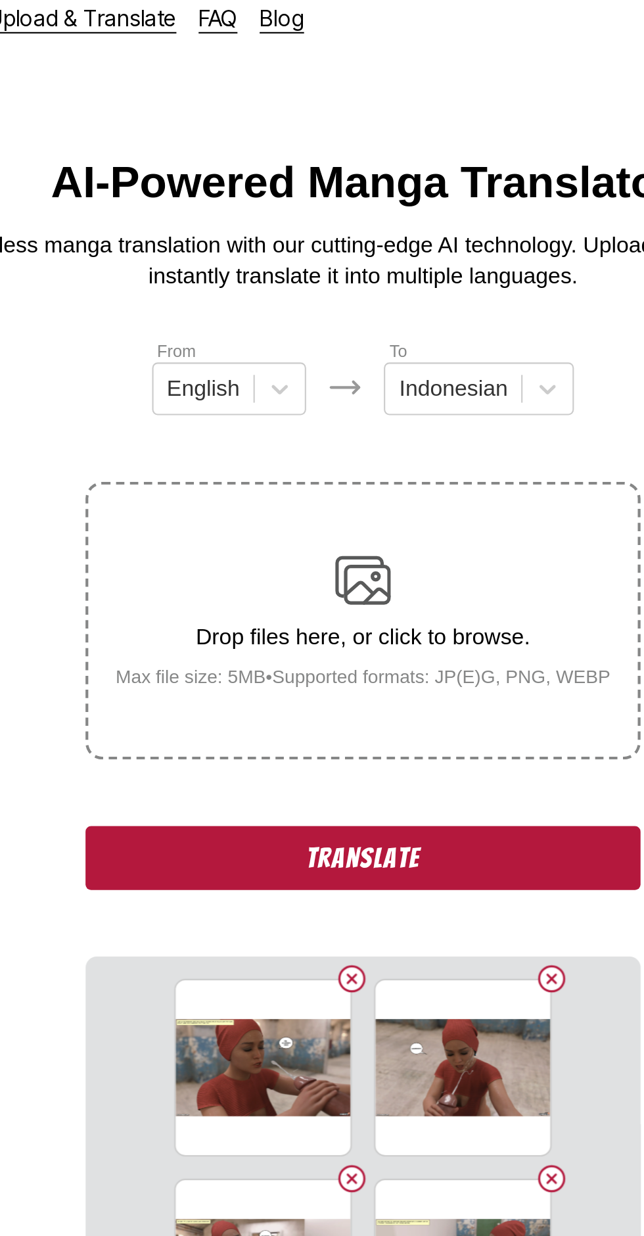
click at [377, 404] on button "Translate" at bounding box center [322, 419] width 263 height 30
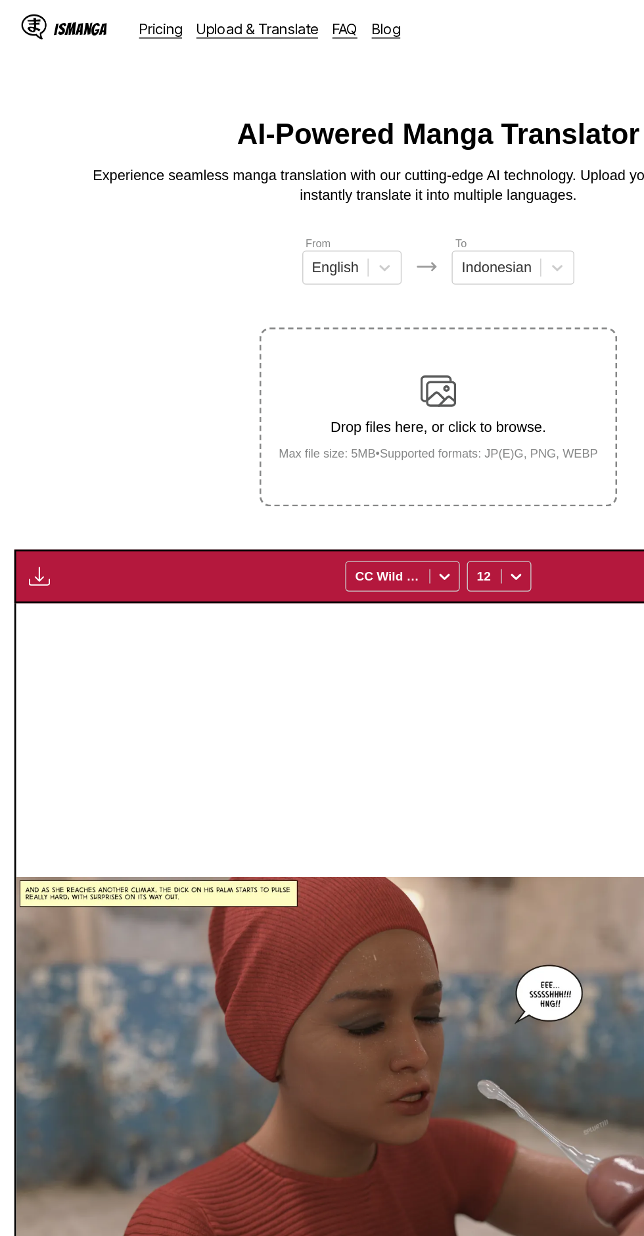
click at [38, 415] on button "button" at bounding box center [29, 423] width 24 height 17
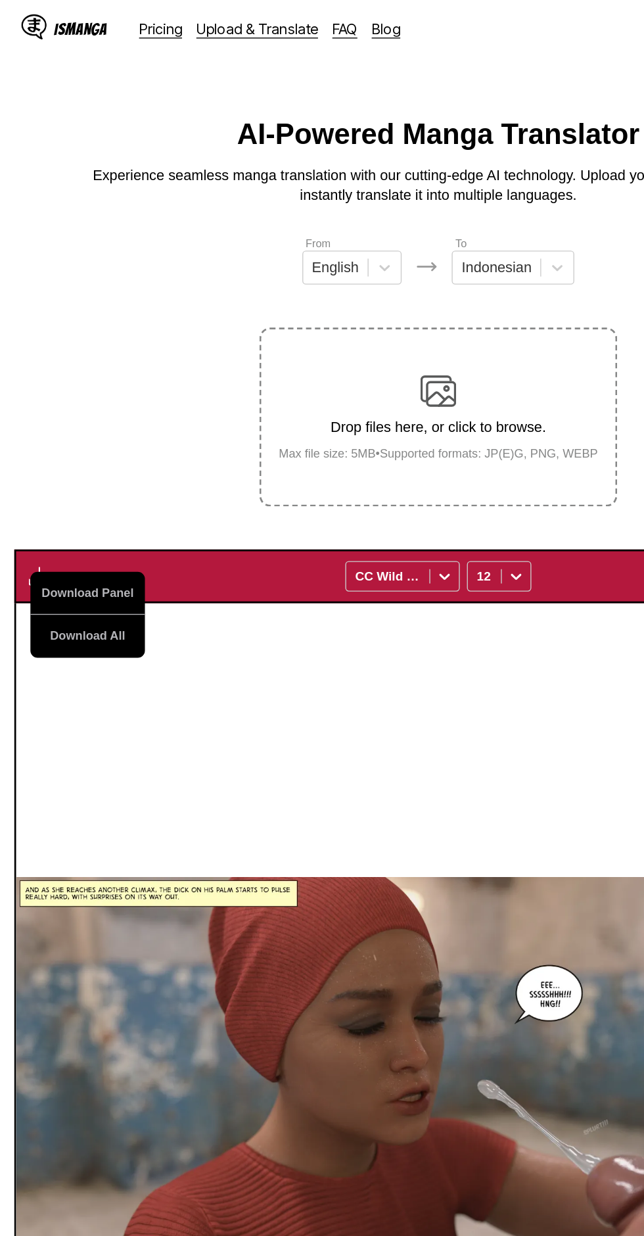
click at [89, 452] on button "Download All" at bounding box center [64, 468] width 84 height 32
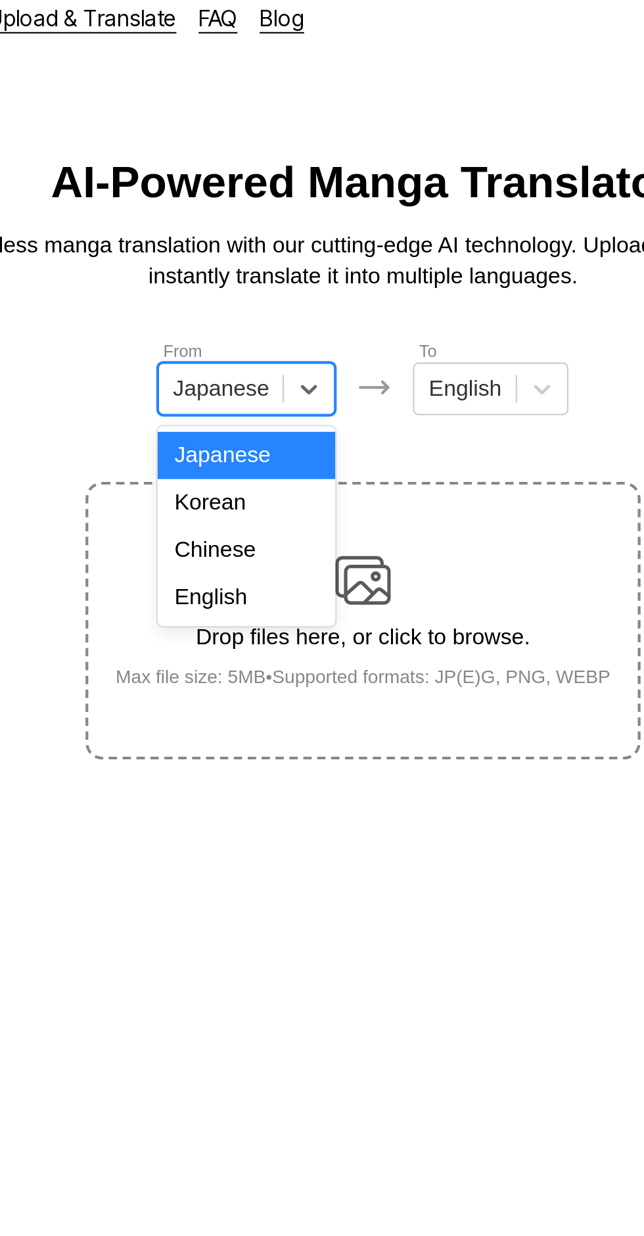
click at [270, 301] on div "English" at bounding box center [267, 295] width 84 height 22
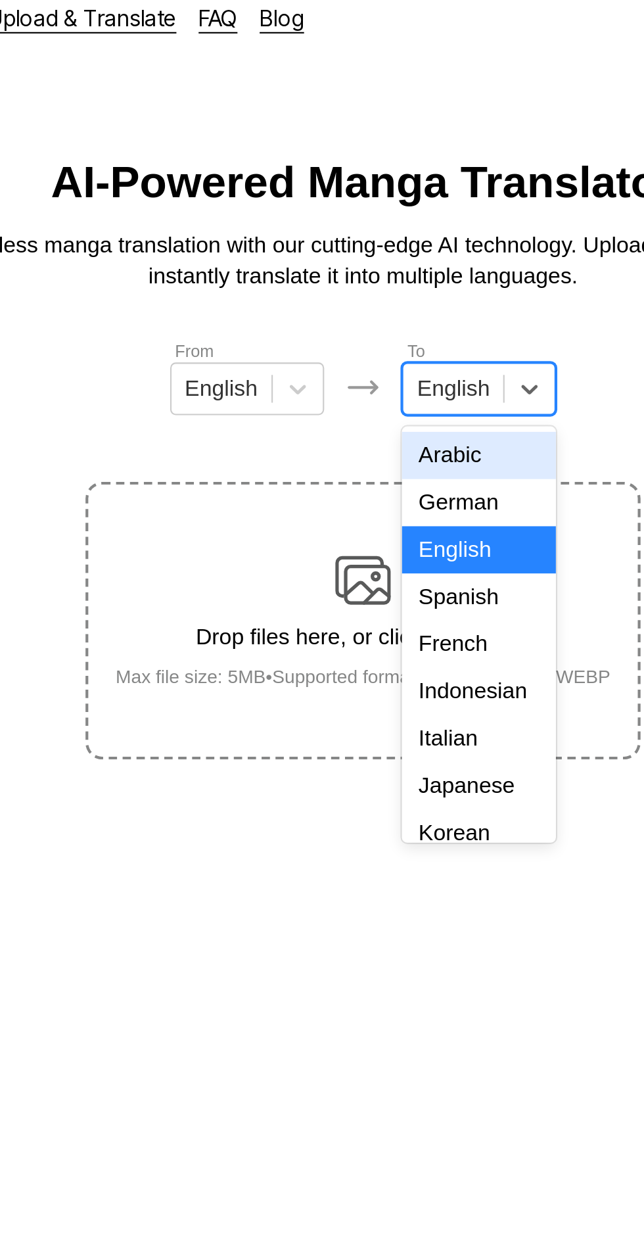
click at [385, 337] on div "Indonesian" at bounding box center [376, 340] width 73 height 22
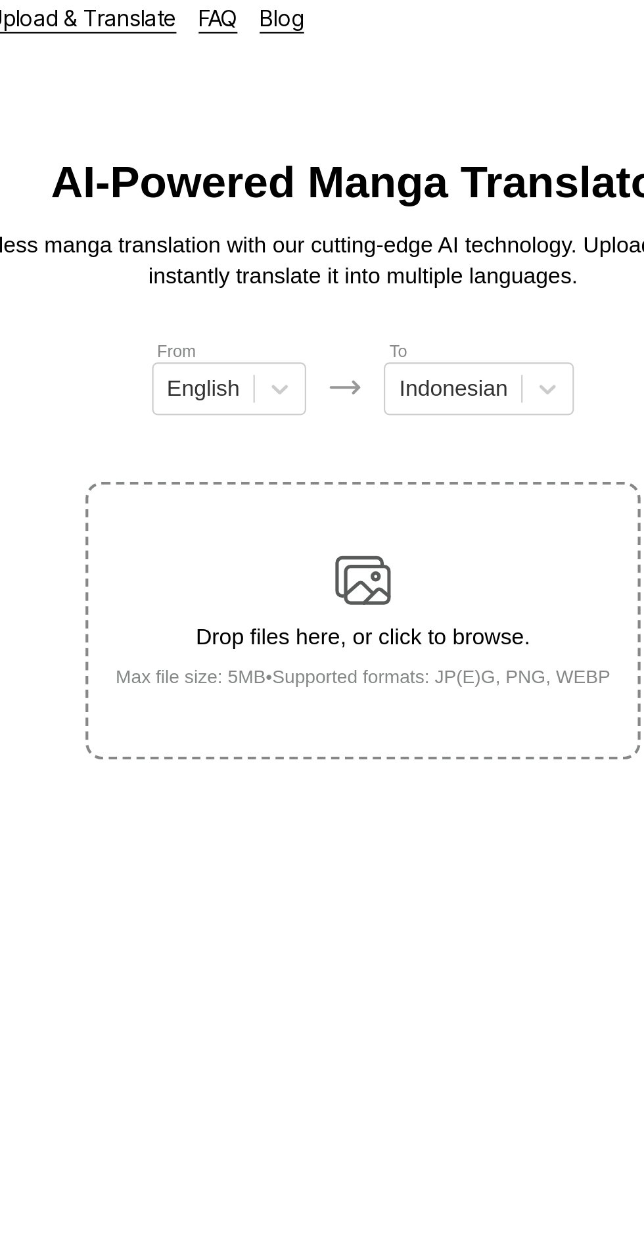
click at [333, 274] on img at bounding box center [322, 287] width 26 height 26
click at [0, 0] on input "Drop files here, or click to browse. Max file size: 5MB • Supported formats: JP…" at bounding box center [0, 0] width 0 height 0
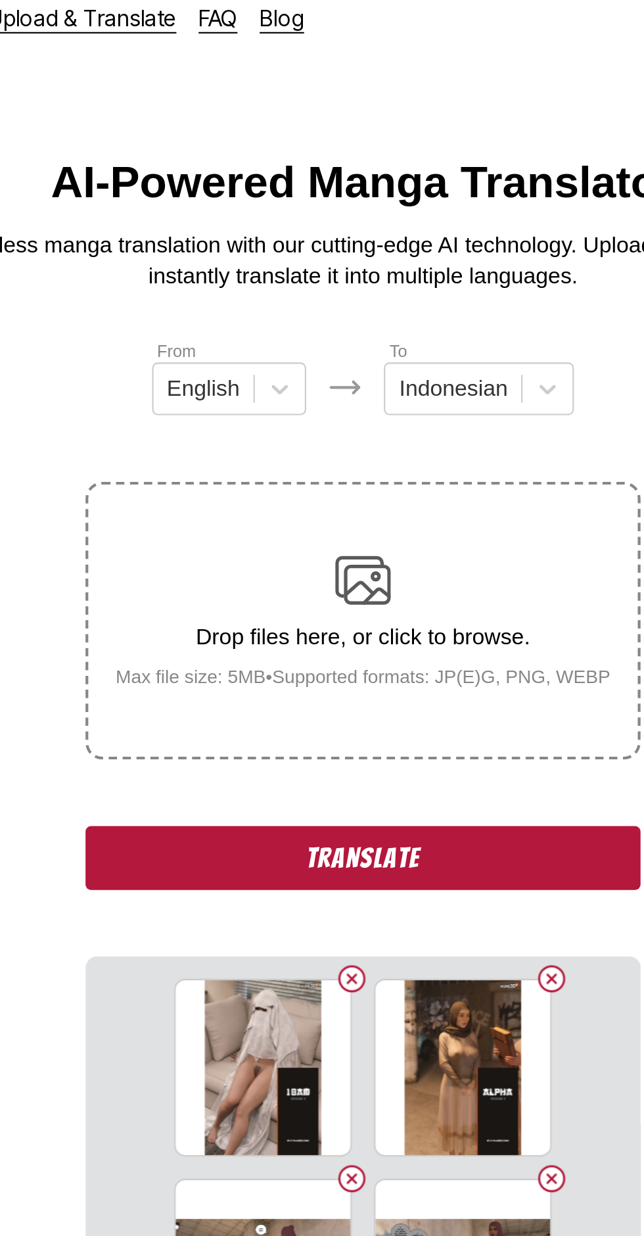
click at [348, 404] on button "Translate" at bounding box center [322, 419] width 263 height 30
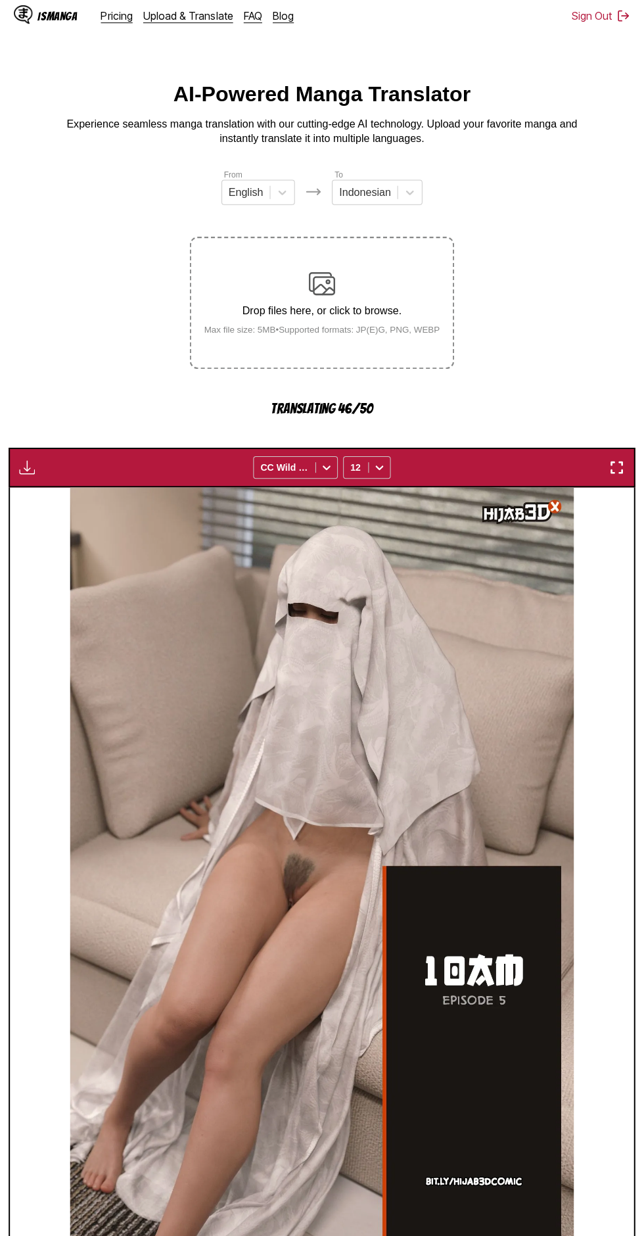
scroll to position [0, 620]
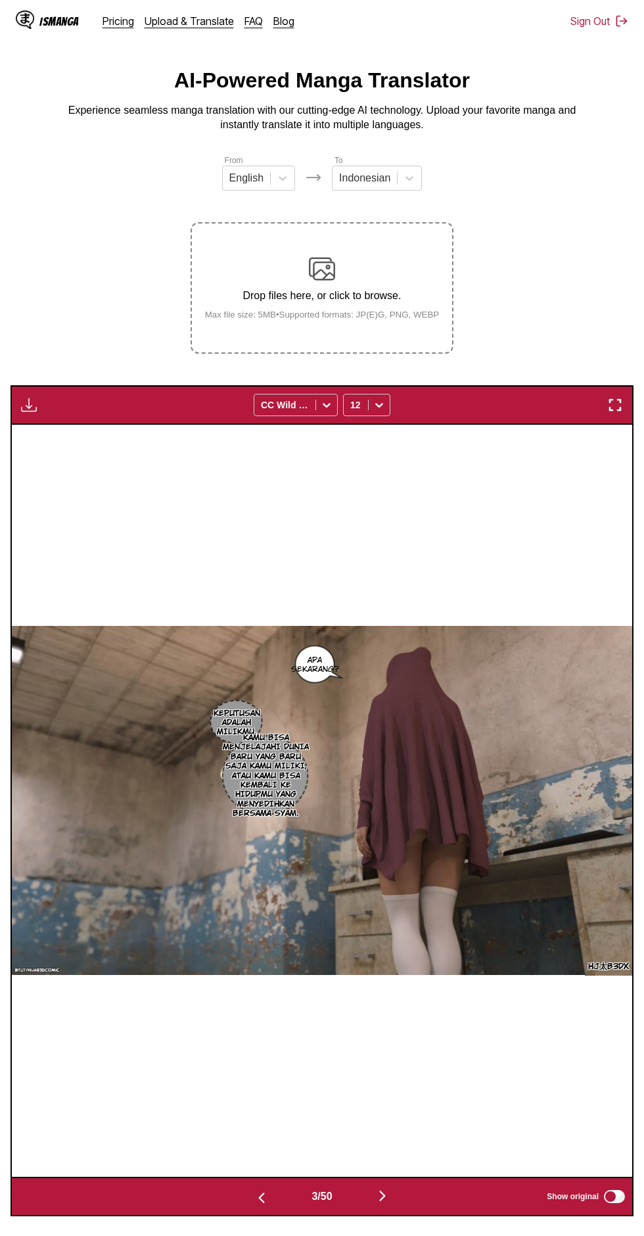
scroll to position [47, 0]
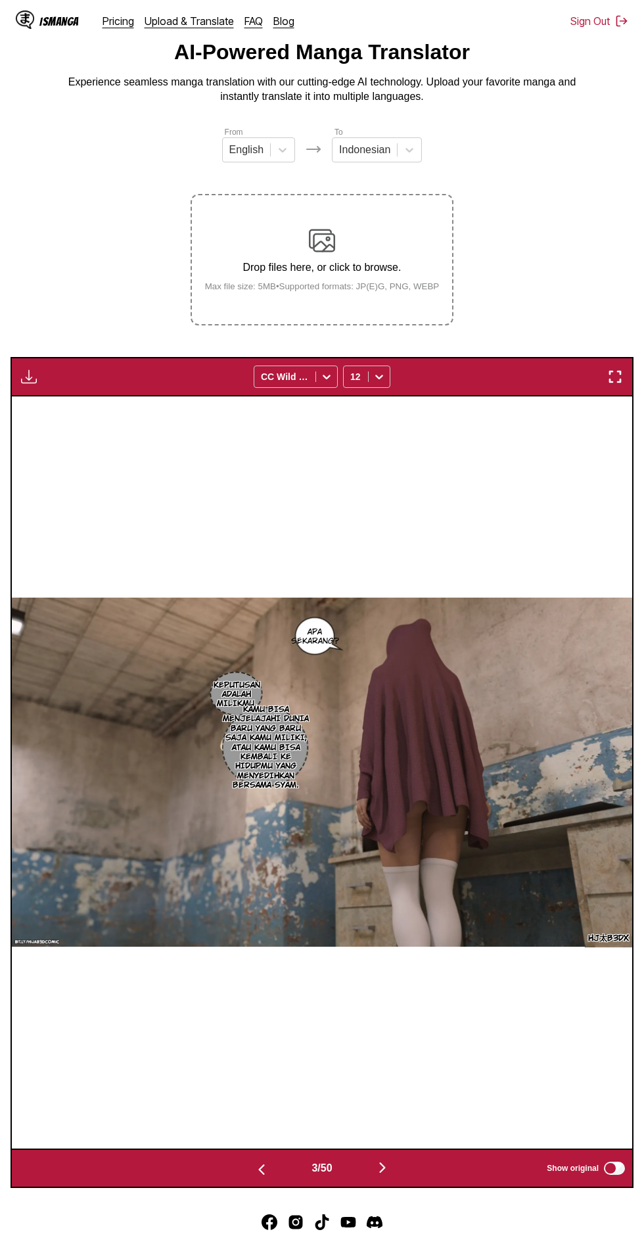
click at [28, 369] on img "button" at bounding box center [29, 377] width 16 height 16
click at [61, 405] on button "Download All" at bounding box center [64, 421] width 84 height 32
click at [248, 1159] on button "button" at bounding box center [261, 1168] width 79 height 19
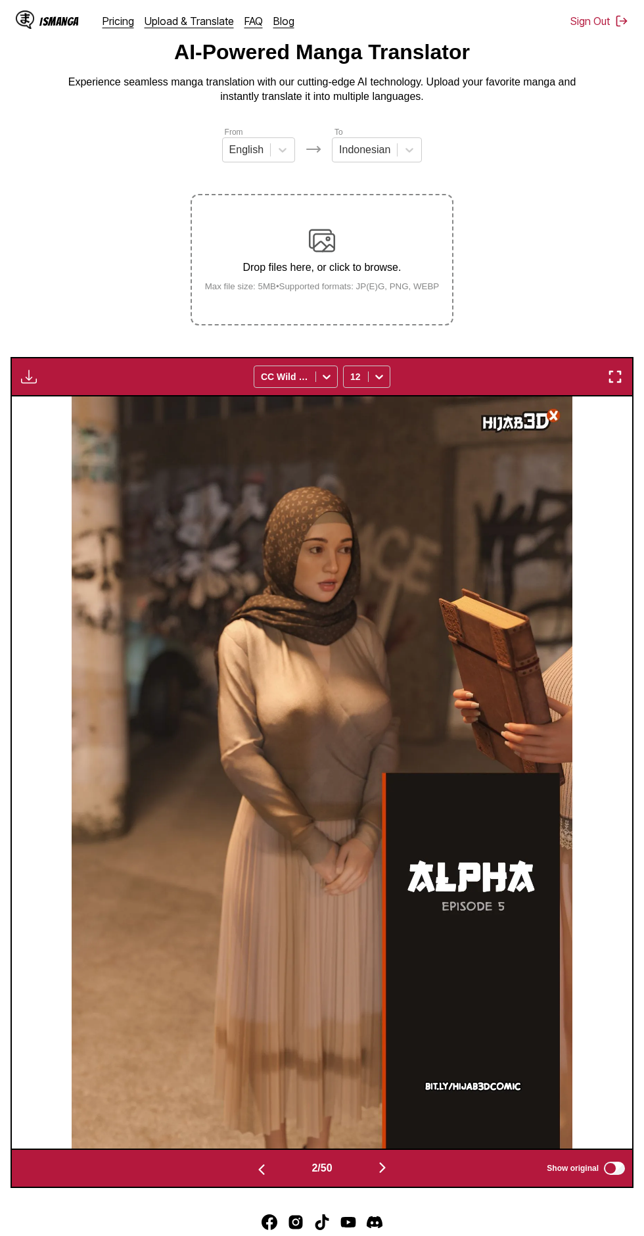
click at [381, 1159] on img "button" at bounding box center [383, 1167] width 16 height 16
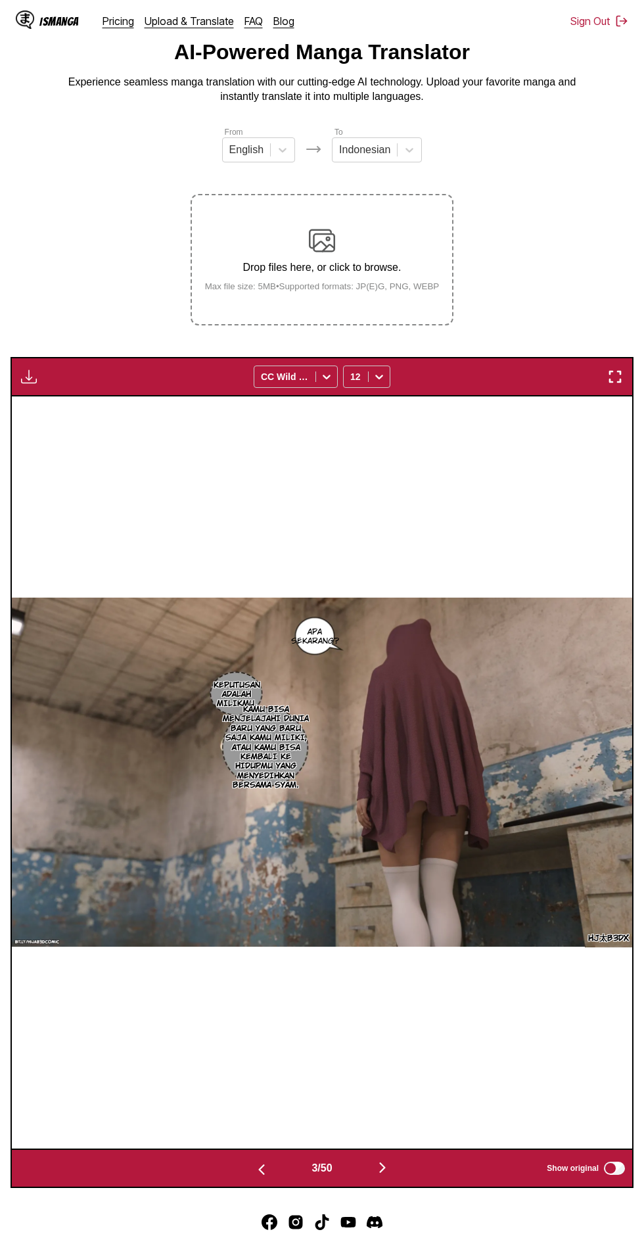
click at [392, 1159] on button "button" at bounding box center [382, 1168] width 79 height 19
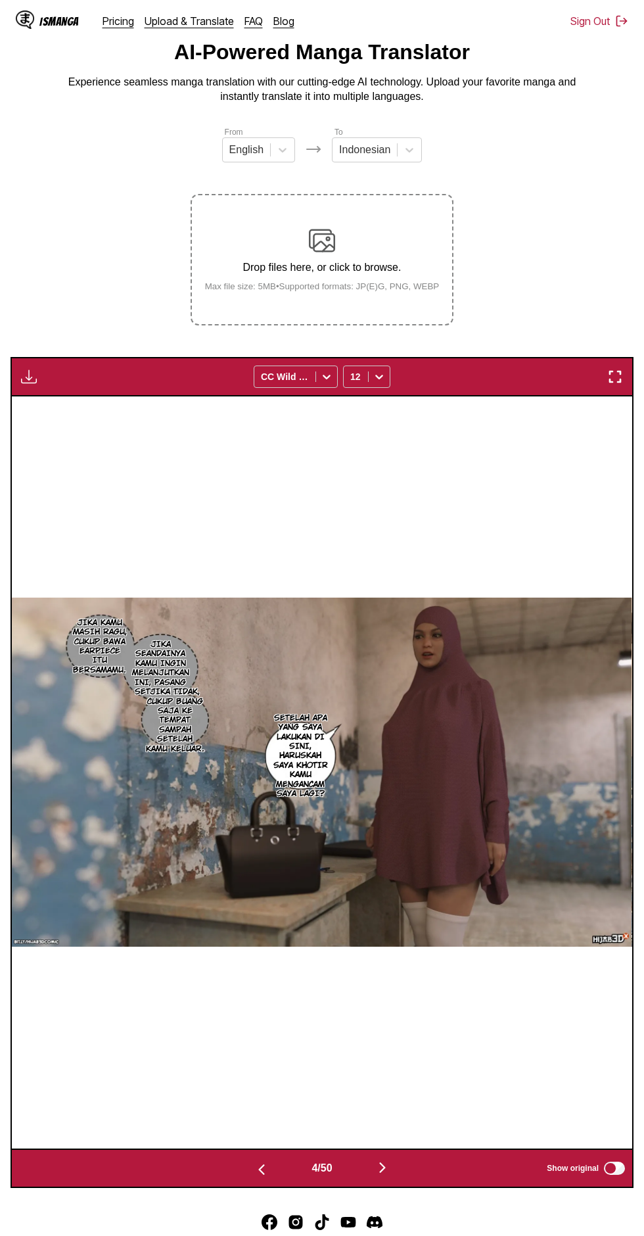
scroll to position [0, 0]
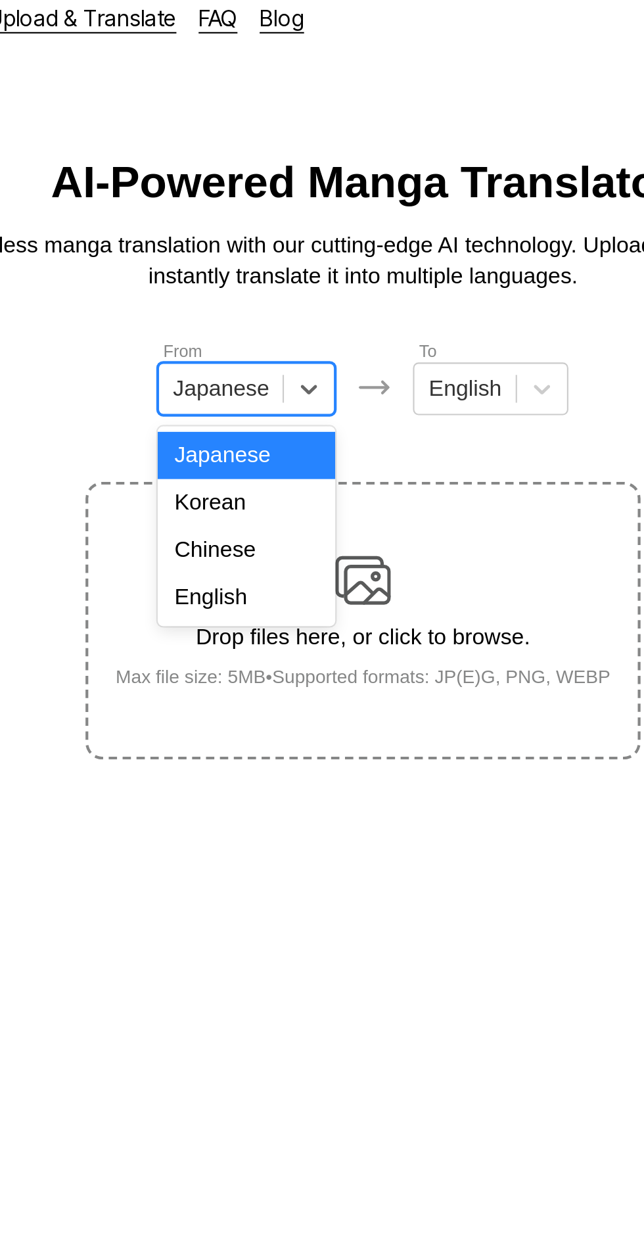
click at [277, 299] on div "English" at bounding box center [267, 295] width 84 height 22
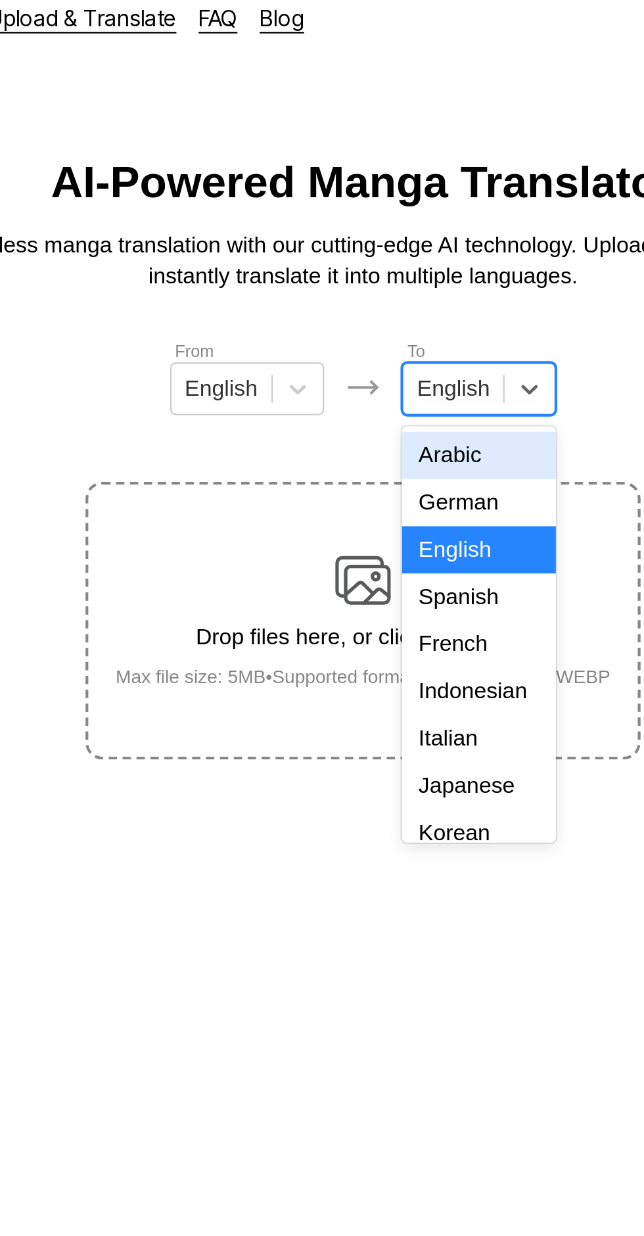
click at [380, 335] on div "Indonesian" at bounding box center [376, 340] width 73 height 22
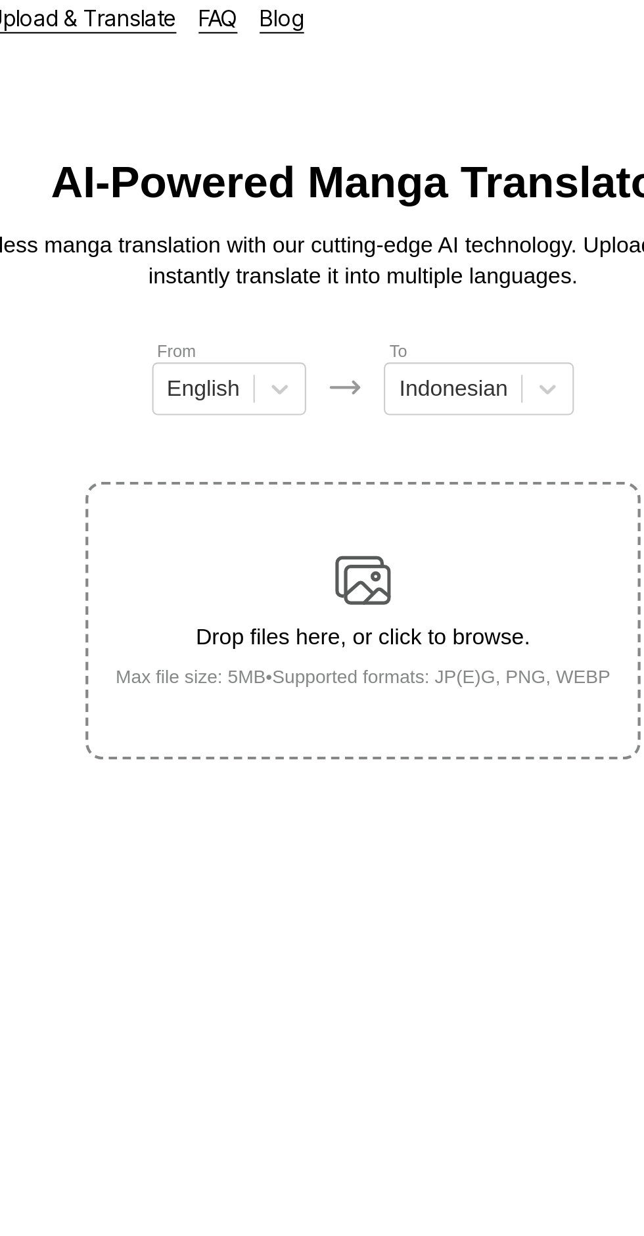
click at [331, 274] on img at bounding box center [322, 287] width 26 height 26
click at [0, 0] on input "Drop files here, or click to browse. Max file size: 5MB • Supported formats: JP…" at bounding box center [0, 0] width 0 height 0
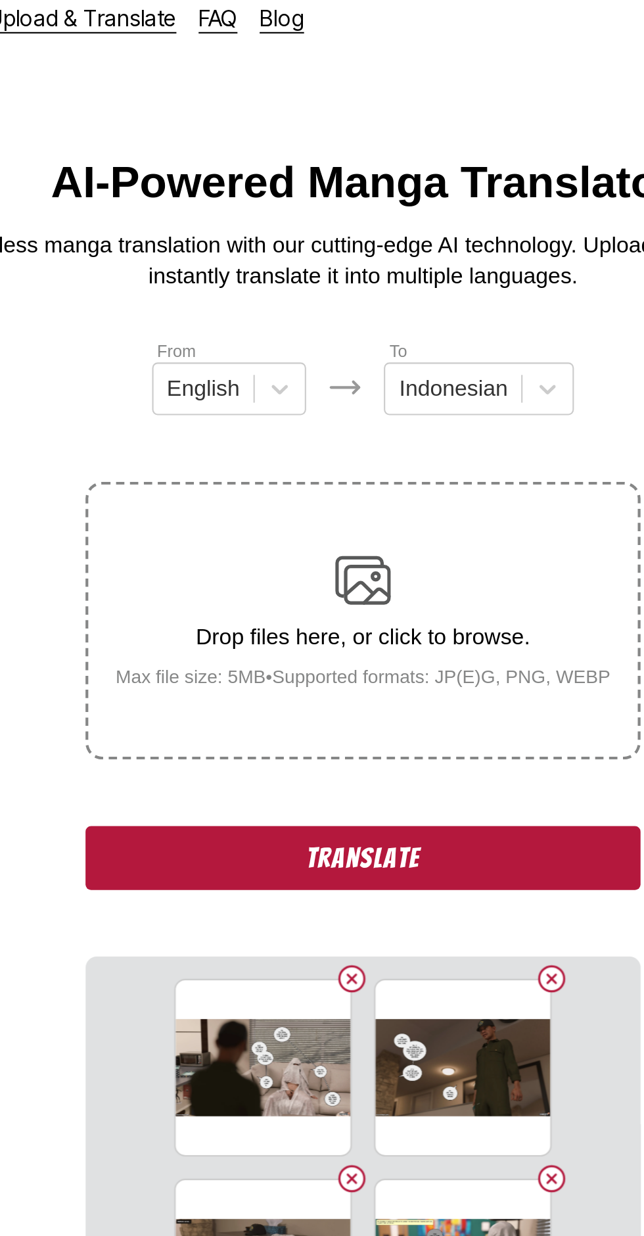
click at [234, 404] on button "Translate" at bounding box center [322, 419] width 263 height 30
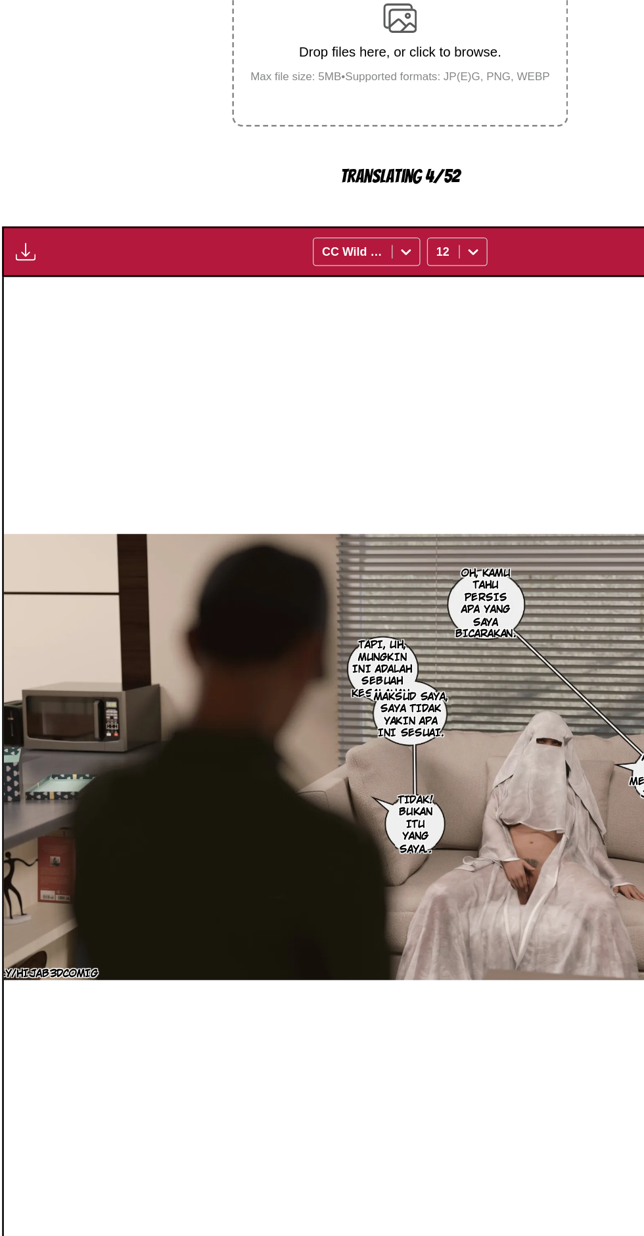
scroll to position [4, 0]
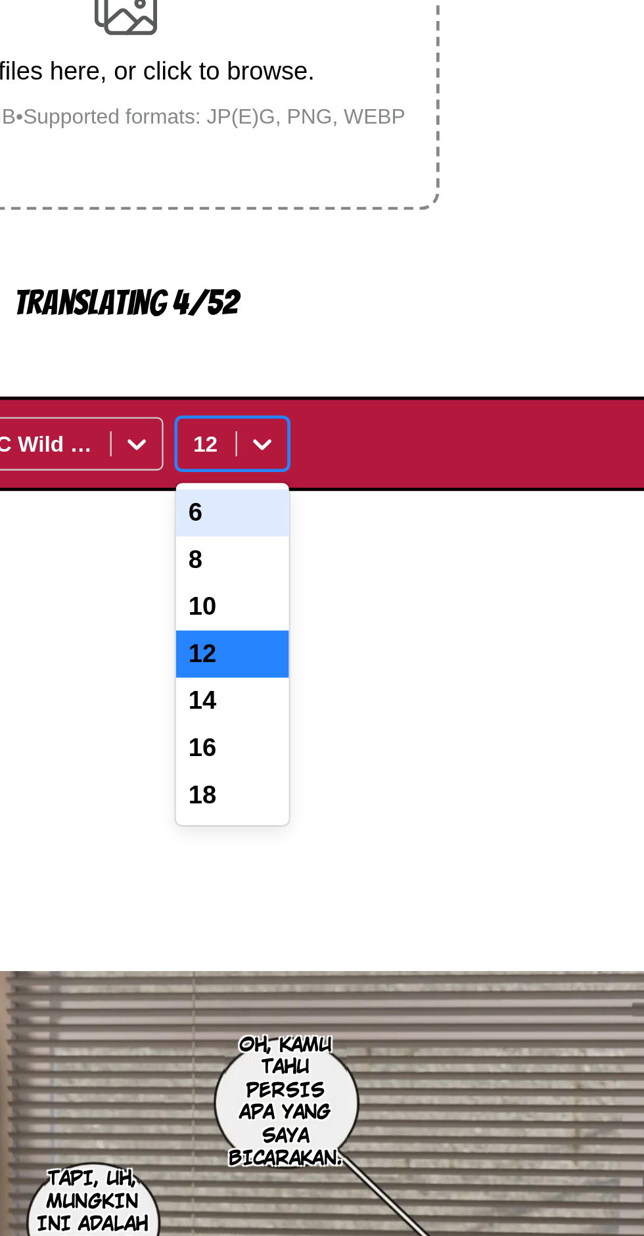
click at [383, 525] on div "10" at bounding box center [366, 535] width 47 height 20
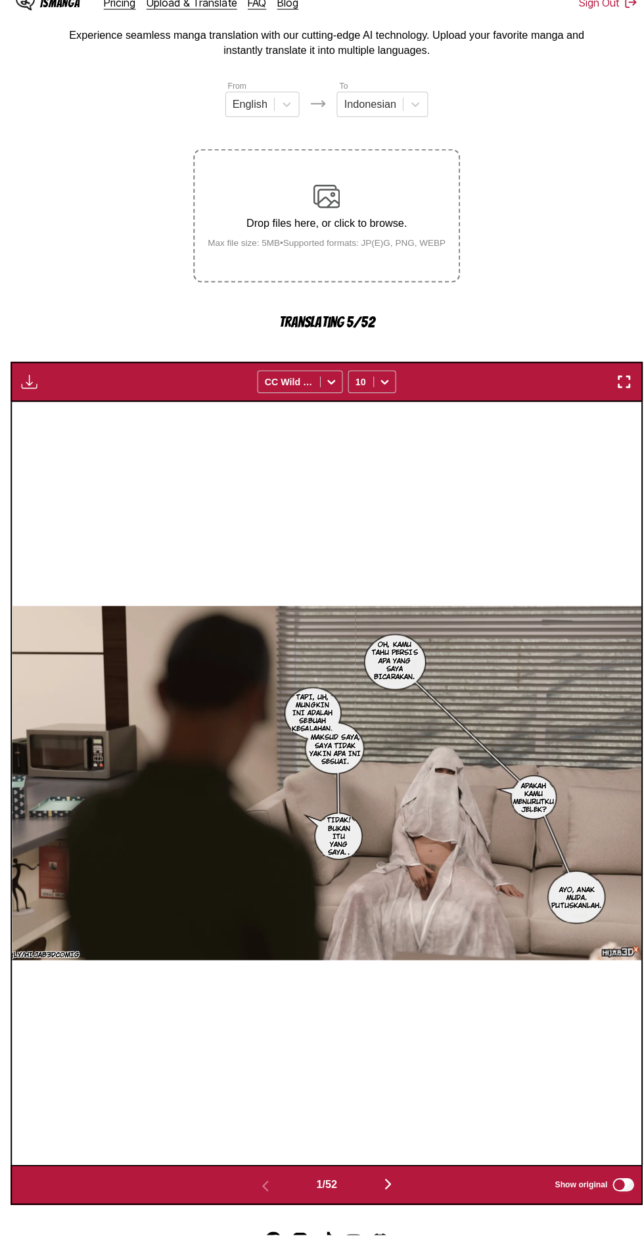
scroll to position [76, 0]
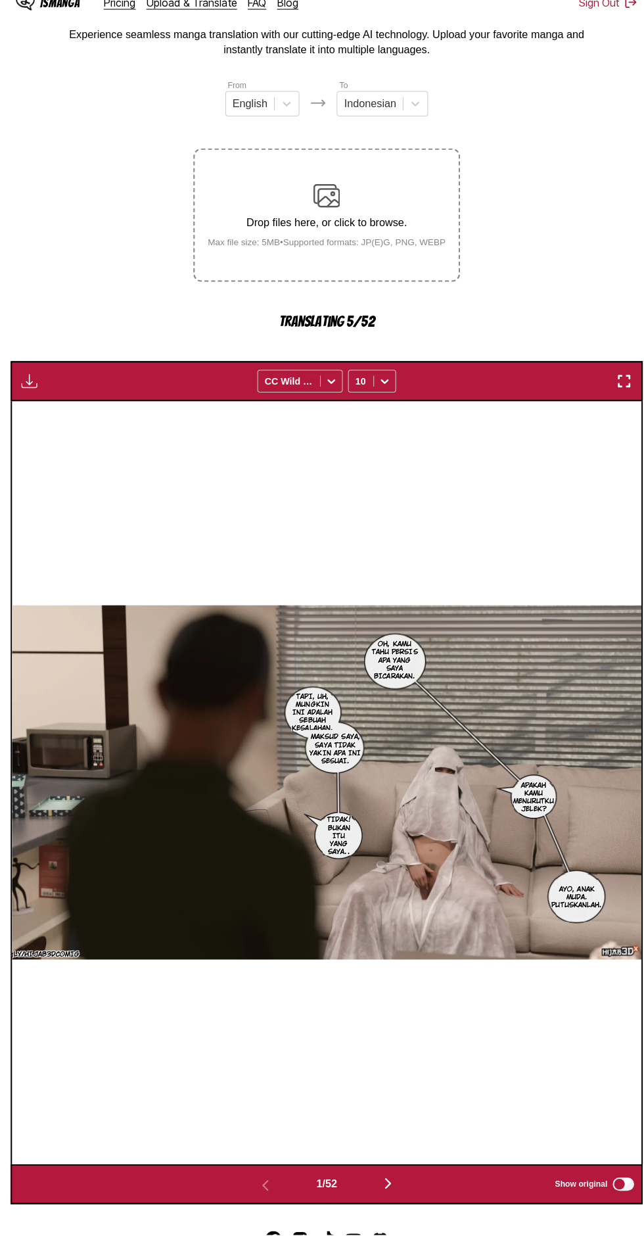
click at [381, 1177] on button "button" at bounding box center [382, 1186] width 79 height 19
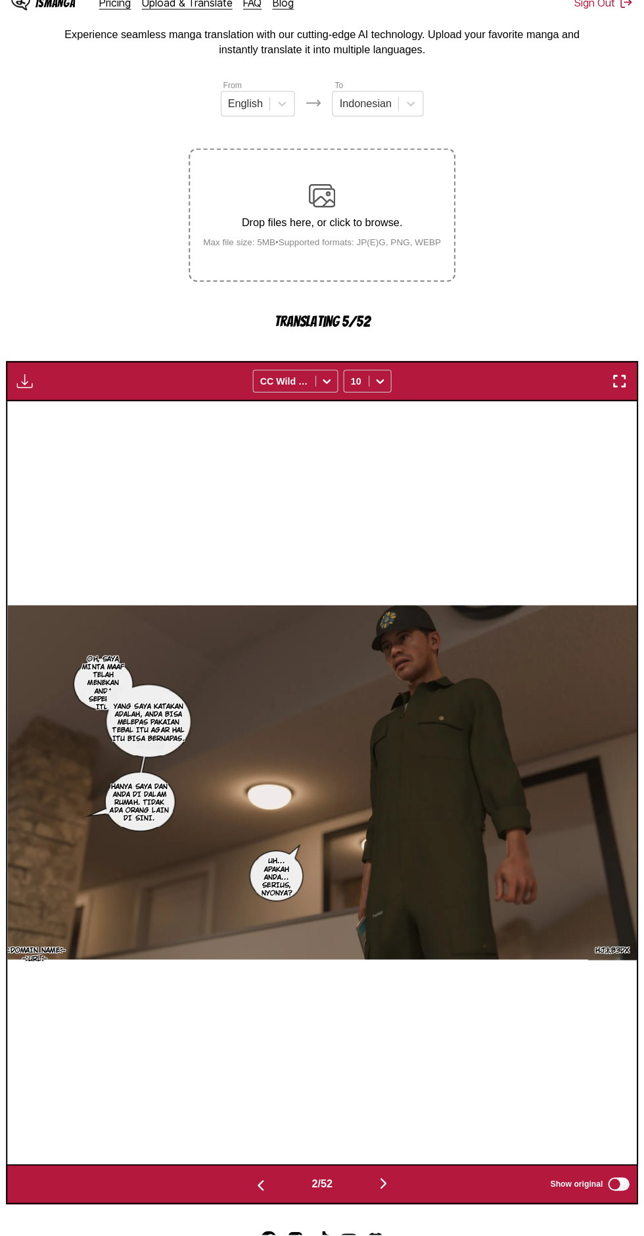
click at [392, 1177] on button "button" at bounding box center [382, 1186] width 79 height 19
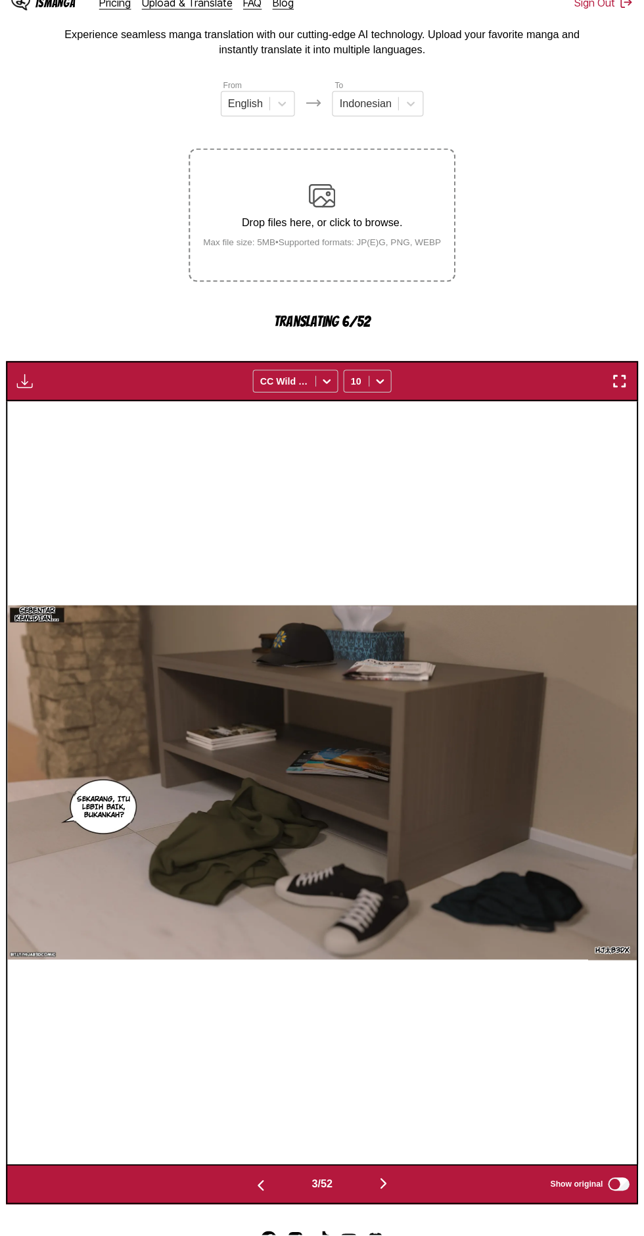
click at [400, 1177] on button "button" at bounding box center [382, 1186] width 79 height 19
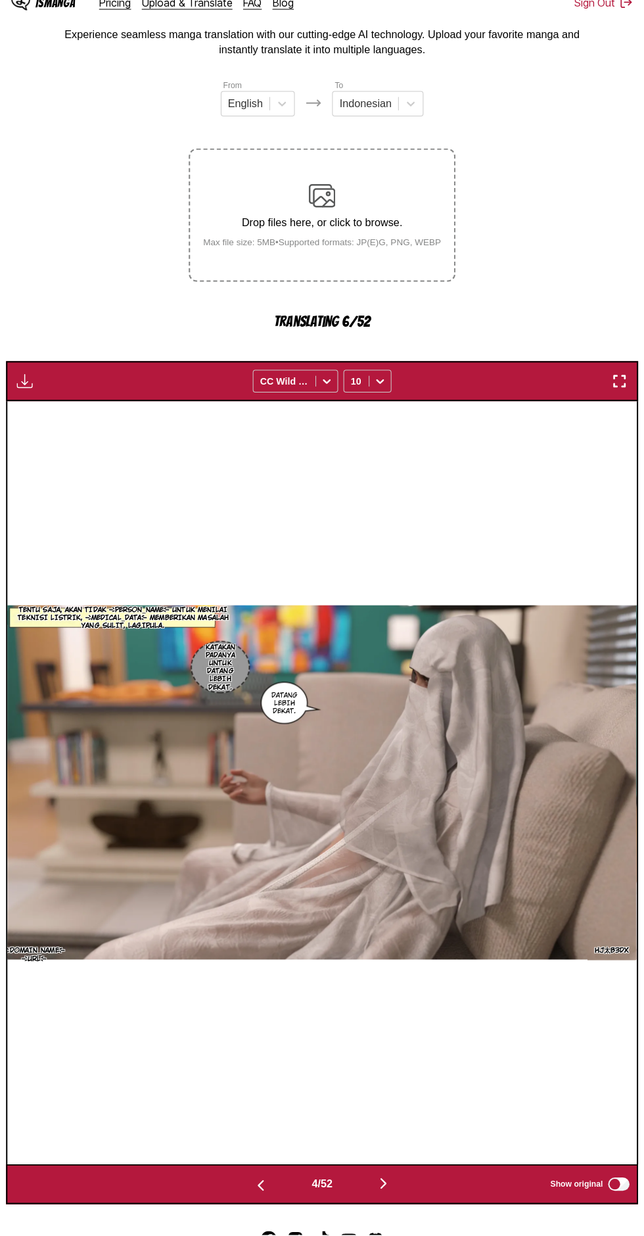
click at [393, 1177] on button "button" at bounding box center [382, 1186] width 79 height 19
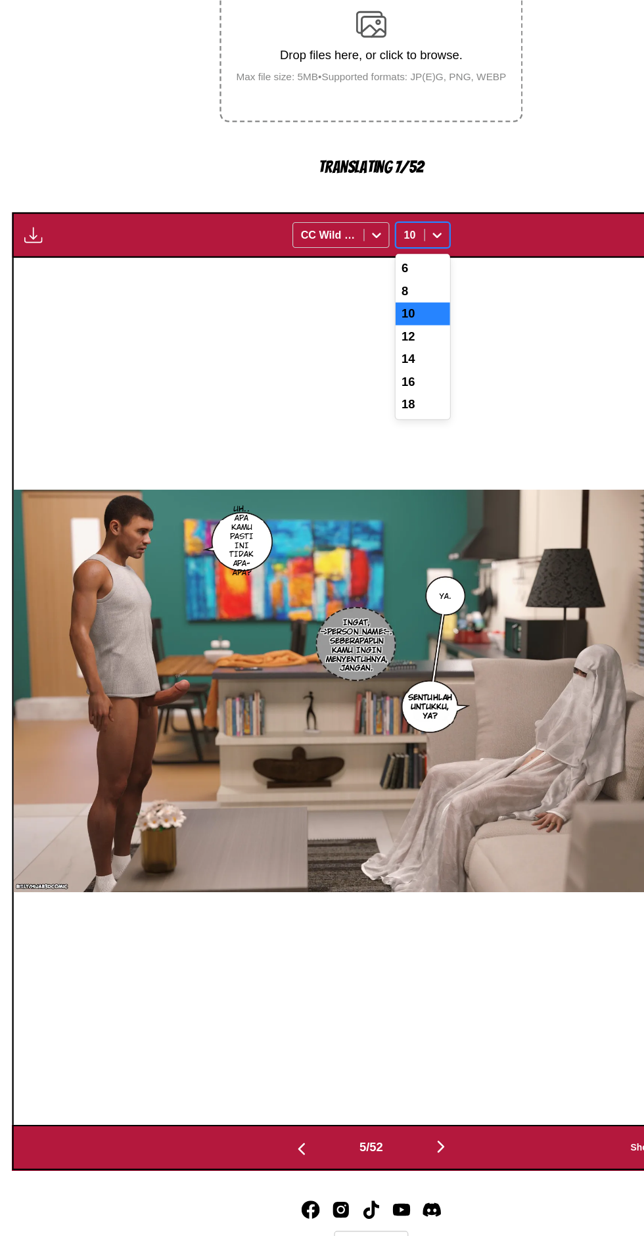
scroll to position [128, 0]
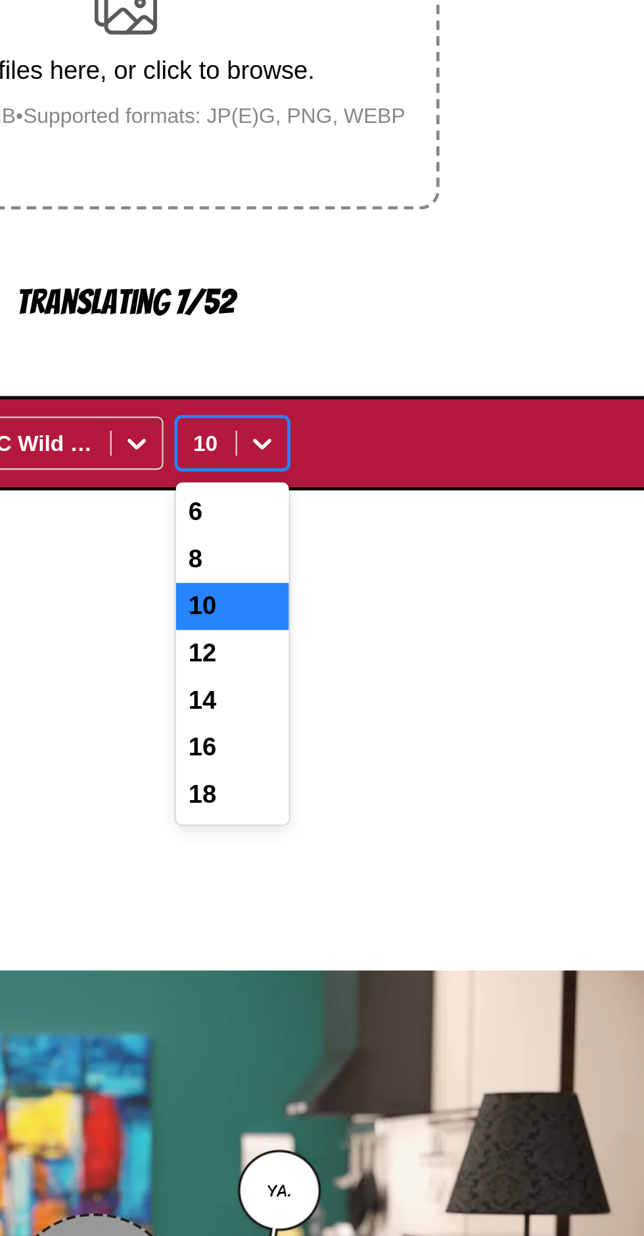
click at [360, 381] on div "8" at bounding box center [366, 391] width 47 height 20
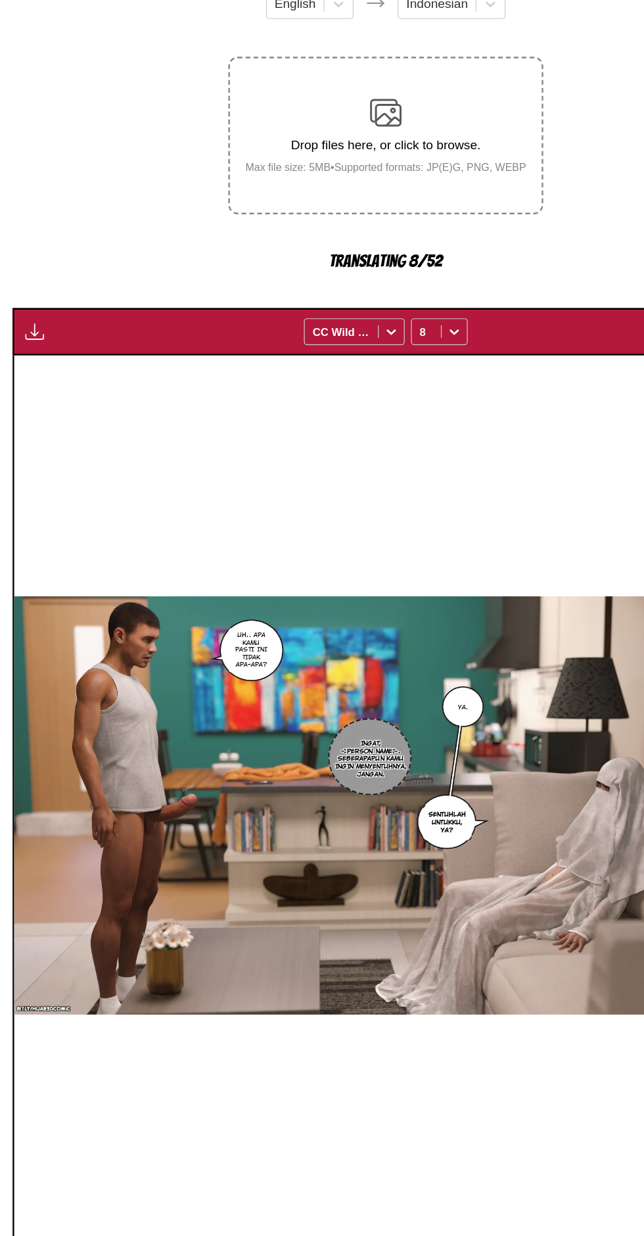
scroll to position [76, 0]
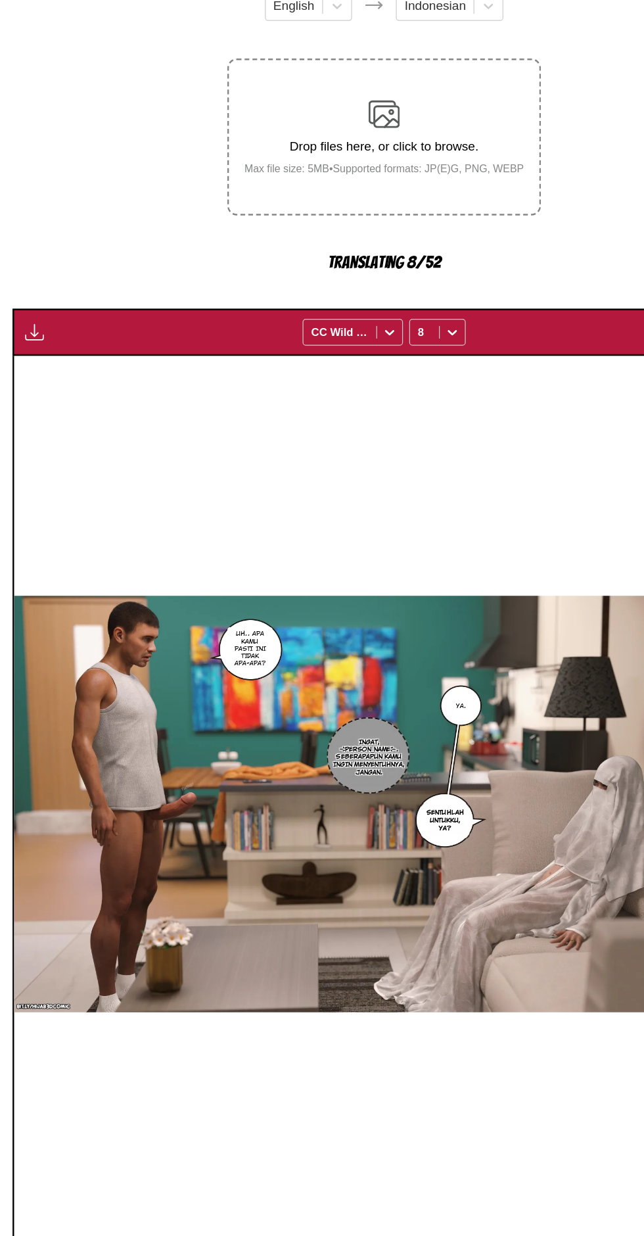
click at [269, 1177] on button "button" at bounding box center [261, 1186] width 79 height 19
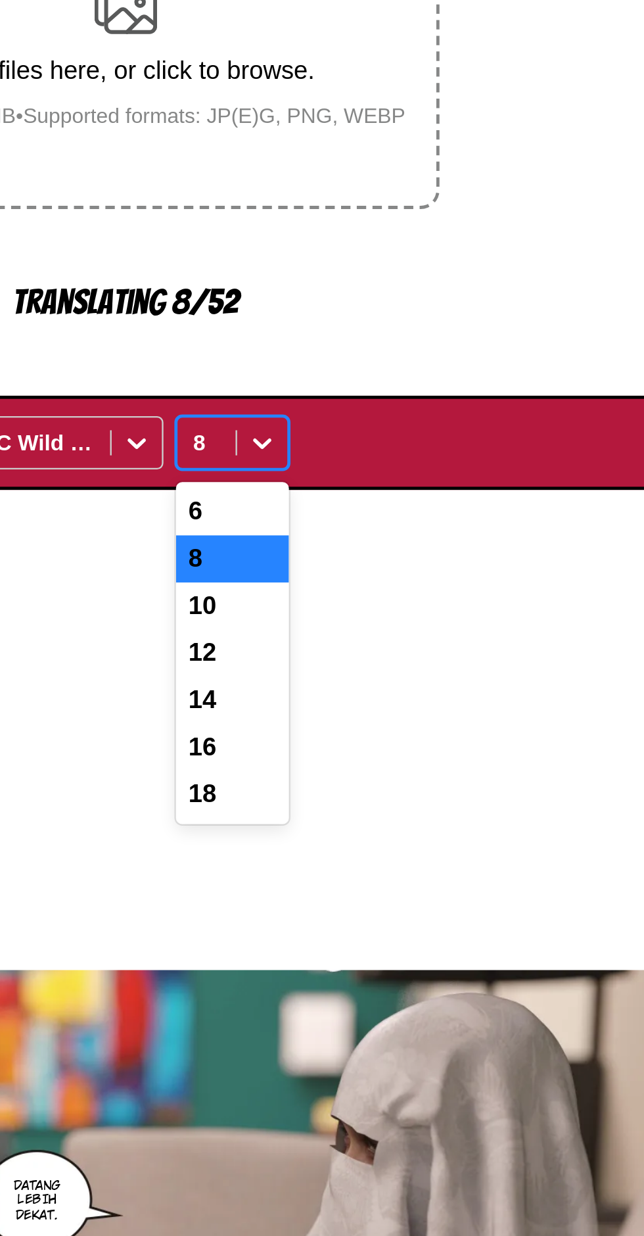
click at [385, 453] on div "10" at bounding box center [366, 463] width 47 height 20
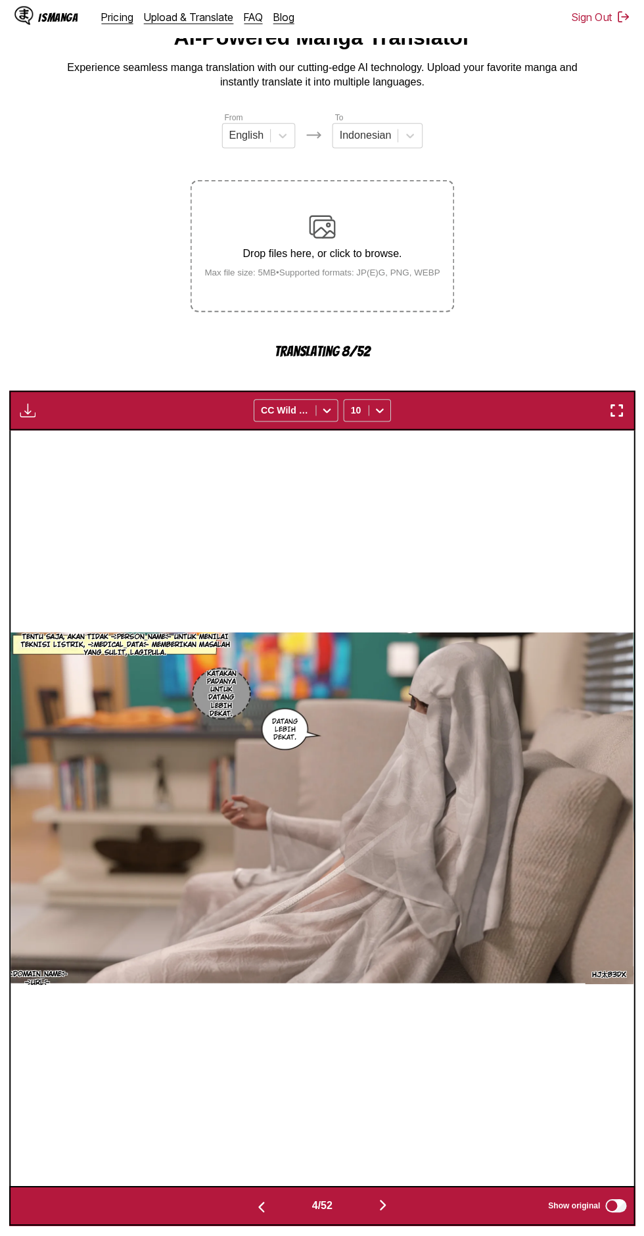
scroll to position [57, 0]
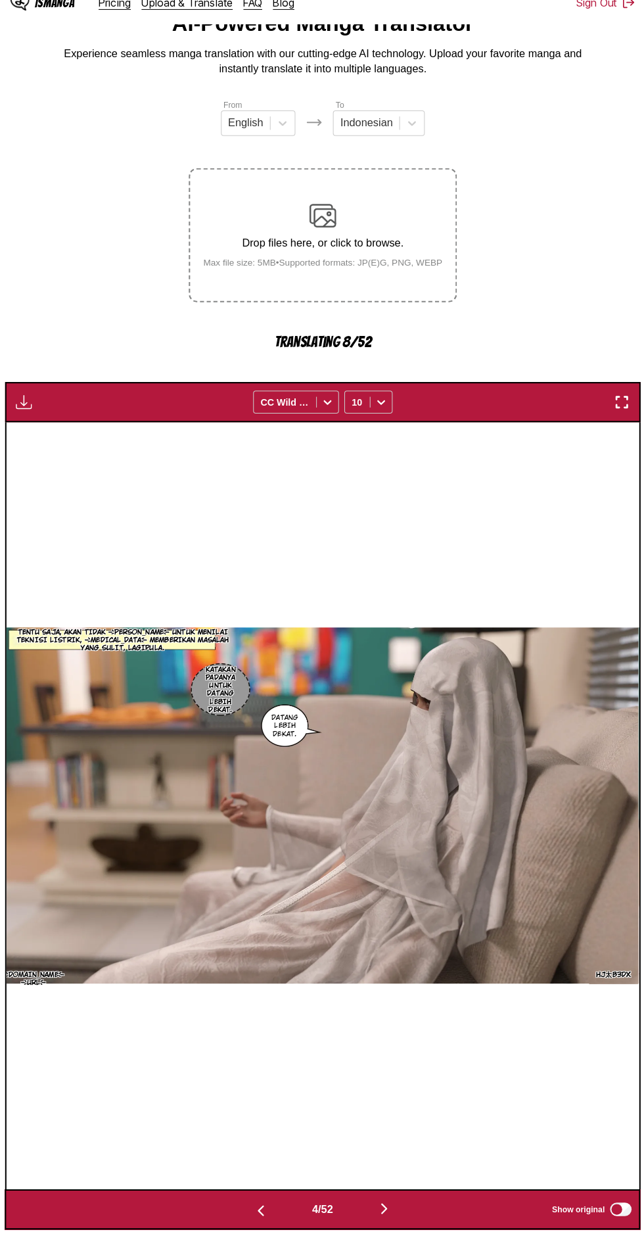
click at [274, 1195] on button "button" at bounding box center [261, 1204] width 79 height 19
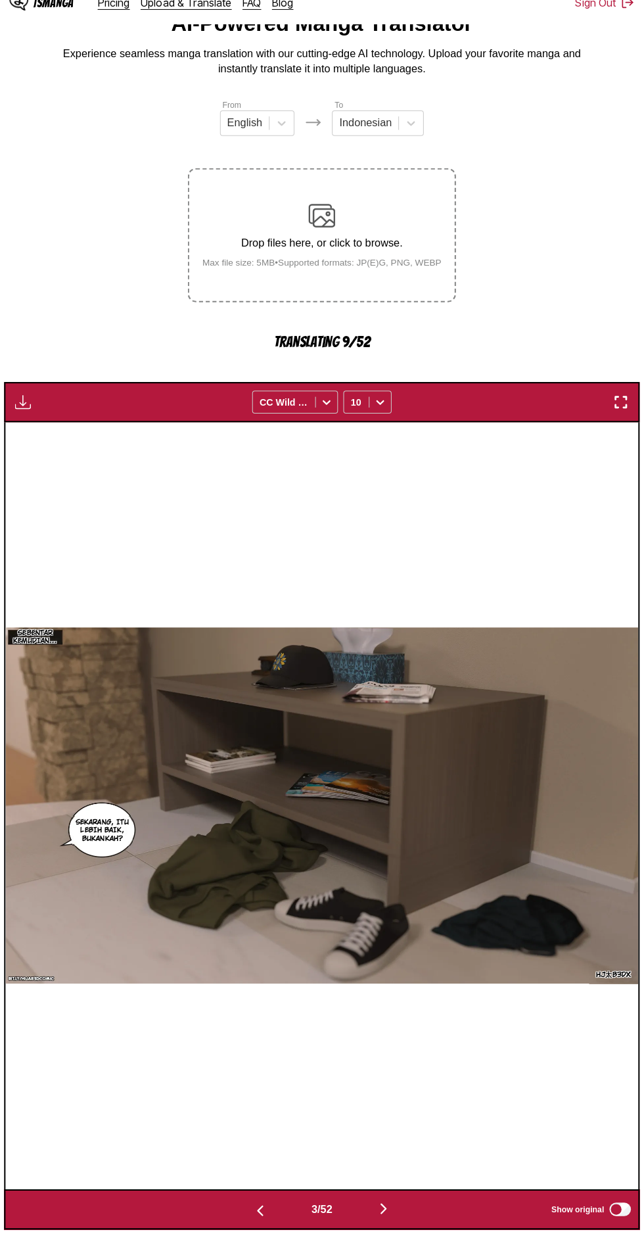
click at [390, 1196] on img "button" at bounding box center [383, 1204] width 16 height 16
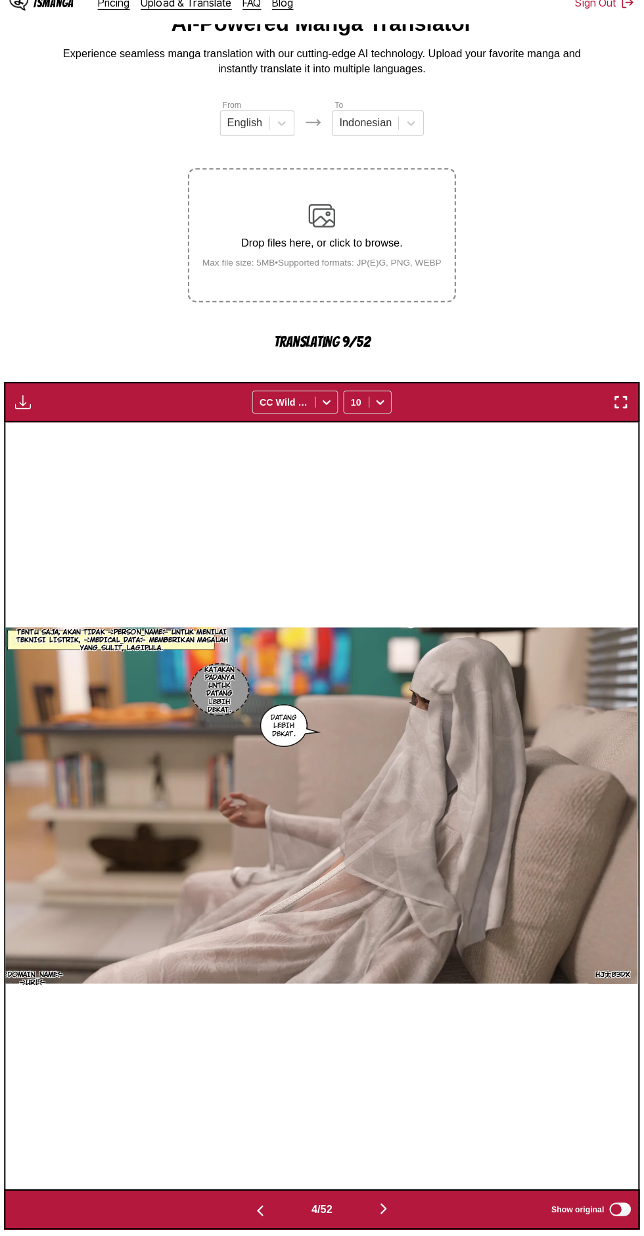
click at [403, 1195] on button "button" at bounding box center [382, 1204] width 79 height 19
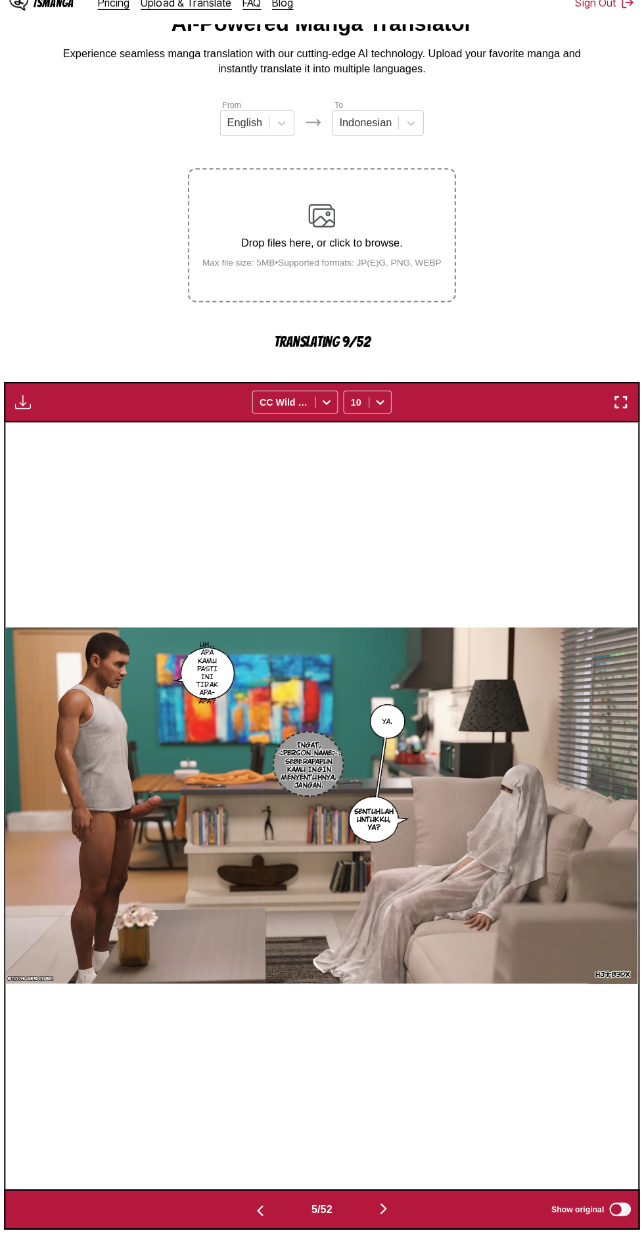
click at [398, 1195] on button "button" at bounding box center [382, 1204] width 79 height 19
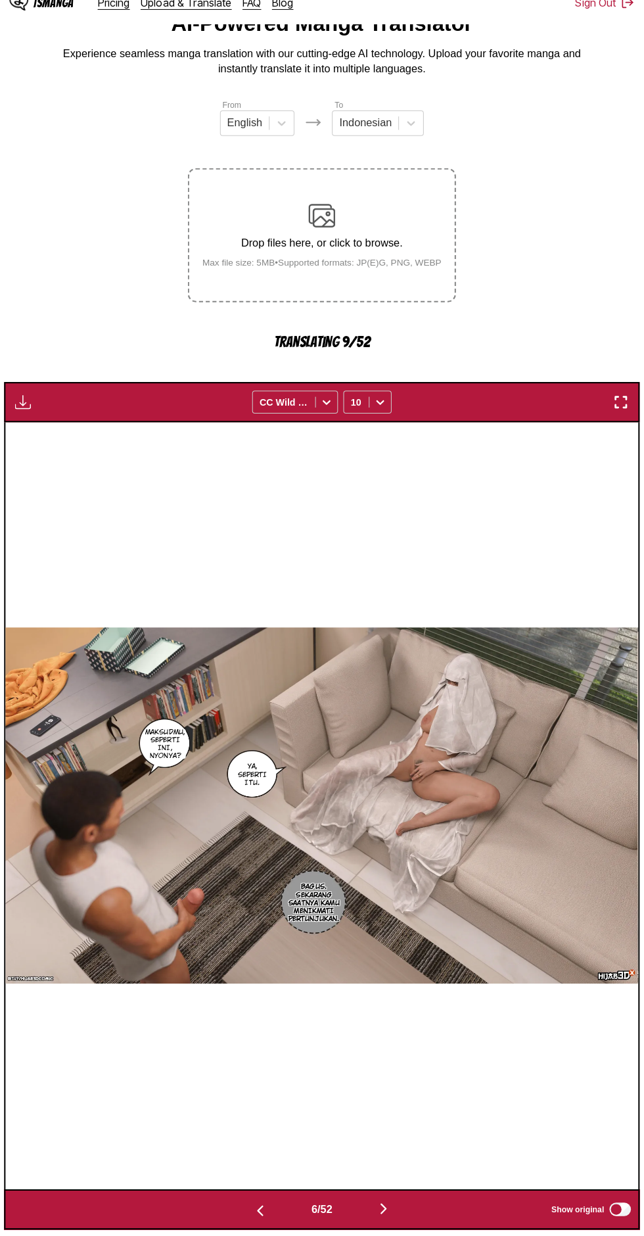
click at [388, 1196] on img "button" at bounding box center [383, 1204] width 16 height 16
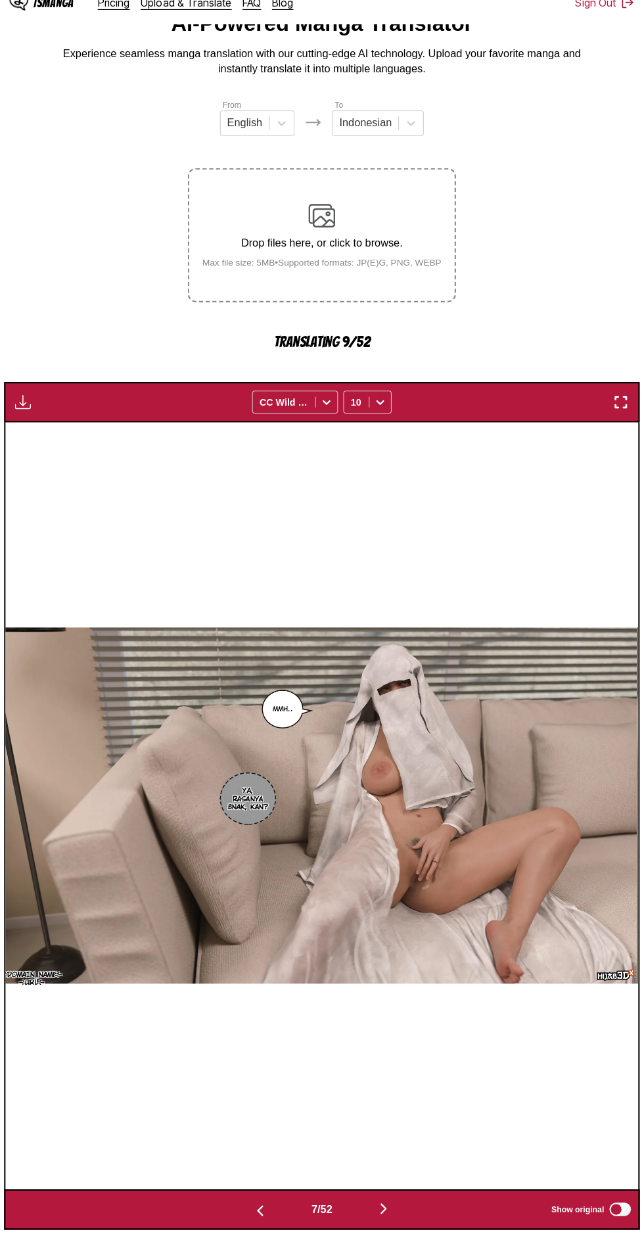
click at [401, 1195] on button "button" at bounding box center [382, 1204] width 79 height 19
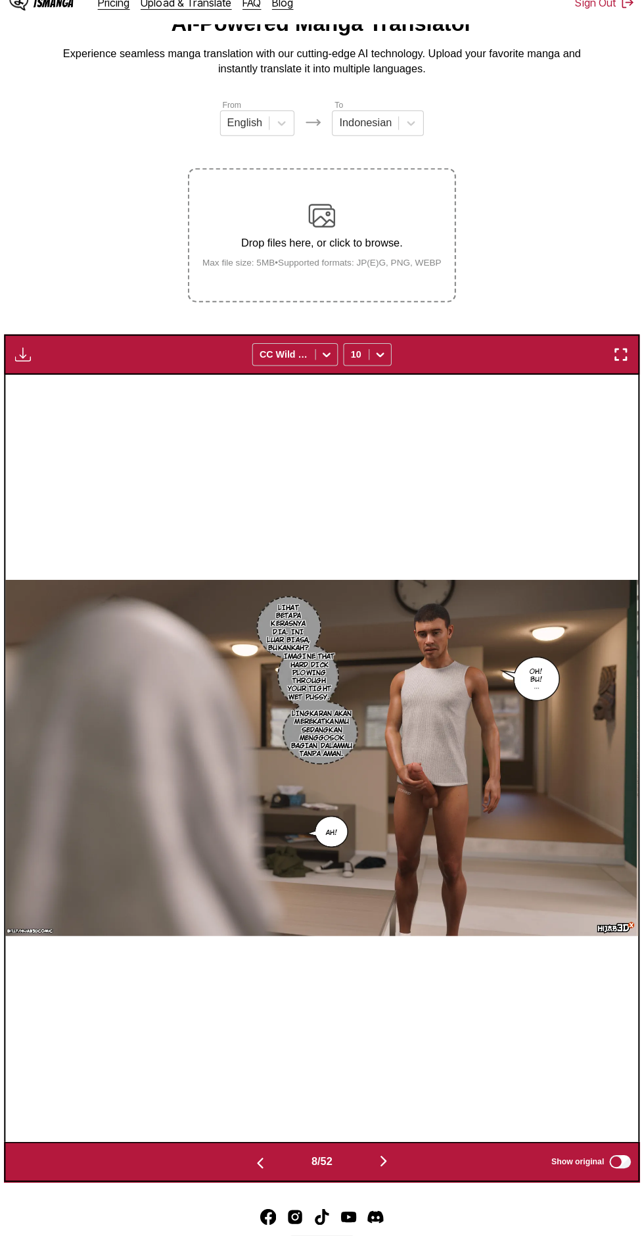
click at [36, 358] on img "button" at bounding box center [29, 366] width 16 height 16
click at [67, 394] on button "Download All" at bounding box center [64, 410] width 84 height 32
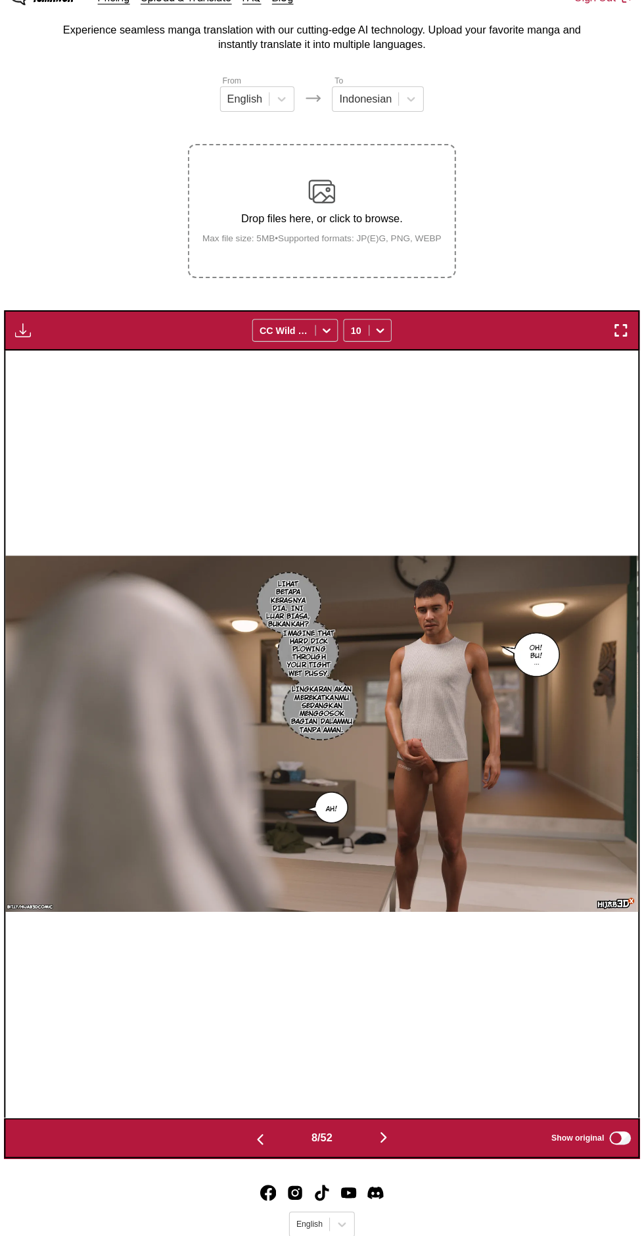
click at [247, 27] on link "FAQ" at bounding box center [254, 20] width 18 height 13
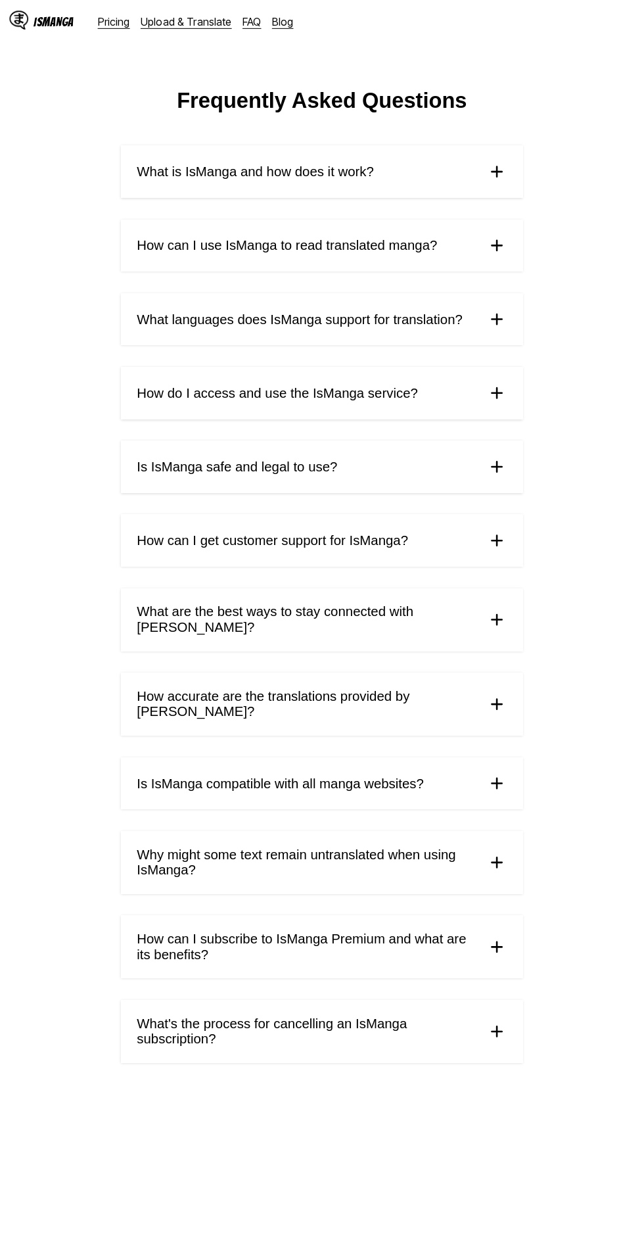
click at [217, 23] on link "Upload & Translate" at bounding box center [189, 20] width 89 height 13
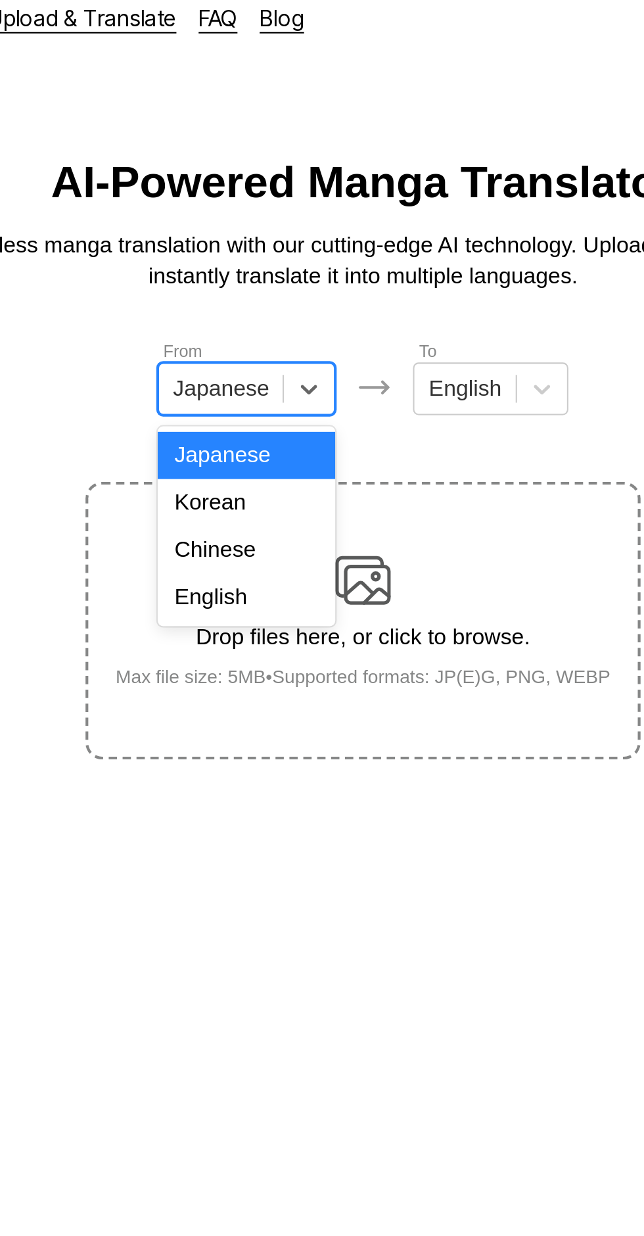
click at [282, 299] on div "English" at bounding box center [267, 295] width 84 height 22
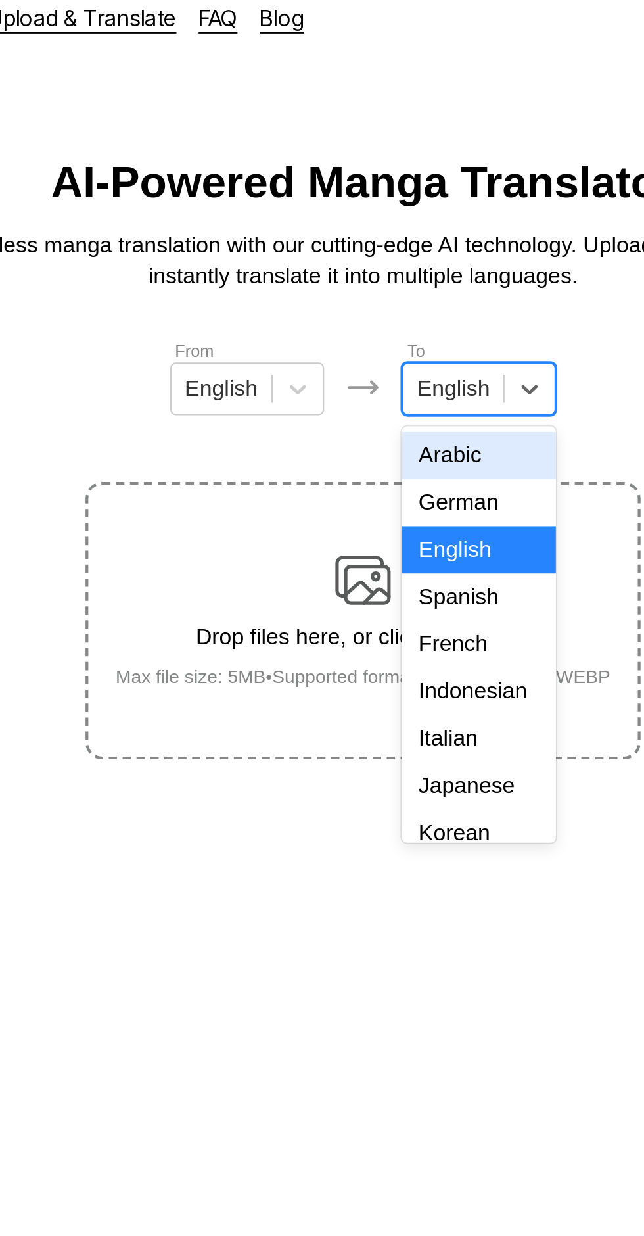
click at [383, 335] on div "Indonesian" at bounding box center [376, 340] width 73 height 22
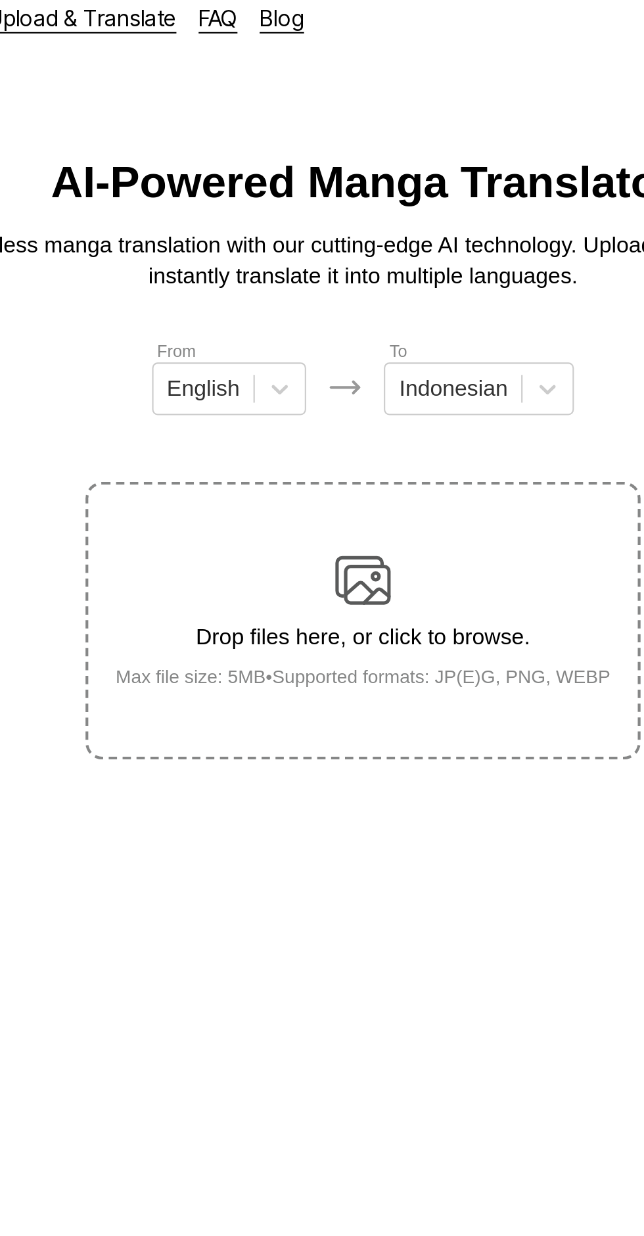
click at [328, 274] on img at bounding box center [322, 287] width 26 height 26
click at [0, 0] on input "Drop files here, or click to browse. Max file size: 5MB • Supported formats: JP…" at bounding box center [0, 0] width 0 height 0
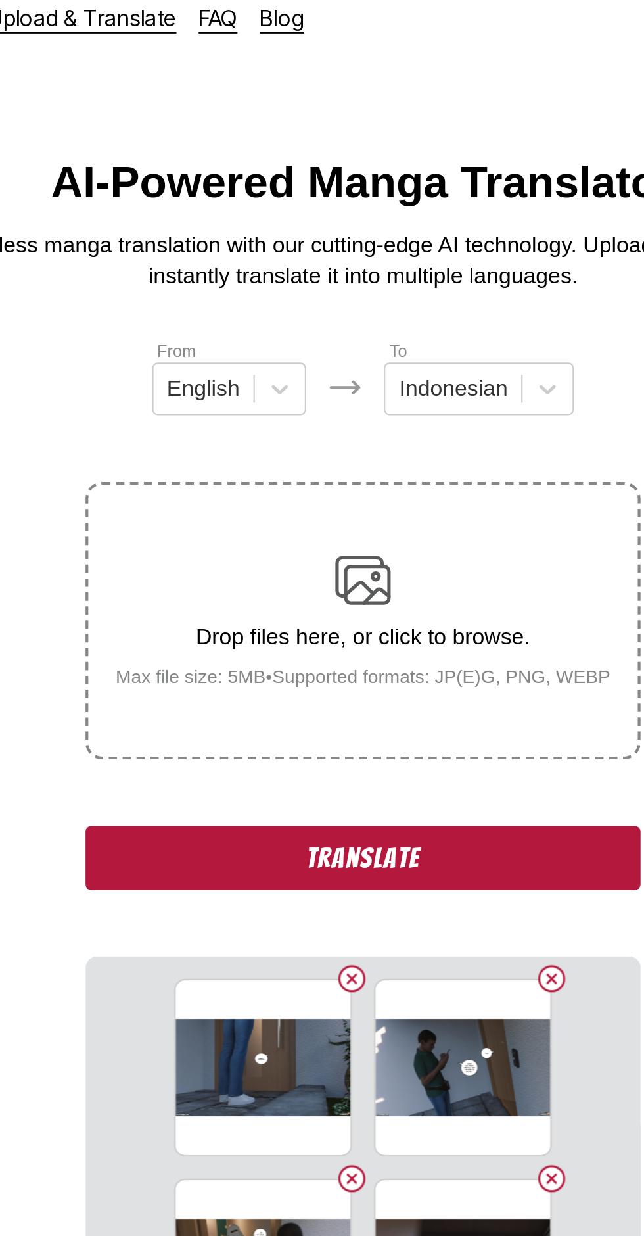
click at [365, 404] on button "Translate" at bounding box center [322, 419] width 263 height 30
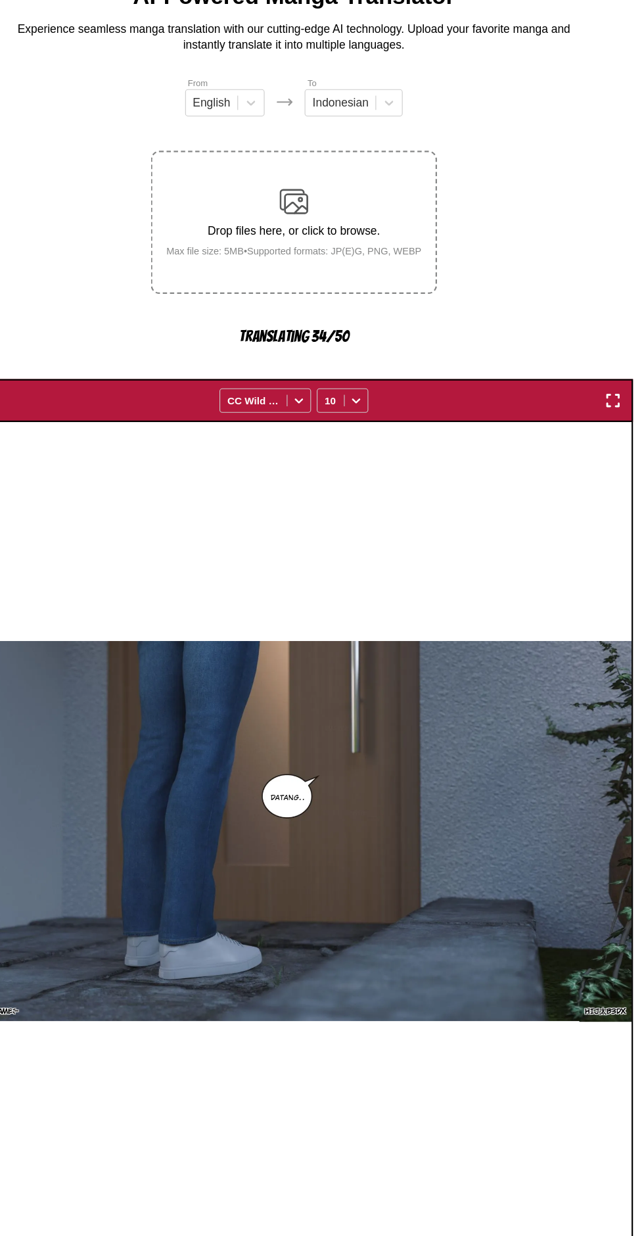
scroll to position [2, 0]
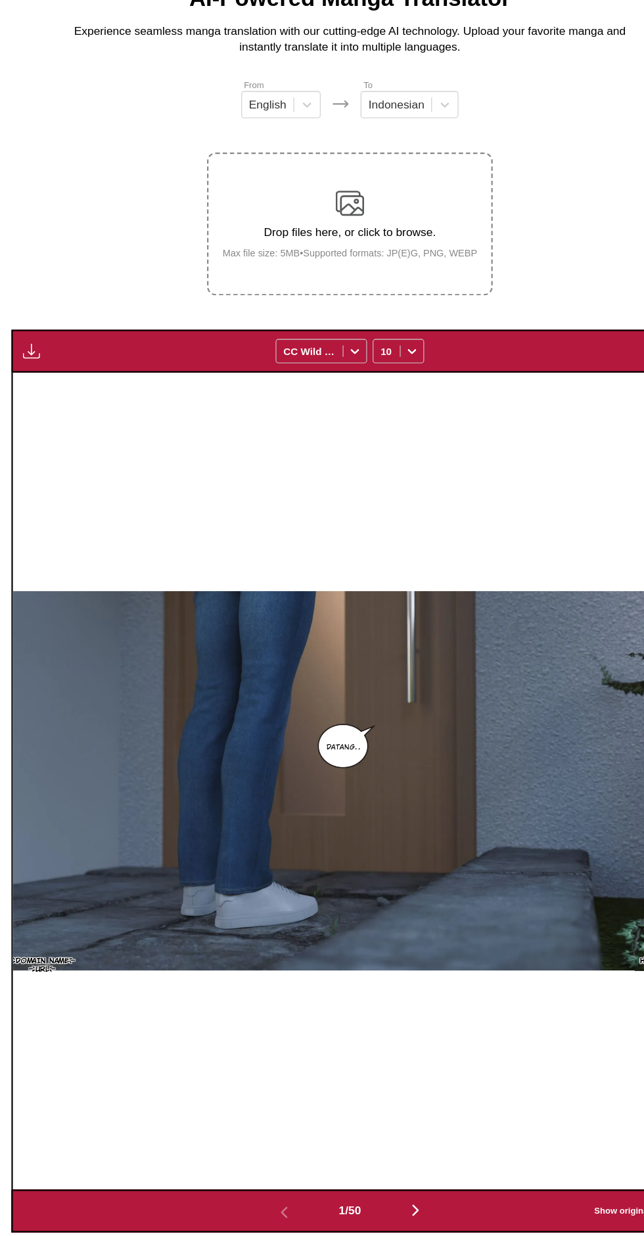
click at [37, 413] on button "button" at bounding box center [29, 421] width 24 height 17
click at [82, 450] on button "Download All" at bounding box center [64, 466] width 84 height 32
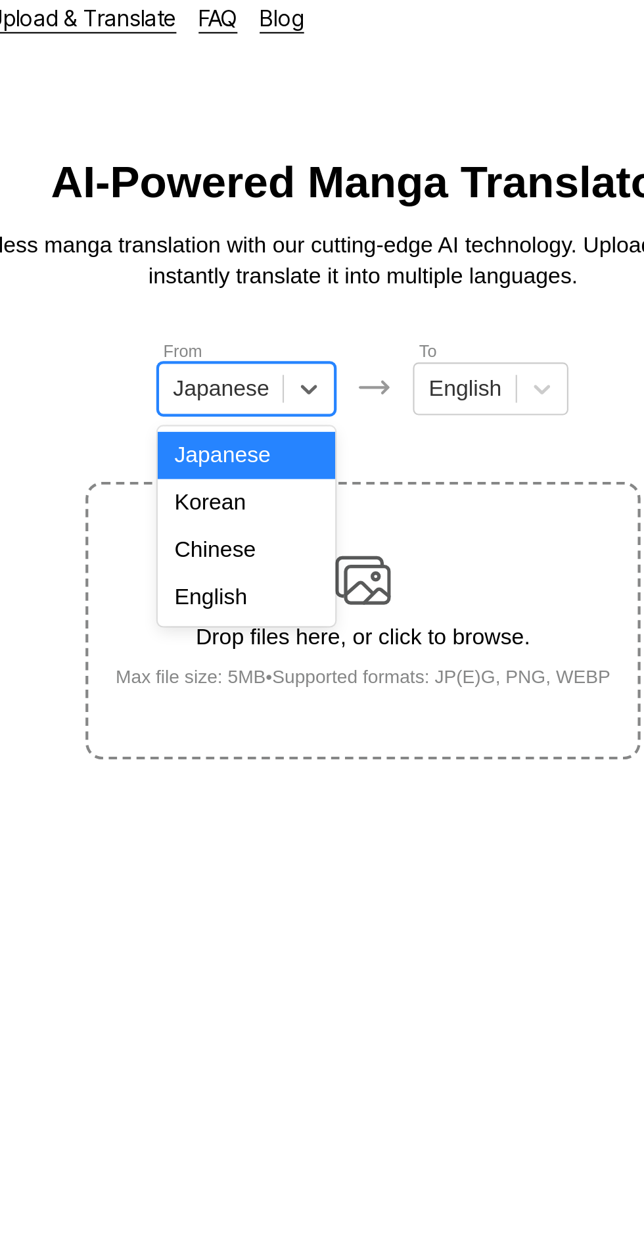
click at [292, 297] on div "English" at bounding box center [267, 295] width 84 height 22
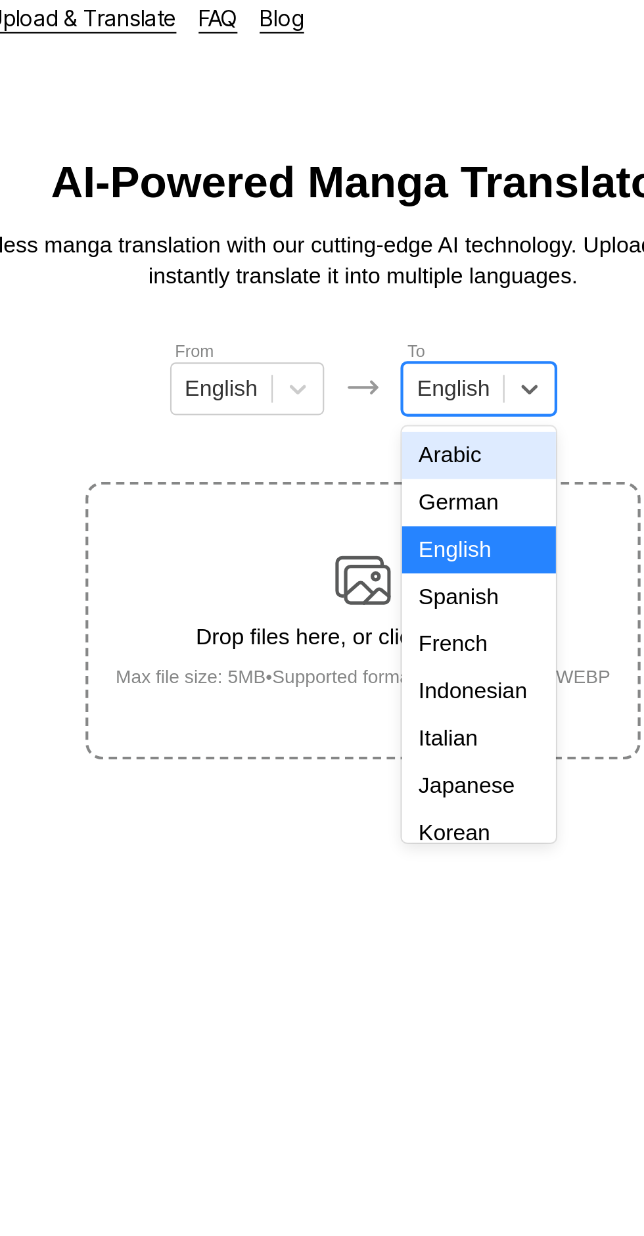
click at [387, 334] on div "Indonesian" at bounding box center [376, 340] width 73 height 22
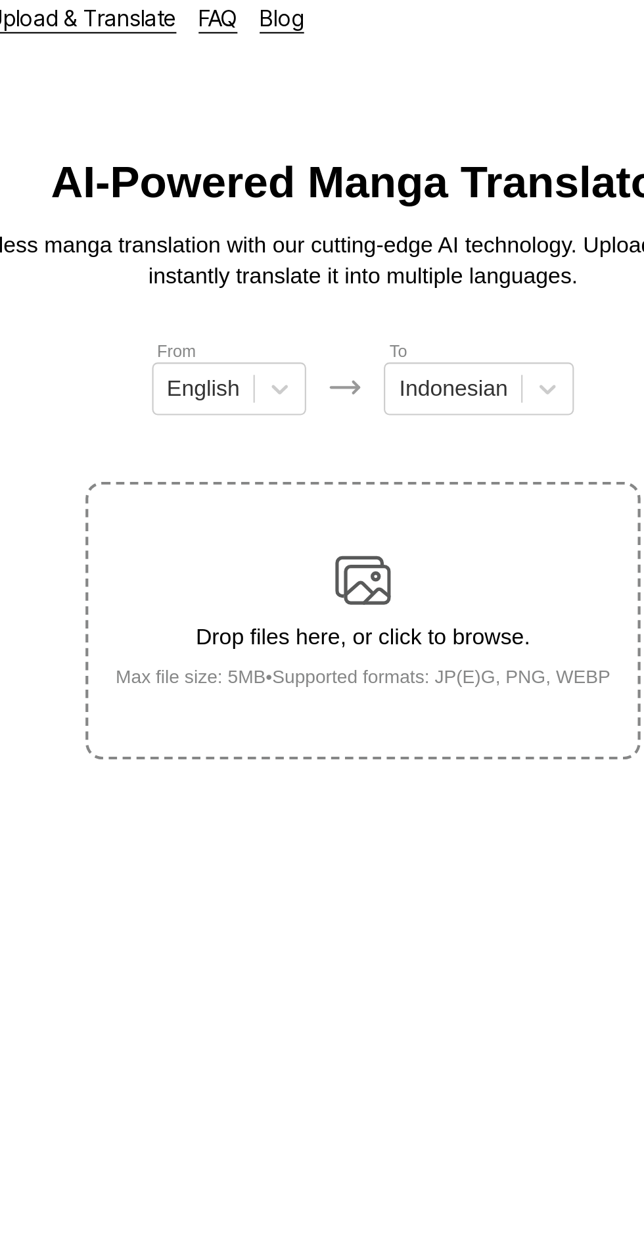
click at [340, 274] on div "Drop files here, or click to browse. Max file size: 5MB • Supported formats: JP…" at bounding box center [323, 306] width 256 height 64
click at [0, 0] on input "Drop files here, or click to browse. Max file size: 5MB • Supported formats: JP…" at bounding box center [0, 0] width 0 height 0
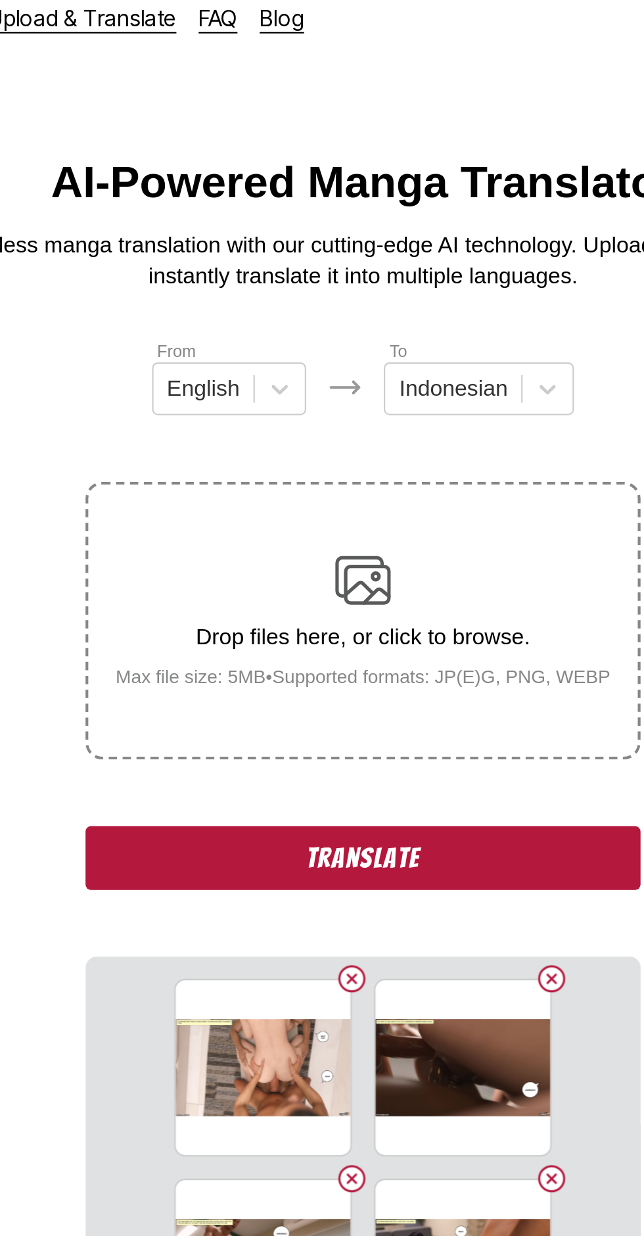
click at [220, 404] on button "Translate" at bounding box center [322, 419] width 263 height 30
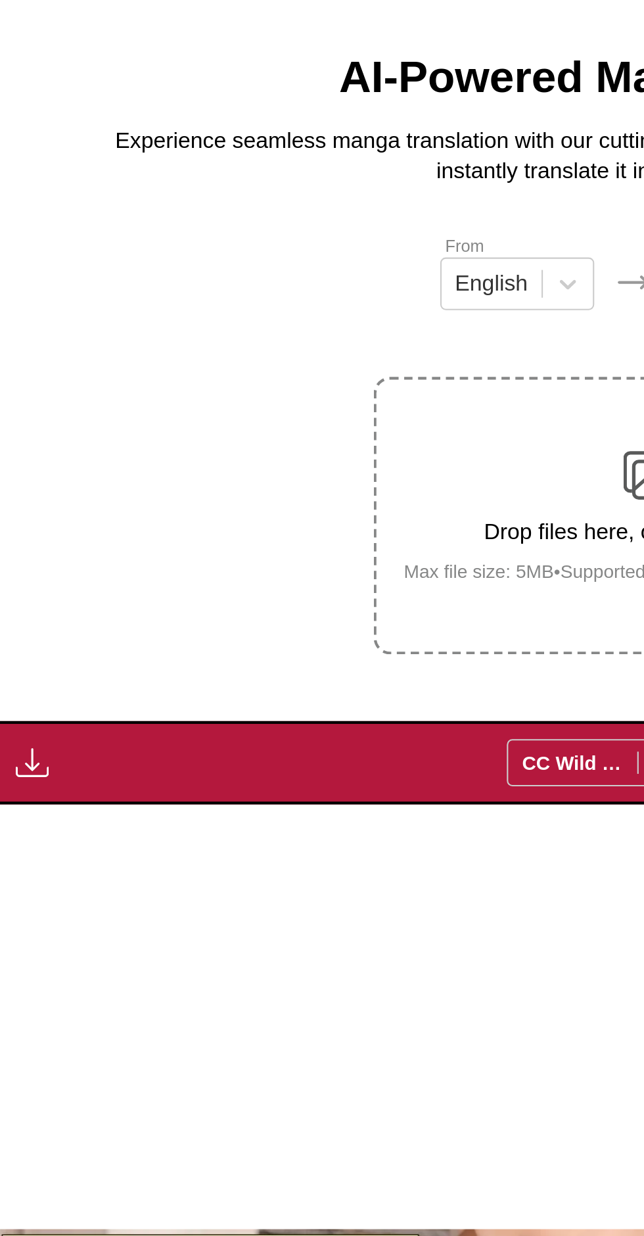
click at [35, 415] on img "button" at bounding box center [29, 423] width 16 height 16
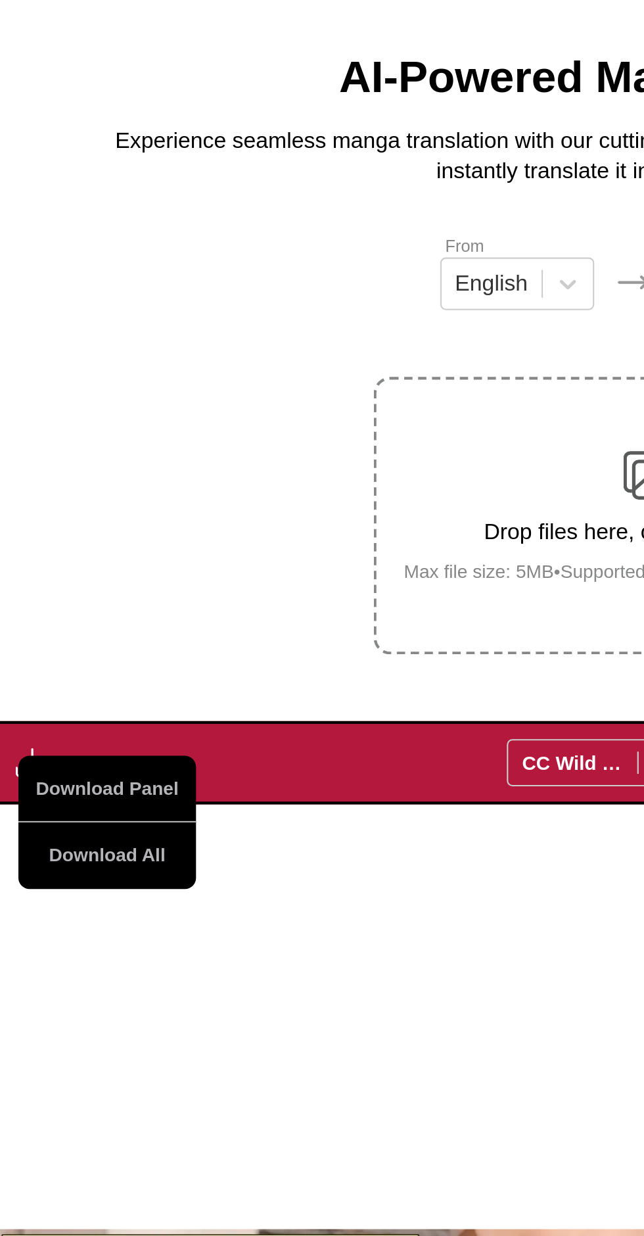
click at [70, 452] on button "Download All" at bounding box center [64, 468] width 84 height 32
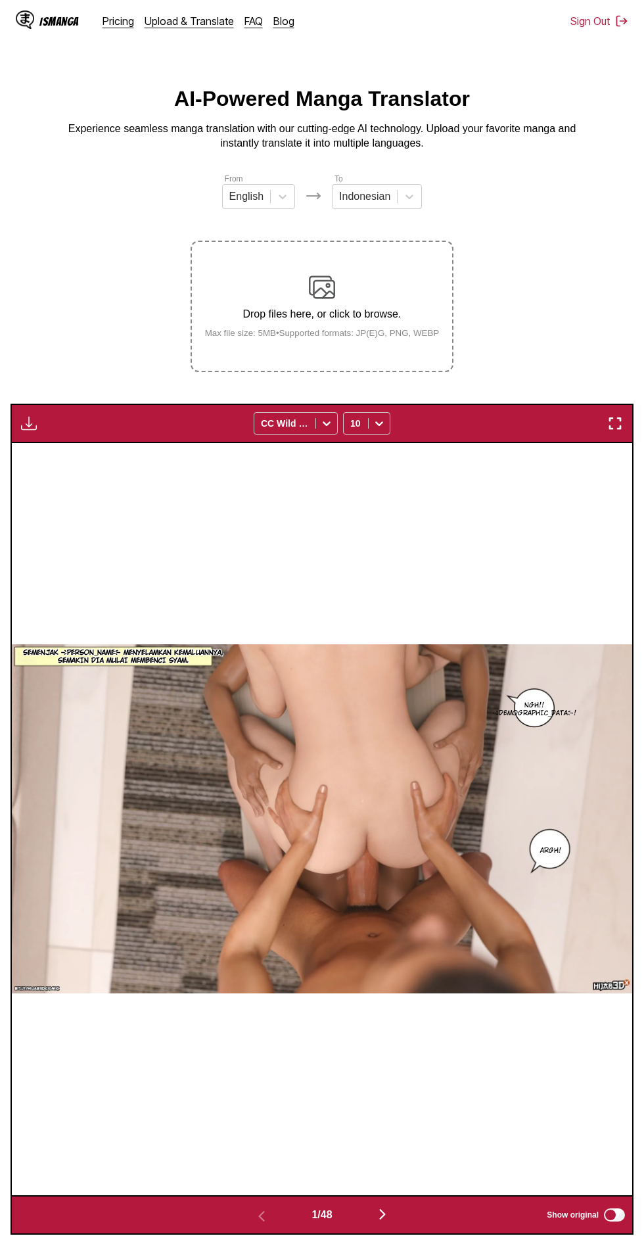
click at [337, 277] on div "Drop files here, or click to browse. Max file size: 5MB • Supported formats: JP…" at bounding box center [323, 306] width 256 height 64
click at [0, 0] on input "Drop files here, or click to browse. Max file size: 5MB • Supported formats: JP…" at bounding box center [0, 0] width 0 height 0
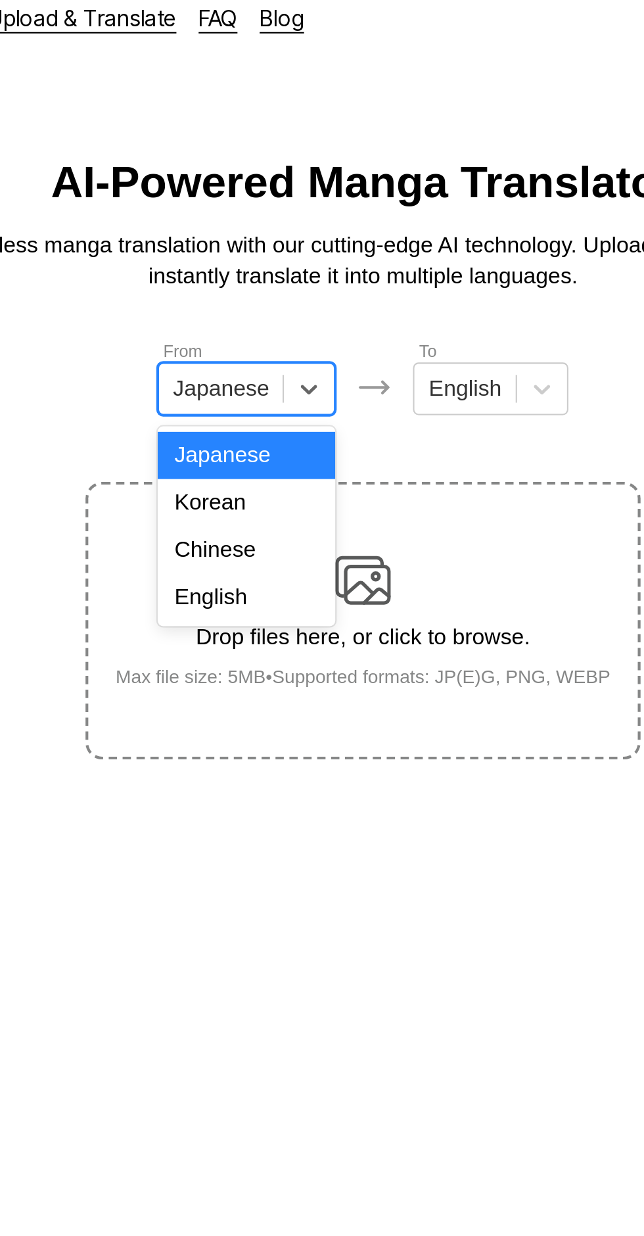
click at [280, 298] on div "English" at bounding box center [267, 295] width 84 height 22
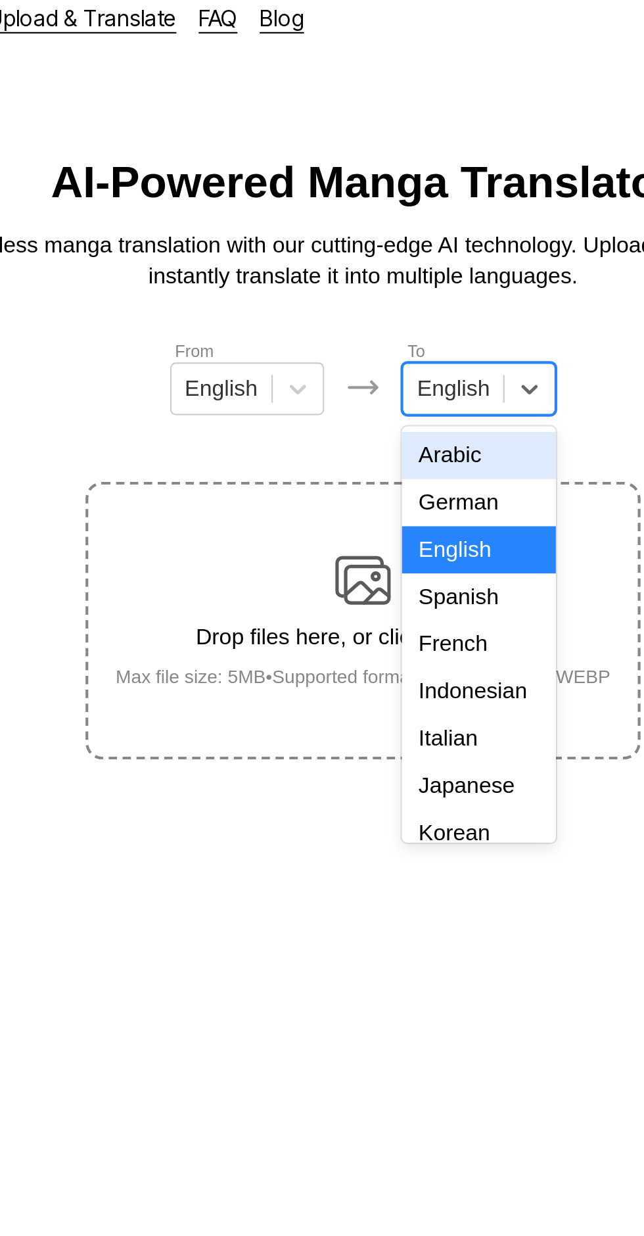
click at [388, 334] on div "Indonesian" at bounding box center [376, 340] width 73 height 22
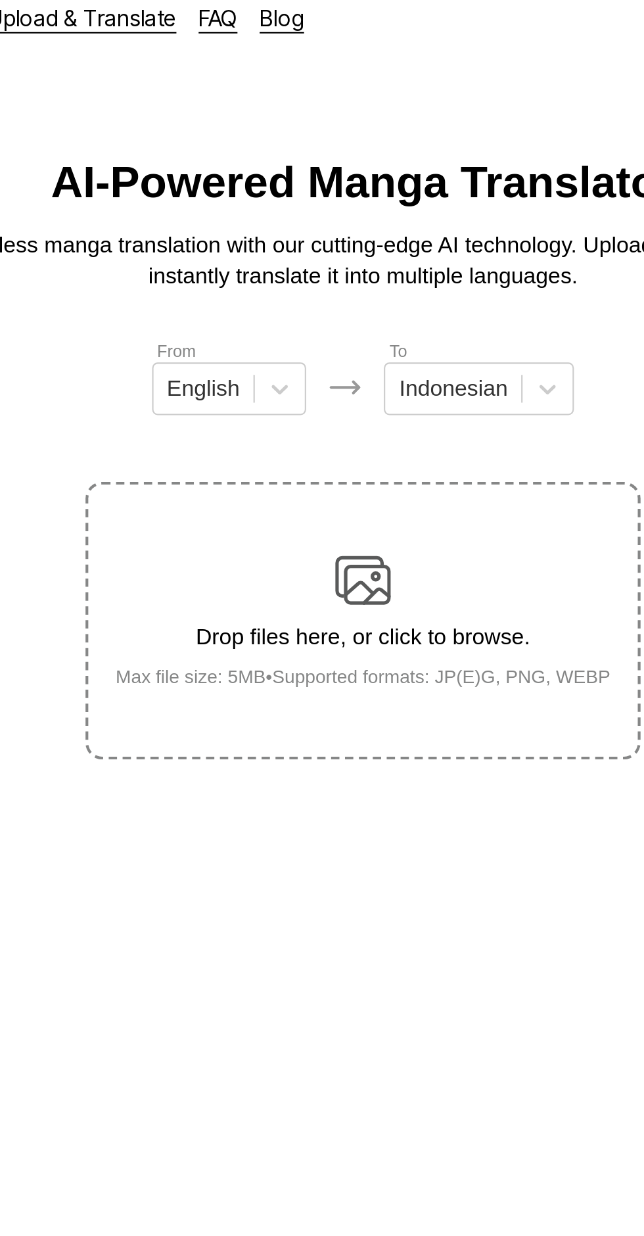
click at [342, 274] on div "Drop files here, or click to browse. Max file size: 5MB • Supported formats: JP…" at bounding box center [323, 306] width 256 height 64
click at [0, 0] on input "Drop files here, or click to browse. Max file size: 5MB • Supported formats: JP…" at bounding box center [0, 0] width 0 height 0
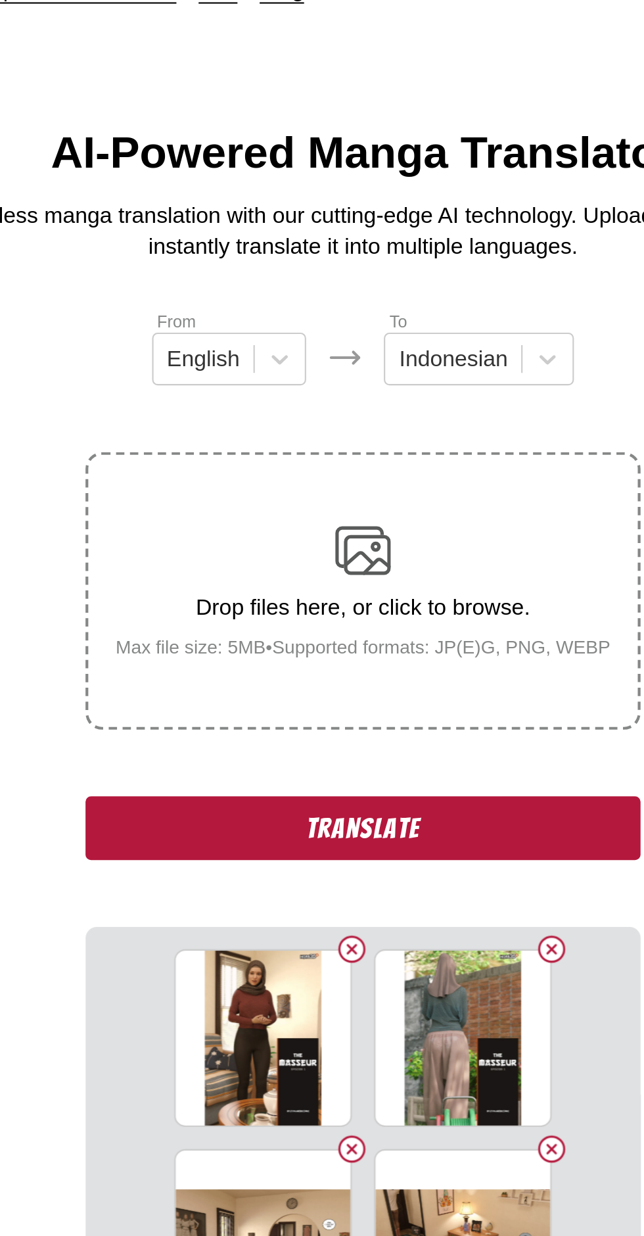
click at [408, 404] on button "Translate" at bounding box center [322, 419] width 263 height 30
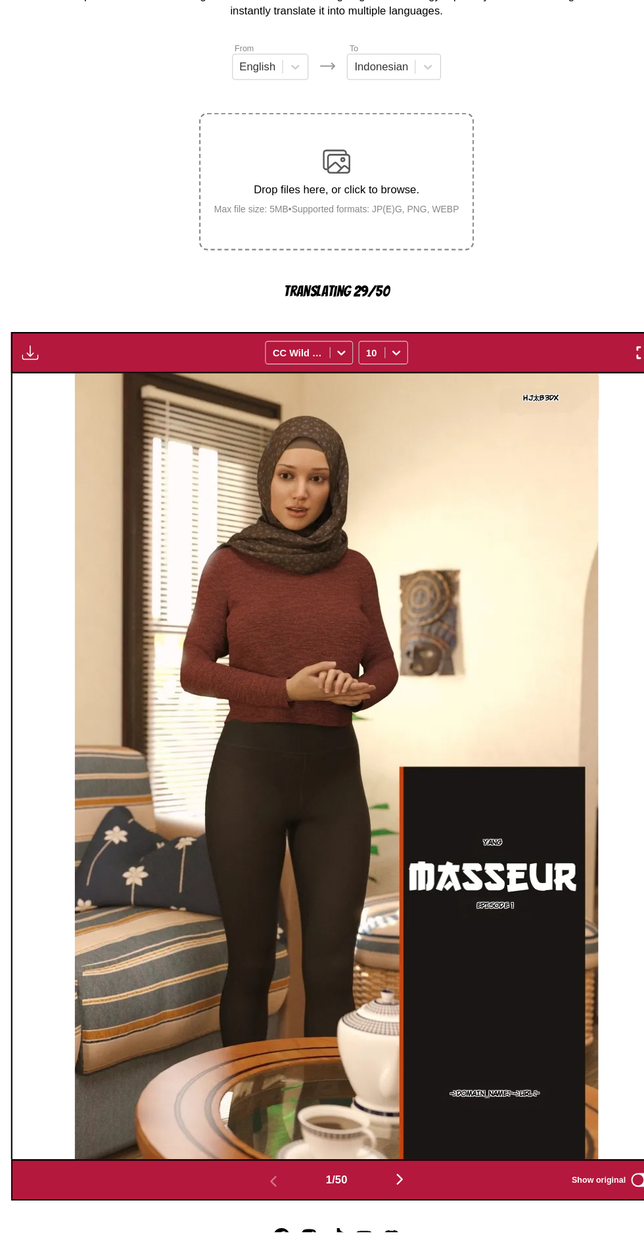
scroll to position [76, 0]
click at [391, 1177] on button "button" at bounding box center [382, 1186] width 79 height 19
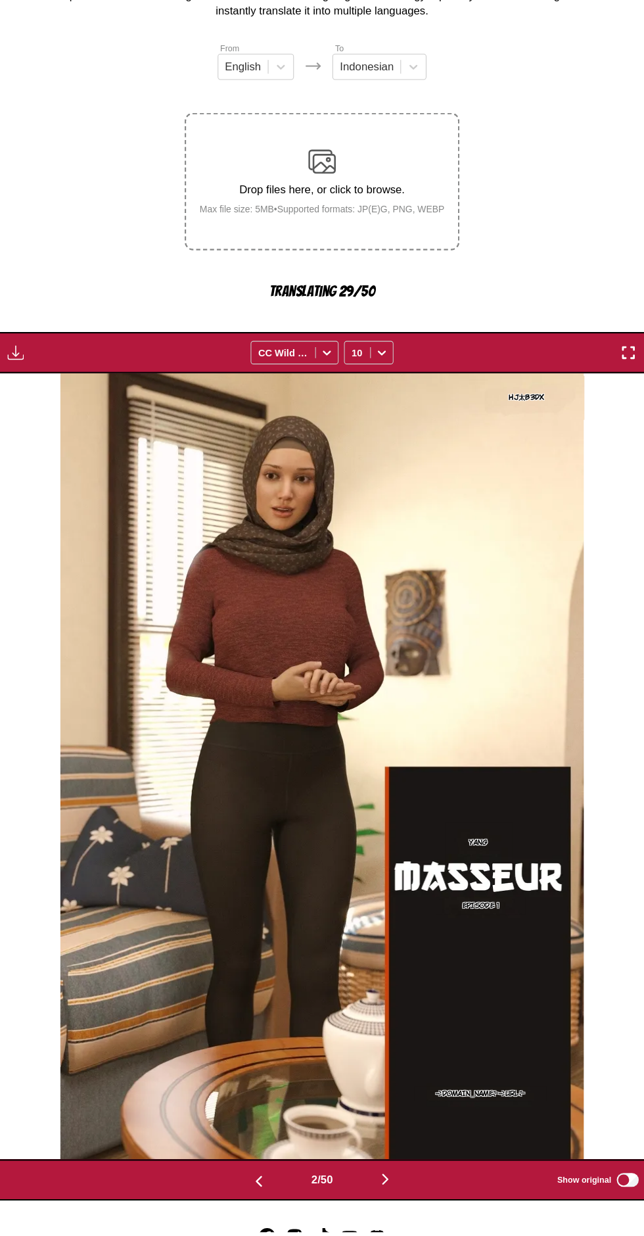
scroll to position [0, 620]
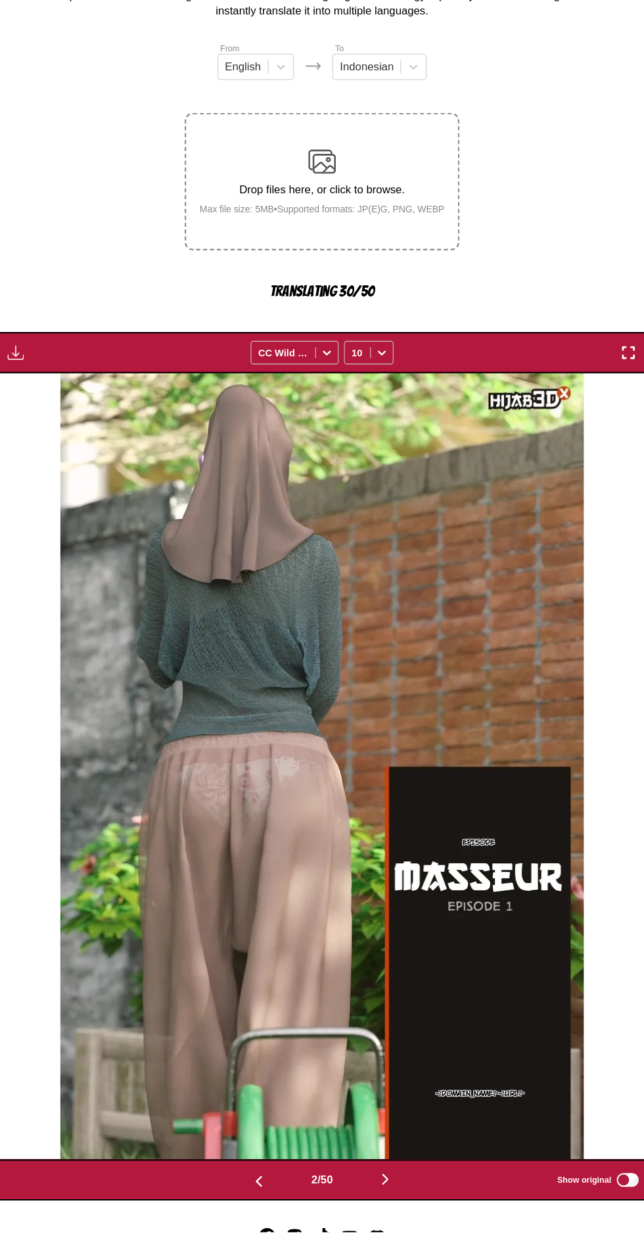
click at [398, 1177] on button "button" at bounding box center [382, 1186] width 79 height 19
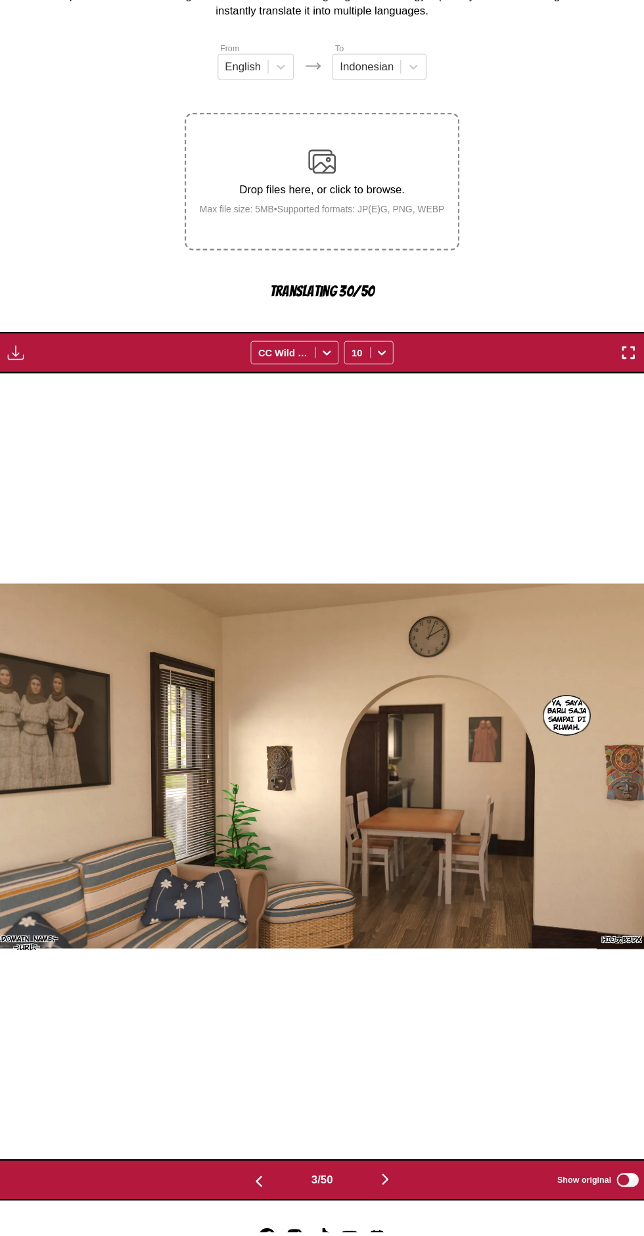
click at [395, 1177] on button "button" at bounding box center [382, 1186] width 79 height 19
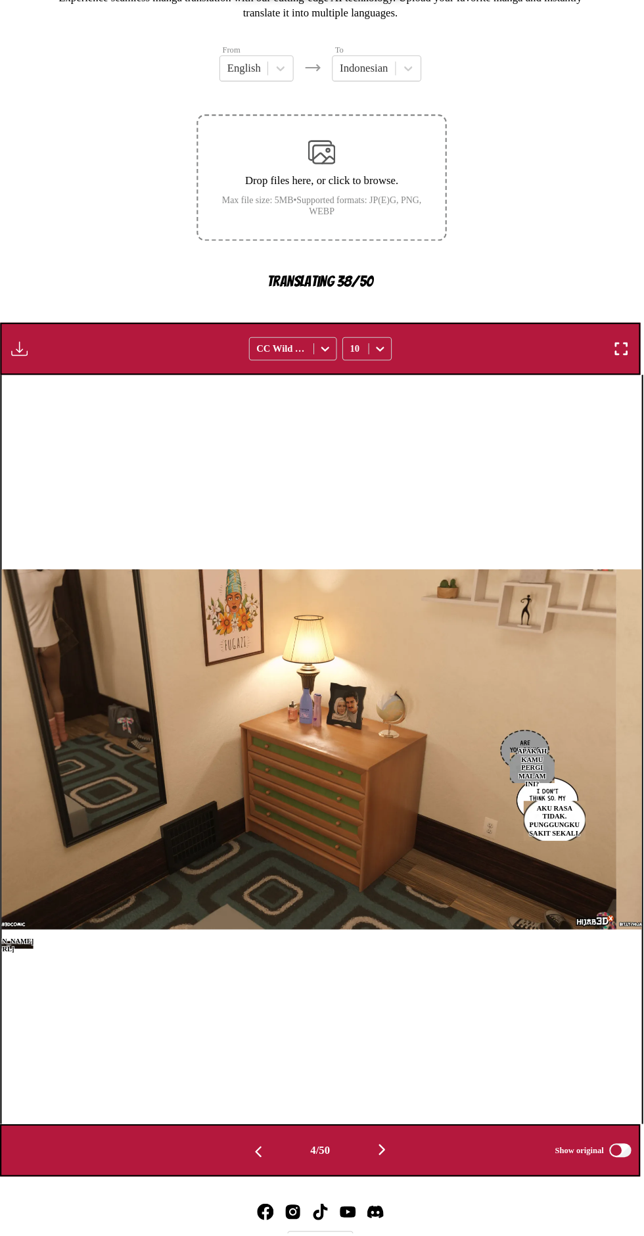
scroll to position [0, 0]
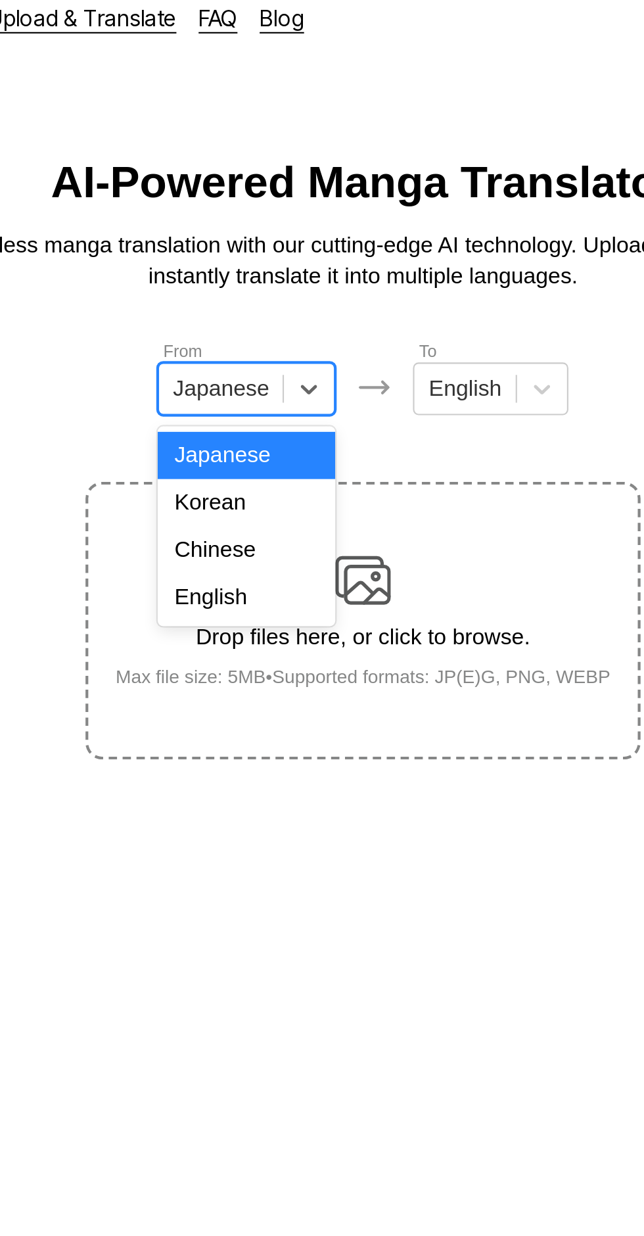
click at [278, 300] on div "English" at bounding box center [267, 295] width 84 height 22
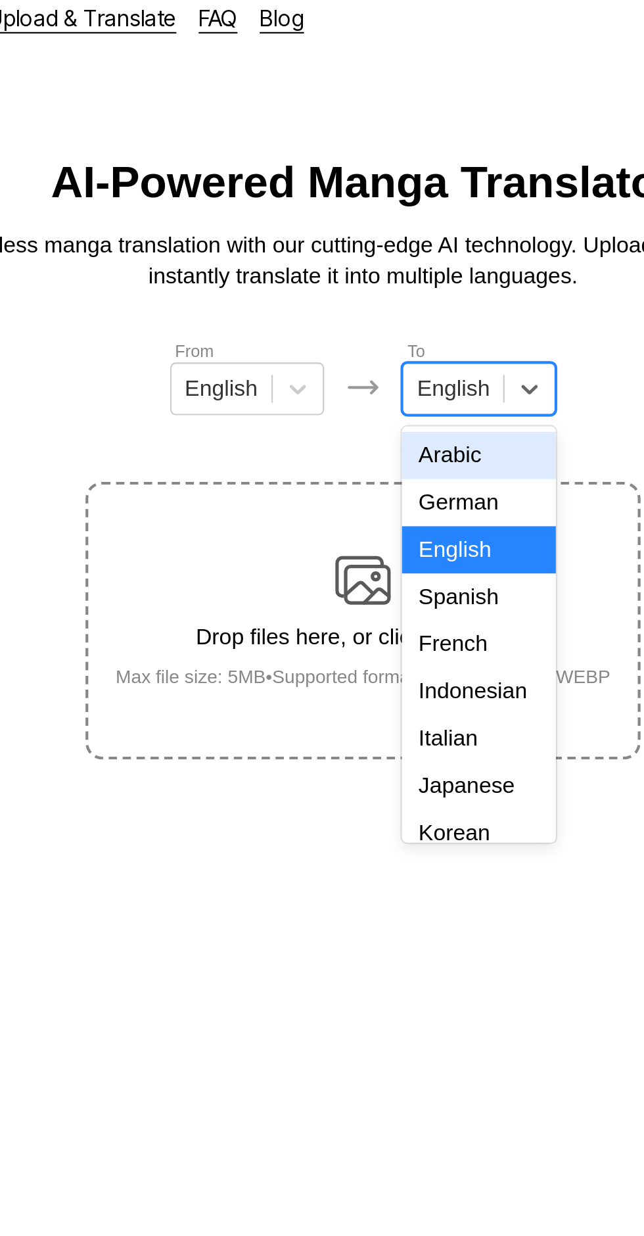
click at [389, 335] on div "Indonesian" at bounding box center [376, 340] width 73 height 22
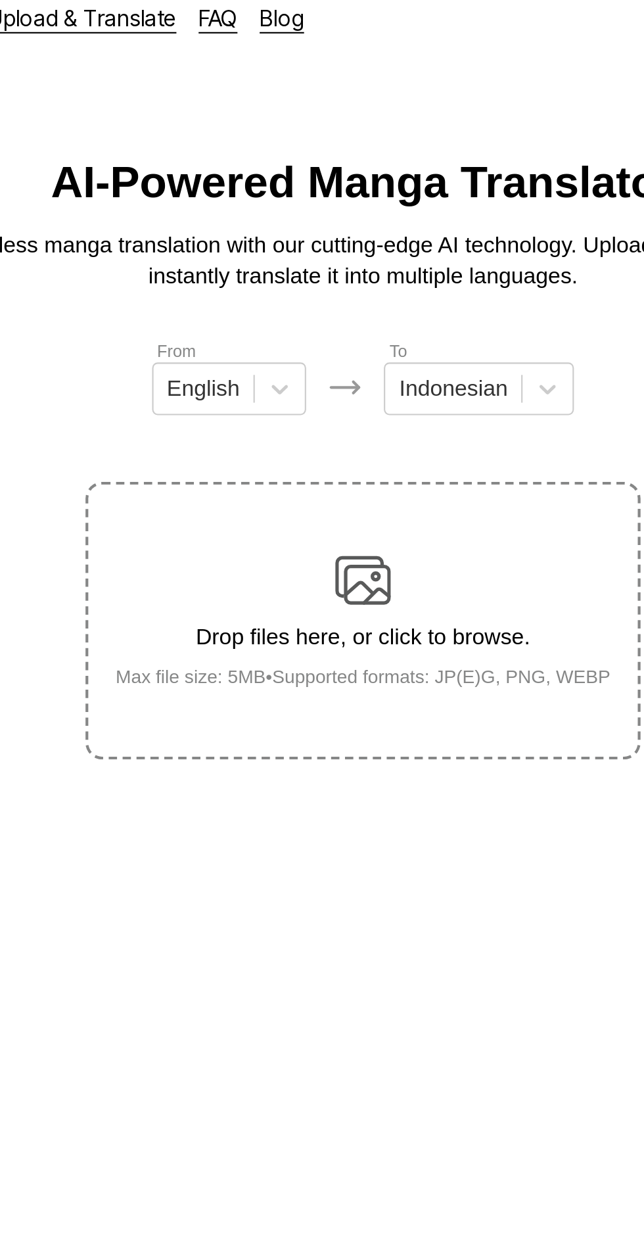
click at [335, 274] on div "Drop files here, or click to browse. Max file size: 5MB • Supported formats: JP…" at bounding box center [323, 306] width 256 height 64
click at [0, 0] on input "Drop files here, or click to browse. Max file size: 5MB • Supported formats: JP…" at bounding box center [0, 0] width 0 height 0
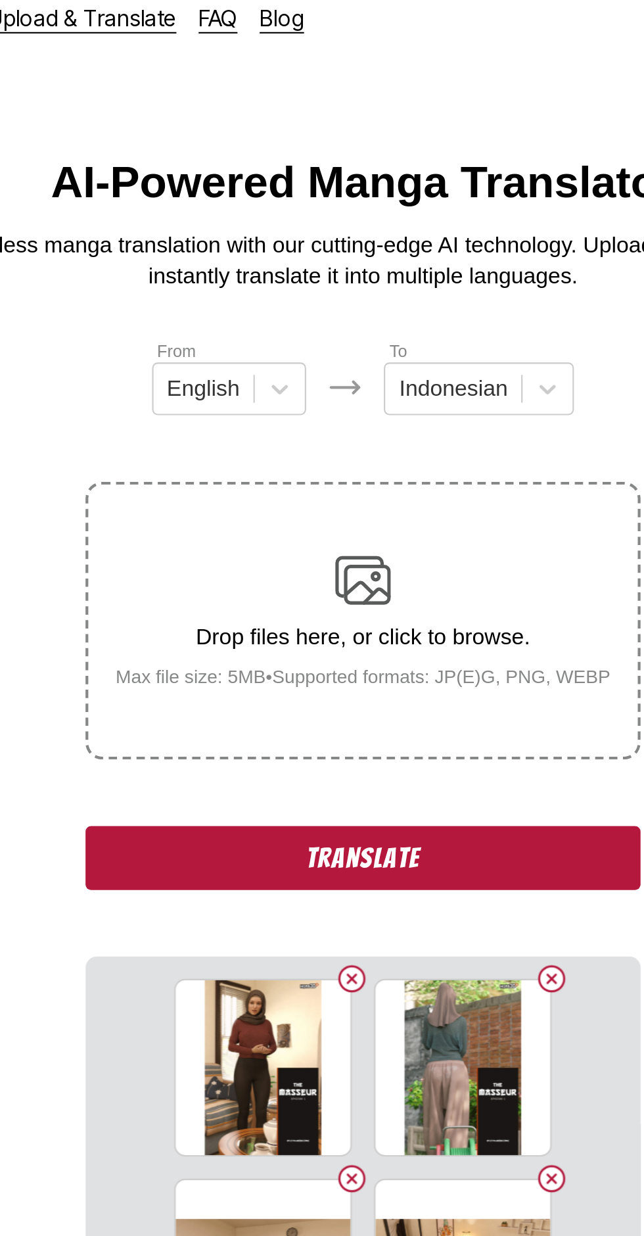
click at [352, 404] on button "Translate" at bounding box center [322, 419] width 263 height 30
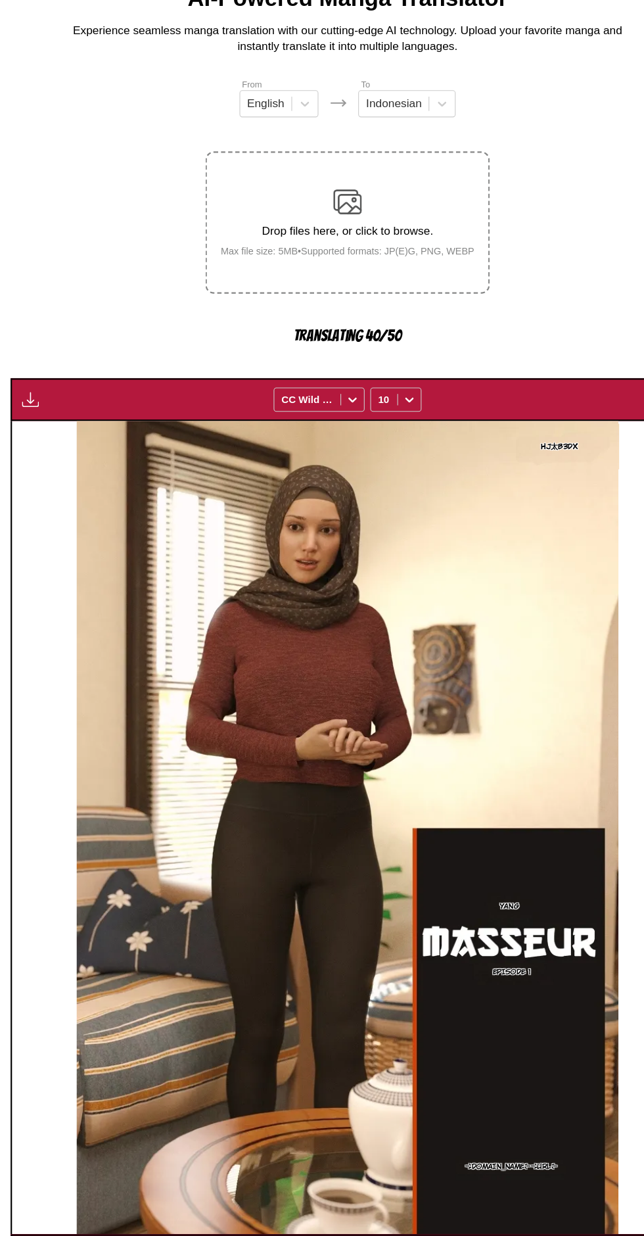
scroll to position [7, 0]
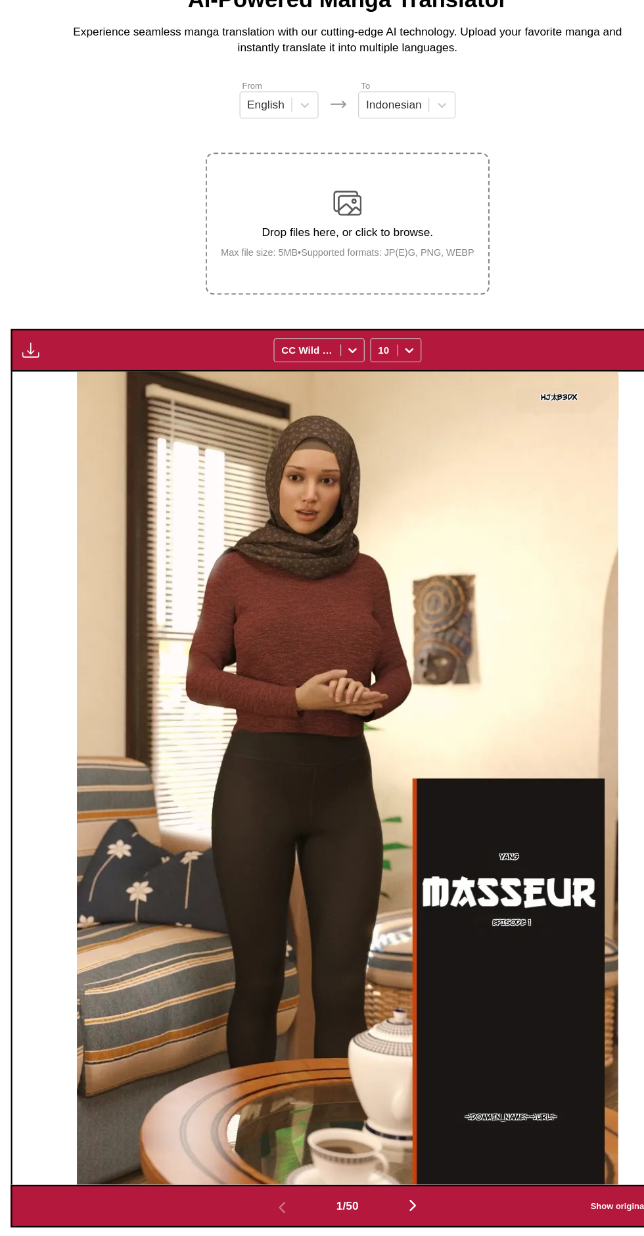
click at [30, 408] on img "button" at bounding box center [29, 416] width 16 height 16
click at [91, 444] on button "Download All" at bounding box center [64, 460] width 84 height 32
